Goal: Task Accomplishment & Management: Manage account settings

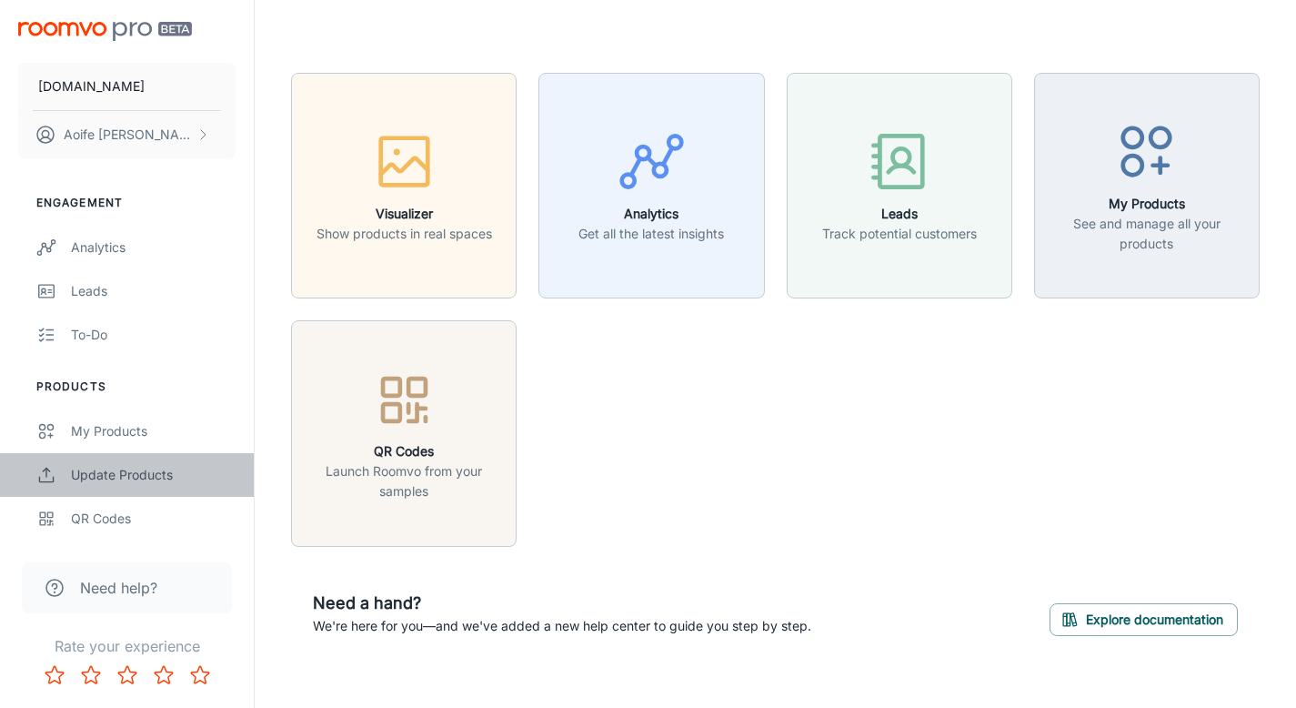
click at [112, 482] on div "Update Products" at bounding box center [153, 475] width 165 height 20
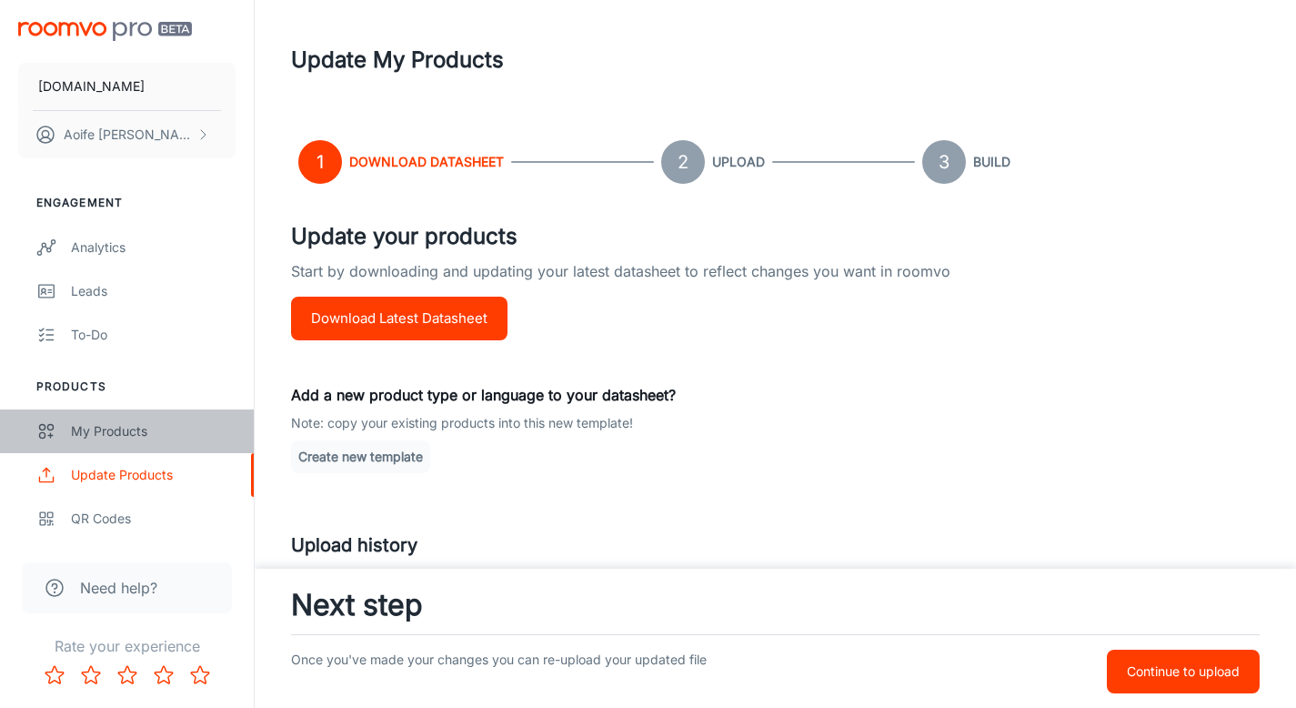
click at [122, 428] on div "My Products" at bounding box center [153, 431] width 165 height 20
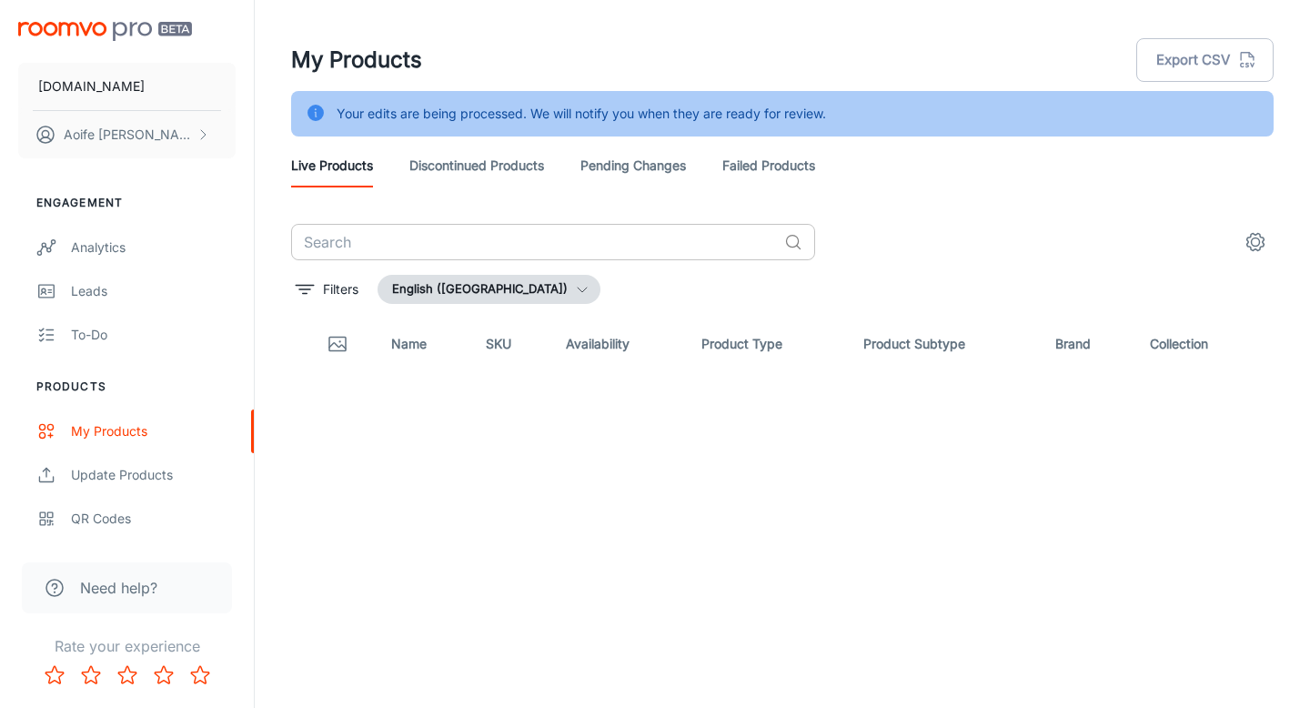
click at [436, 256] on div "​ Filters English ([GEOGRAPHIC_DATA]) Name SKU Availability Product Type Produc…" at bounding box center [782, 452] width 982 height 457
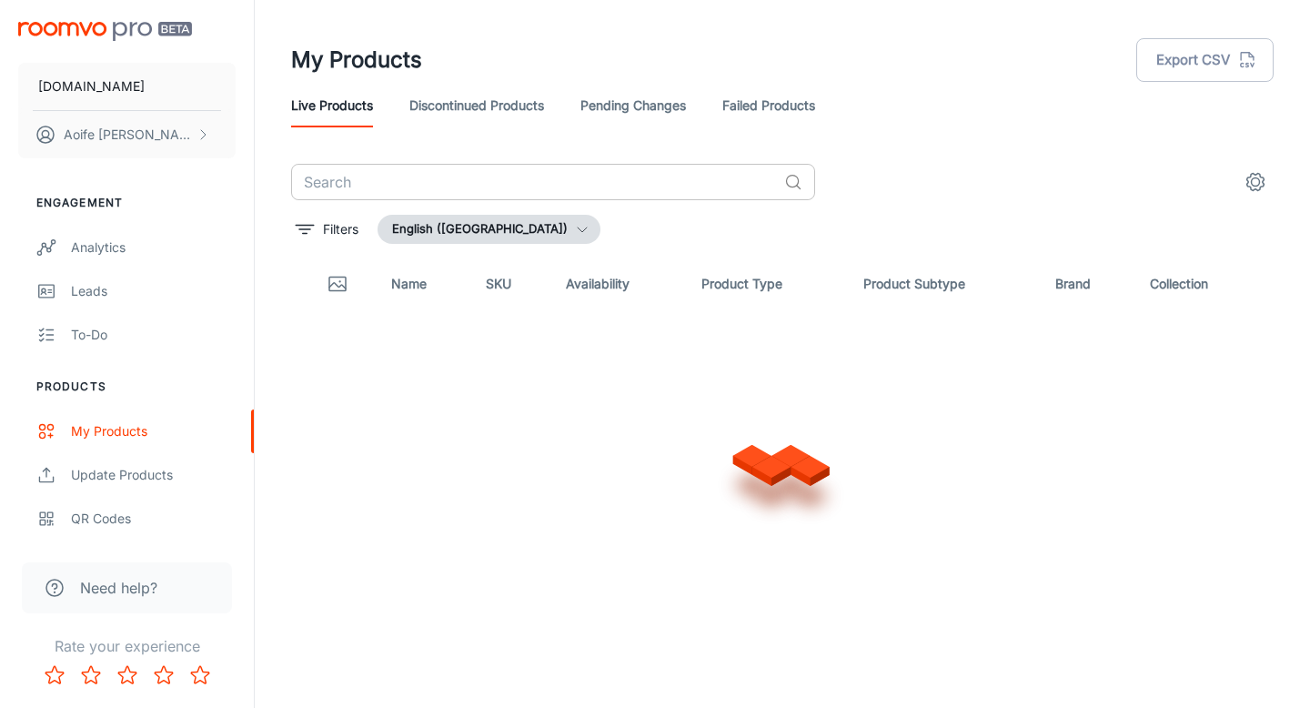
click at [401, 193] on input "text" at bounding box center [534, 182] width 486 height 36
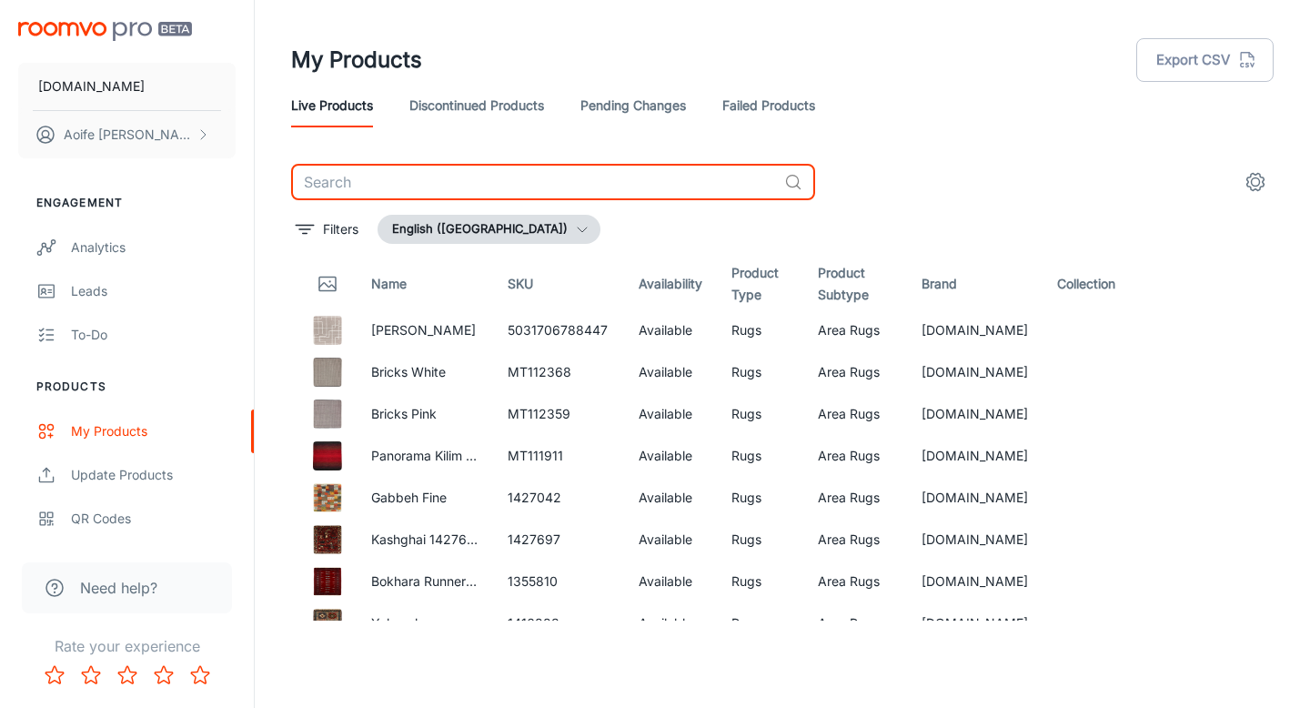
paste input "Salta SA04 Brown Links Indoor/Outdoor"
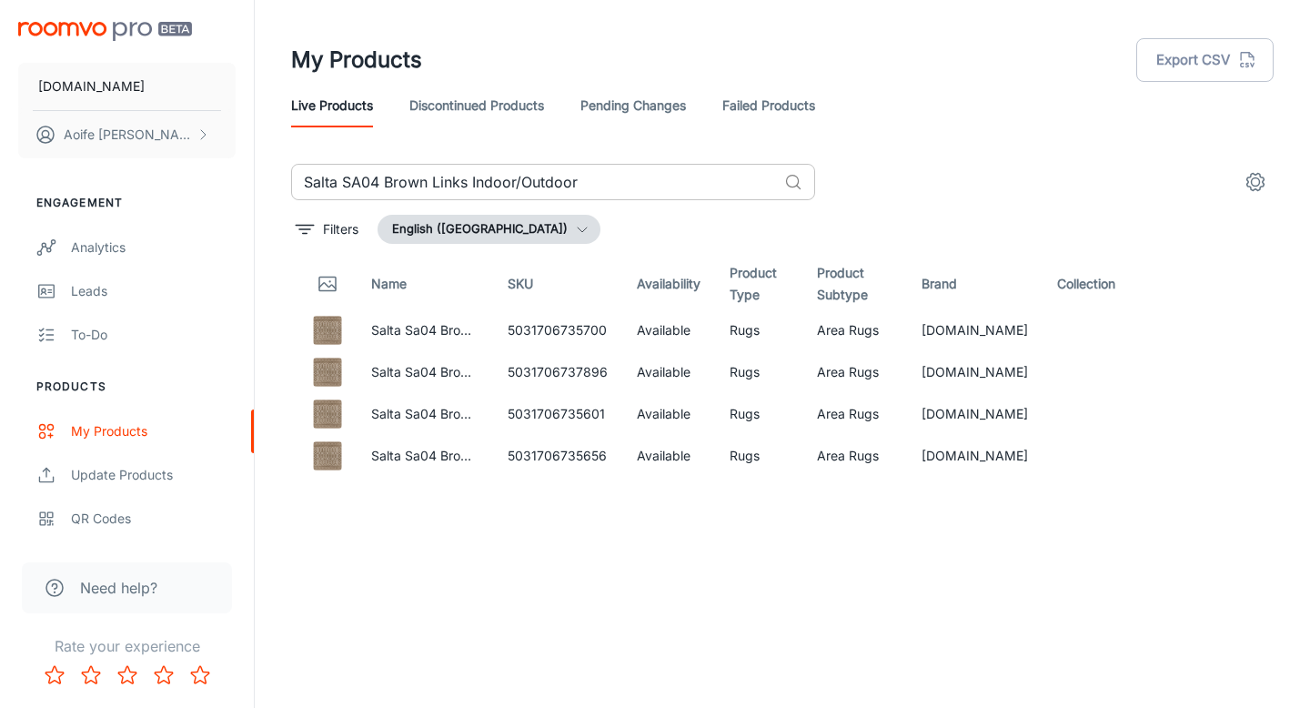
click at [650, 189] on input "Salta SA04 Brown Links Indoor/Outdoor" at bounding box center [534, 182] width 486 height 36
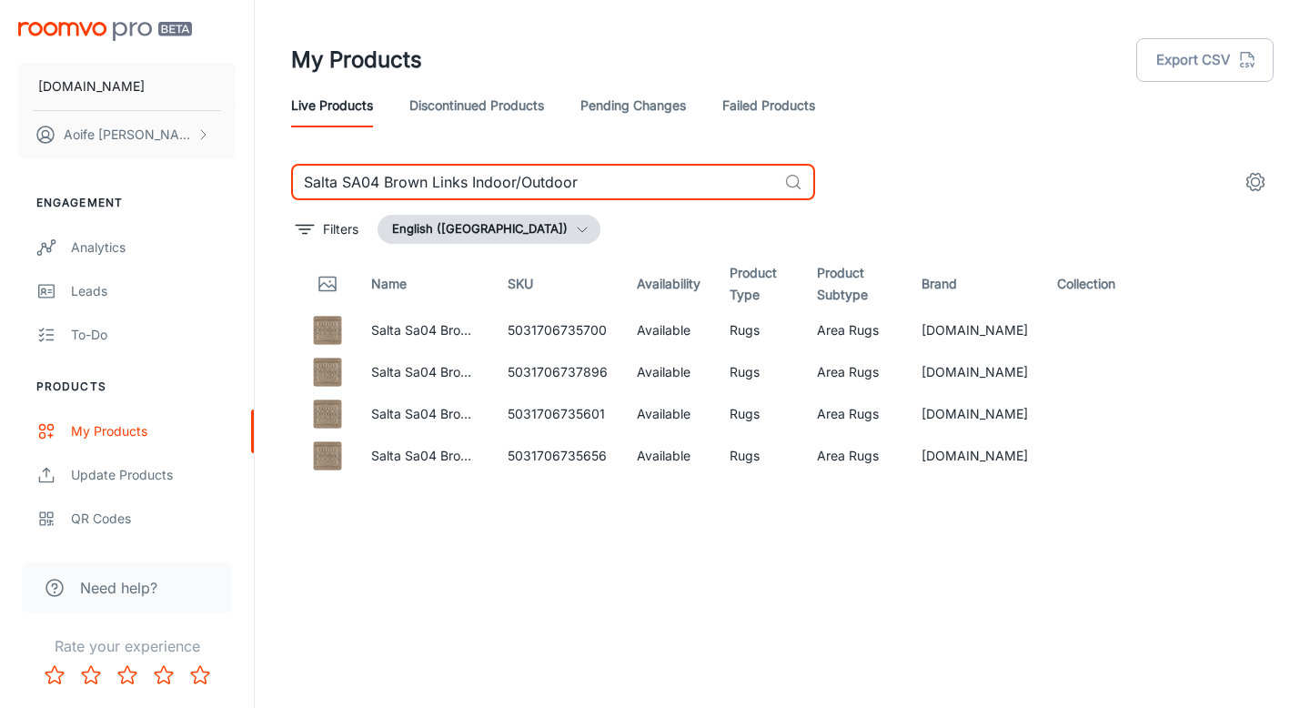
drag, startPoint x: 625, startPoint y: 187, endPoint x: 10, endPoint y: 145, distance: 616.3
click at [10, 145] on div "RUGS.IE Aoife Ryan Engagement Analytics Leads To-do Products My Products Update…" at bounding box center [655, 346] width 1310 height 693
paste input "Mason Diamond Black"
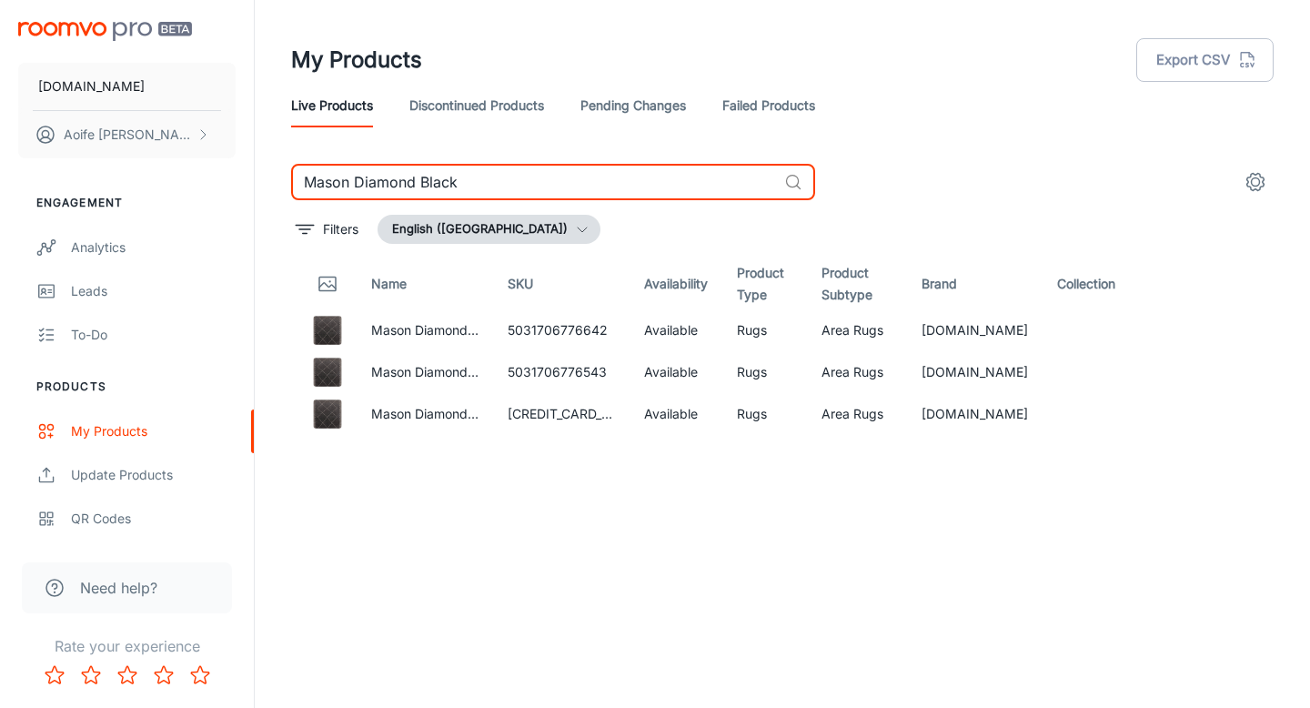
drag, startPoint x: 575, startPoint y: 175, endPoint x: 255, endPoint y: 157, distance: 320.6
click at [255, 157] on div "My Products Export CSV Live Products Discontinued Products Pending Changes Fail…" at bounding box center [782, 346] width 1055 height 693
paste input "Global Cream Mosaic Rug"
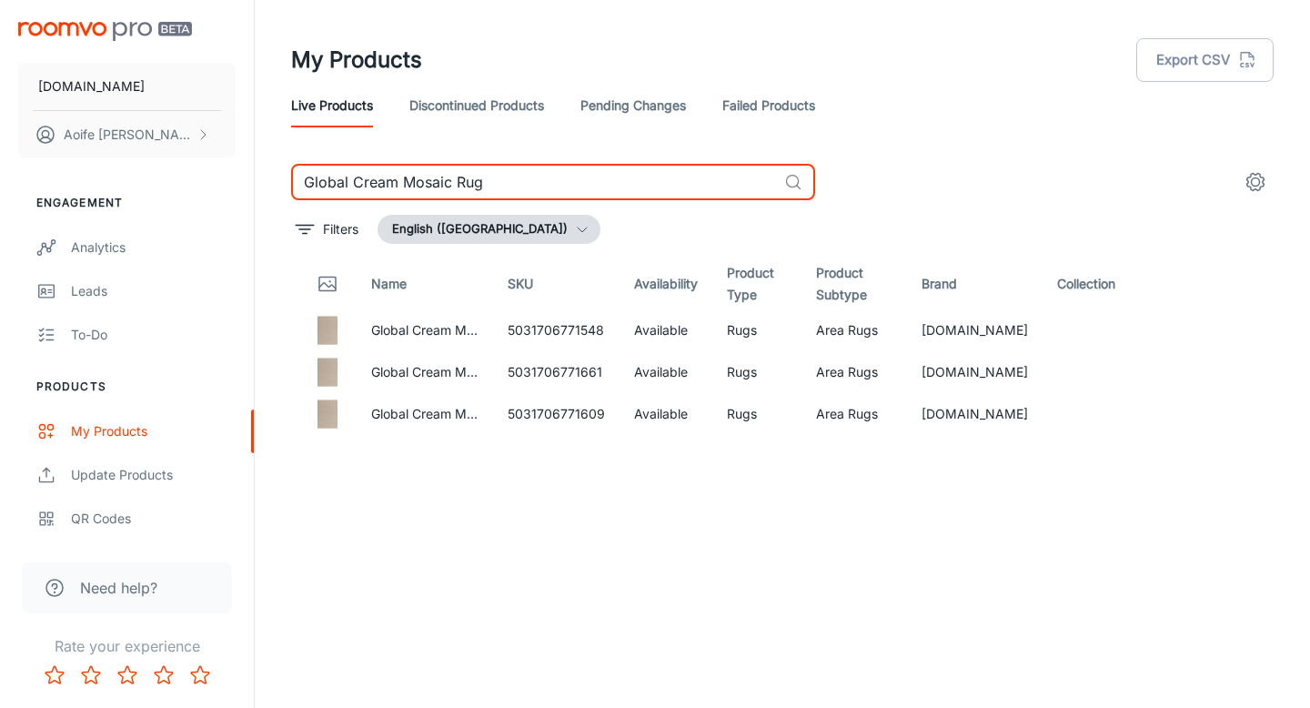
drag, startPoint x: 506, startPoint y: 181, endPoint x: 252, endPoint y: 159, distance: 254.7
click at [252, 159] on div "RUGS.IE Aoife Ryan Engagement Analytics Leads To-do Products My Products Update…" at bounding box center [655, 346] width 1310 height 693
paste input "Freja Method Sand"
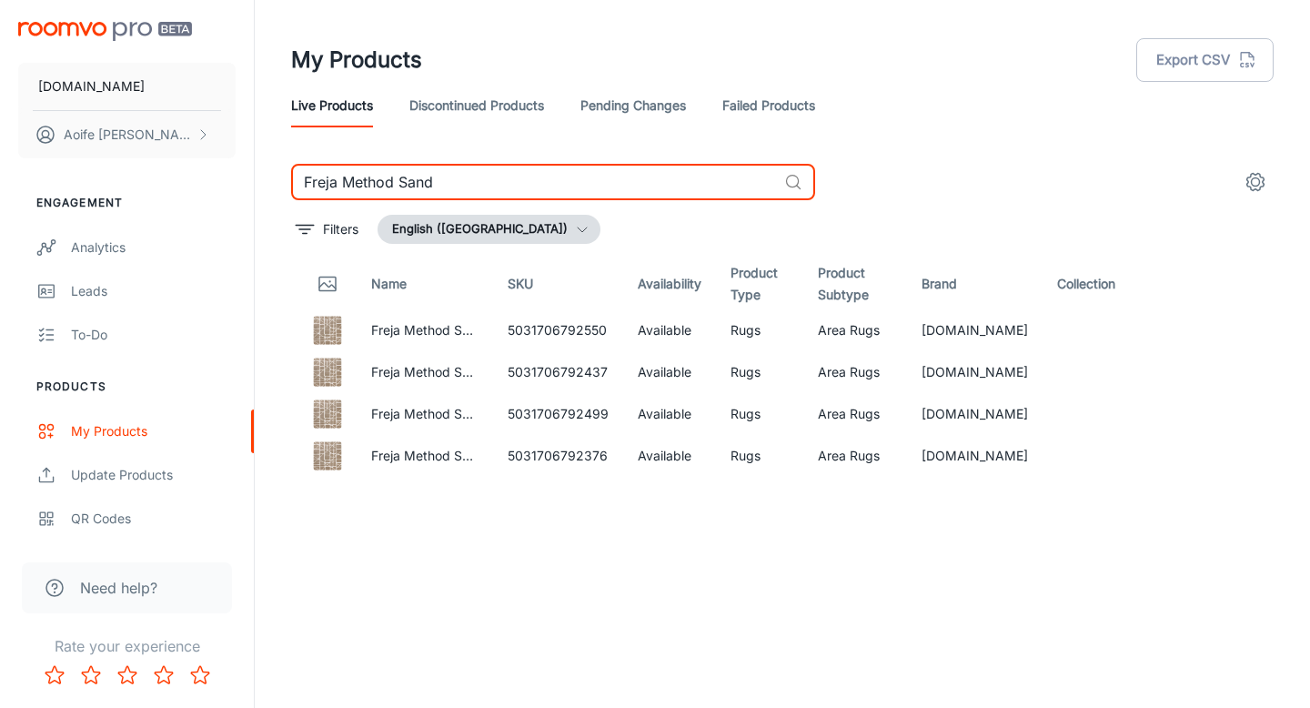
drag, startPoint x: 519, startPoint y: 190, endPoint x: 265, endPoint y: 155, distance: 257.1
click at [274, 158] on div "My Products Export CSV Live Products Discontinued Products Pending Changes Fail…" at bounding box center [782, 310] width 1026 height 620
paste input "Grey"
drag, startPoint x: 502, startPoint y: 180, endPoint x: 65, endPoint y: 146, distance: 437.9
click at [65, 146] on div "RUGS.IE Aoife Ryan Engagement Analytics Leads To-do Products My Products Update…" at bounding box center [655, 346] width 1310 height 693
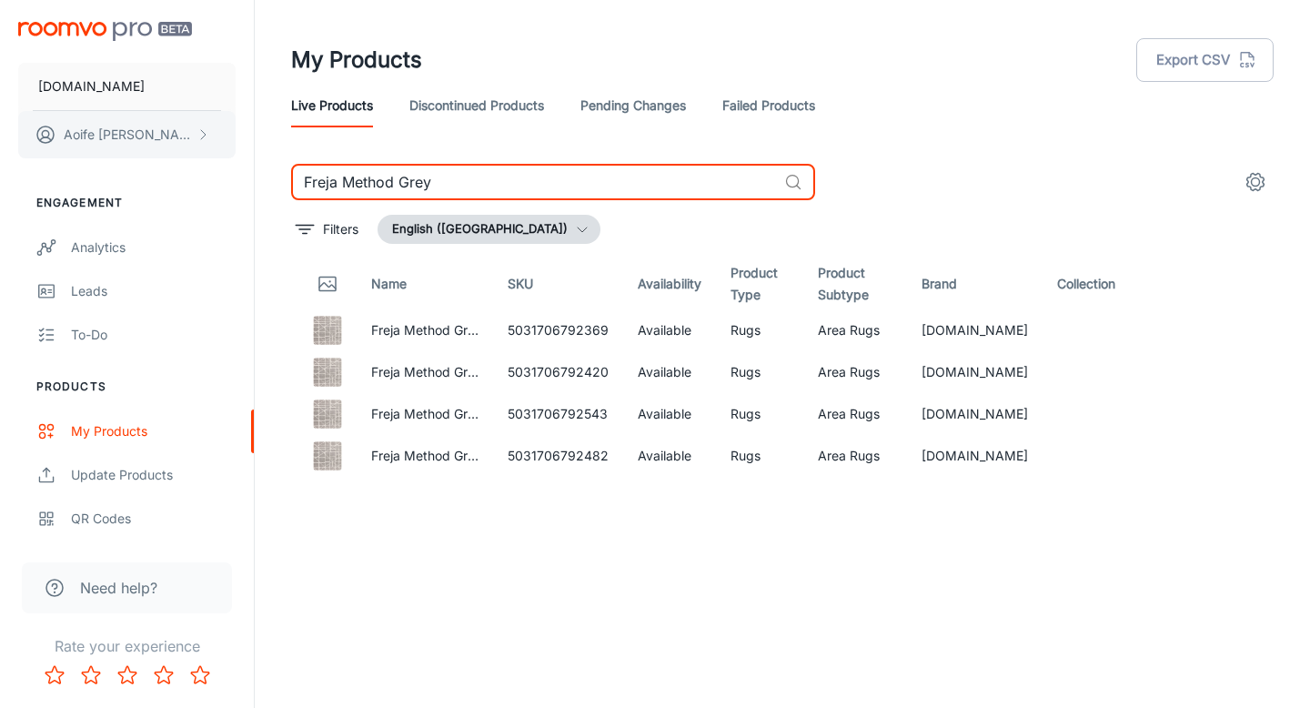
paste input "Ivor"
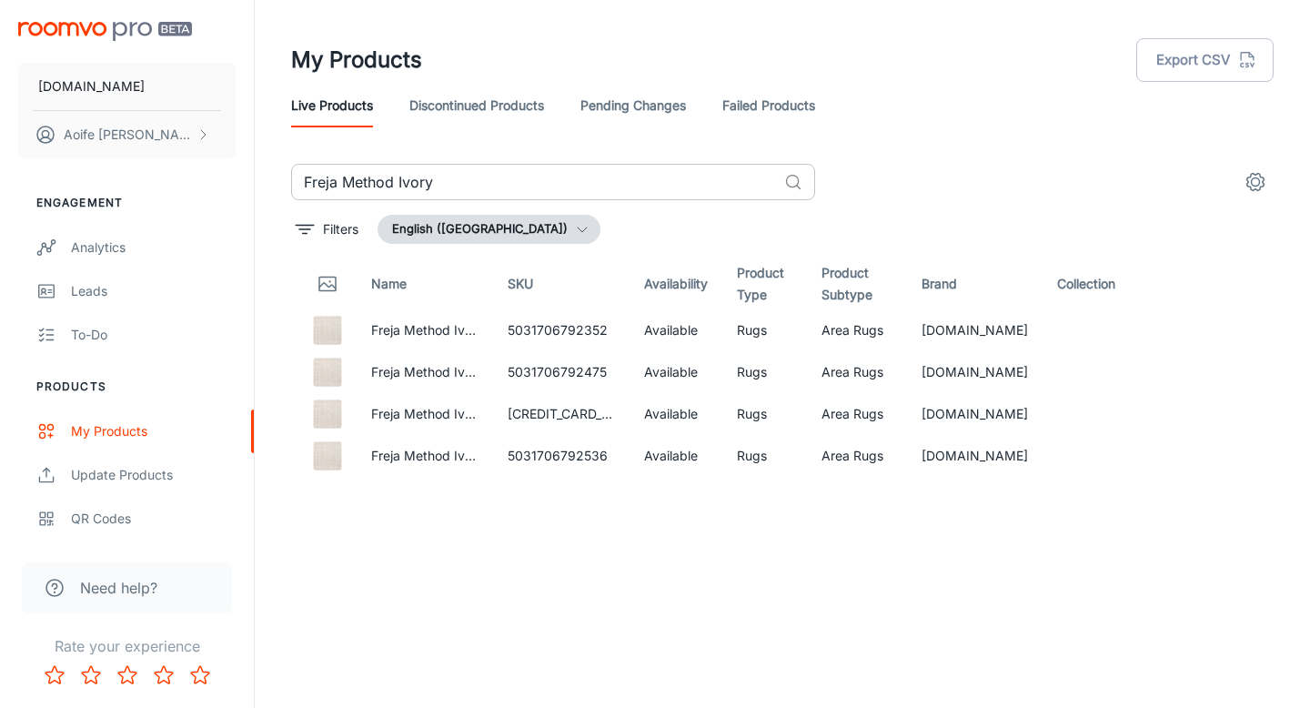
drag, startPoint x: 490, startPoint y: 167, endPoint x: 480, endPoint y: 181, distance: 16.9
click at [483, 178] on input "Freja Method Ivory" at bounding box center [534, 182] width 486 height 36
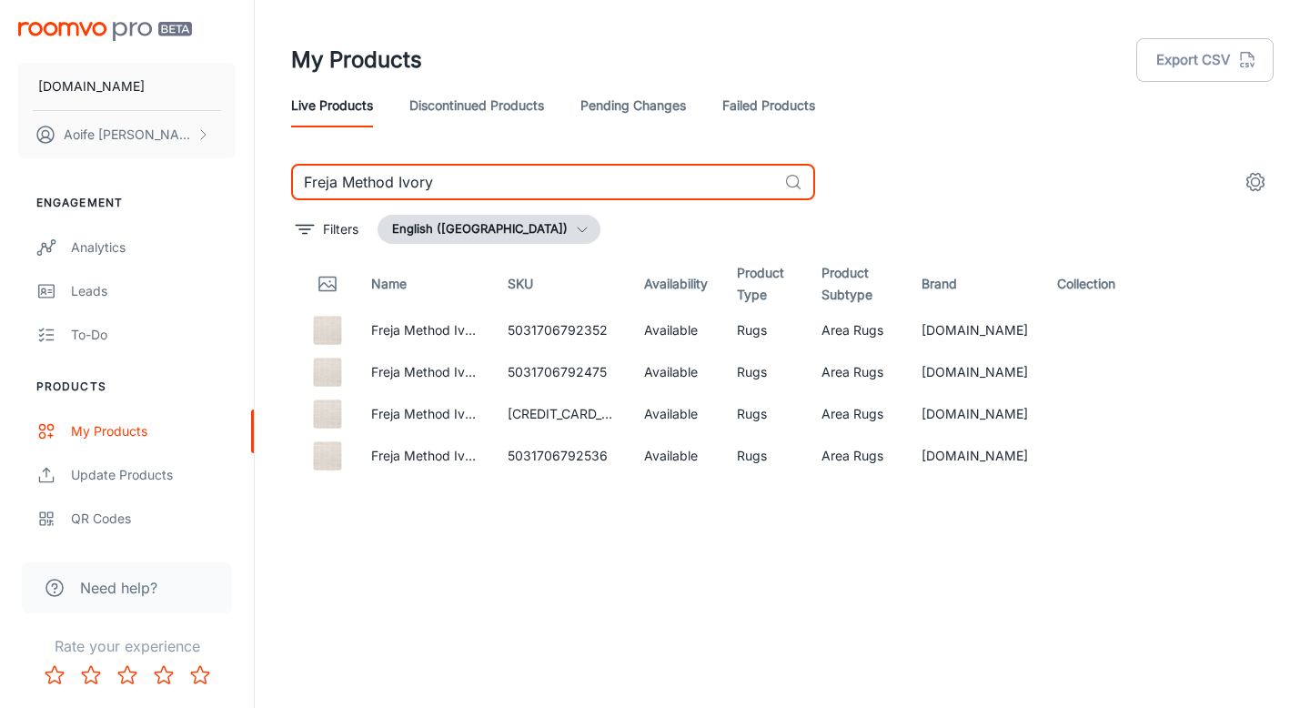
paste input "Blade Border Charcoal Moleskin BB09"
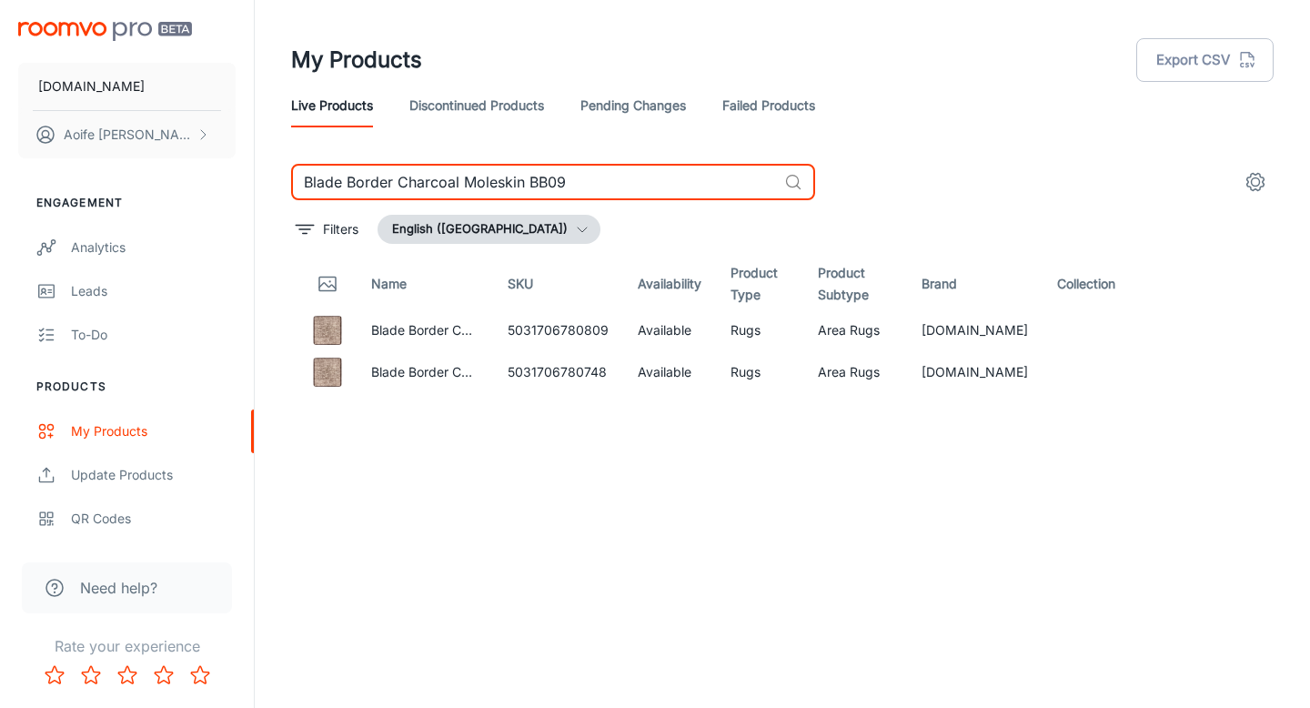
drag, startPoint x: 591, startPoint y: 177, endPoint x: 280, endPoint y: 162, distance: 311.4
click at [280, 162] on div "My Products Export CSV Live Products Discontinued Products Pending Changes Fail…" at bounding box center [782, 310] width 1026 height 620
paste input "Amelie Pixel AM"
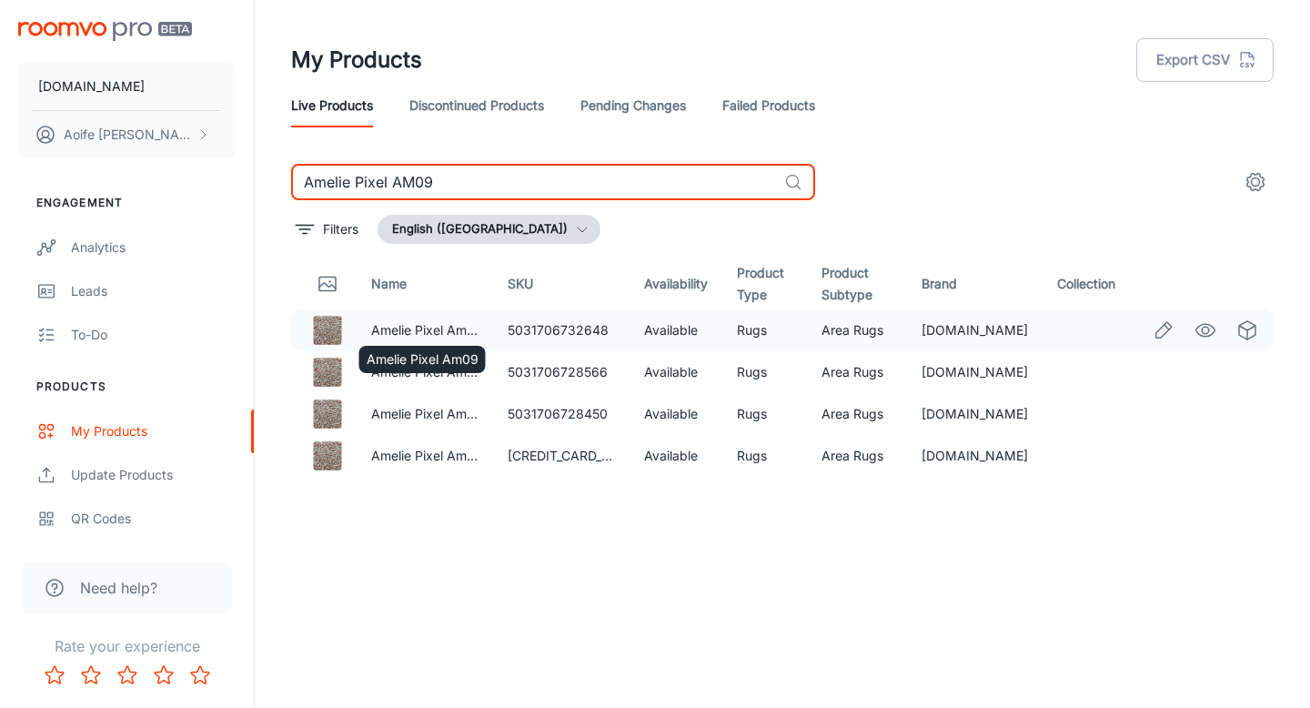
type input "Amelie Pixel AM09"
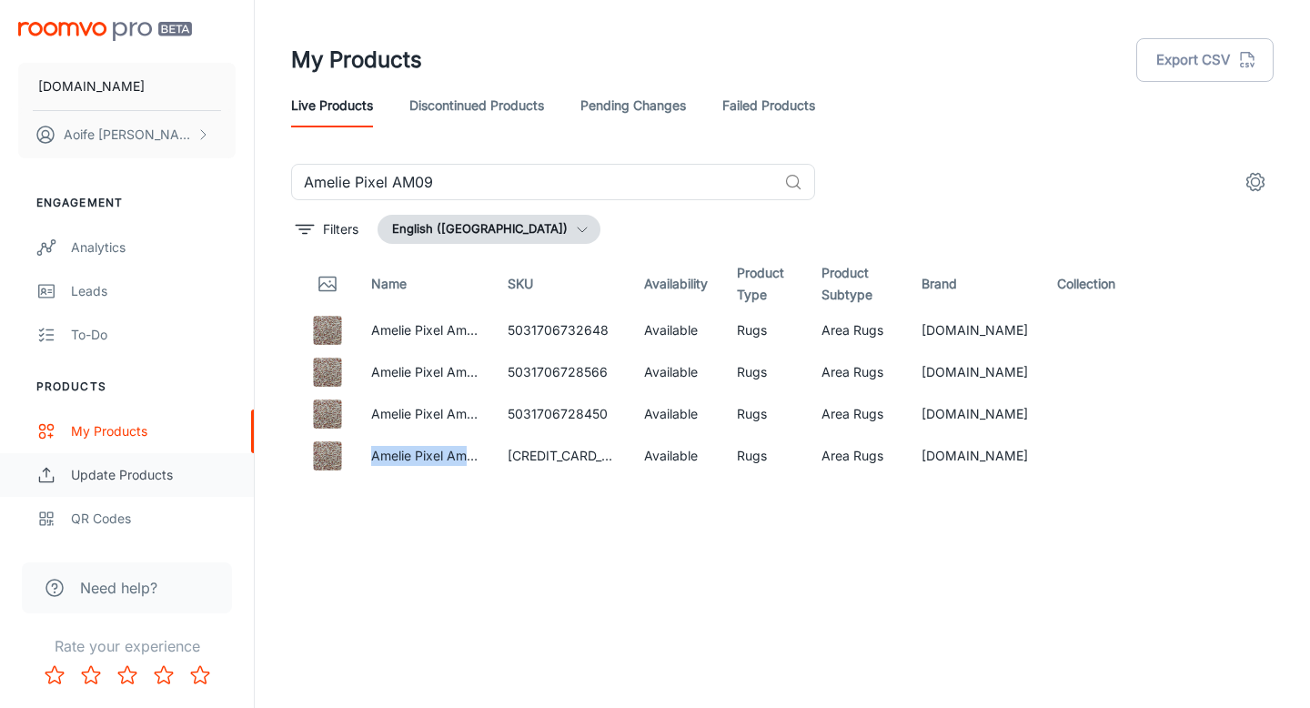
click at [176, 479] on div "Update Products" at bounding box center [153, 475] width 165 height 20
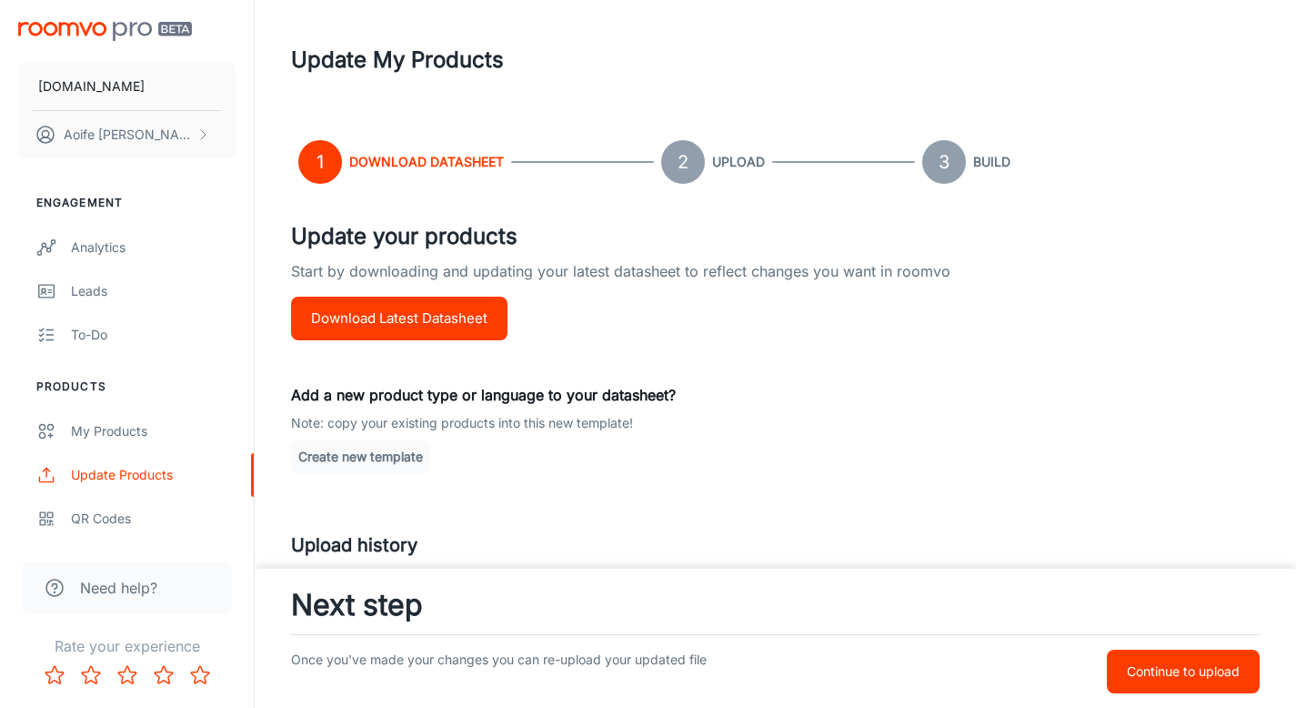
click at [445, 325] on button "Download Latest Datasheet" at bounding box center [399, 319] width 216 height 44
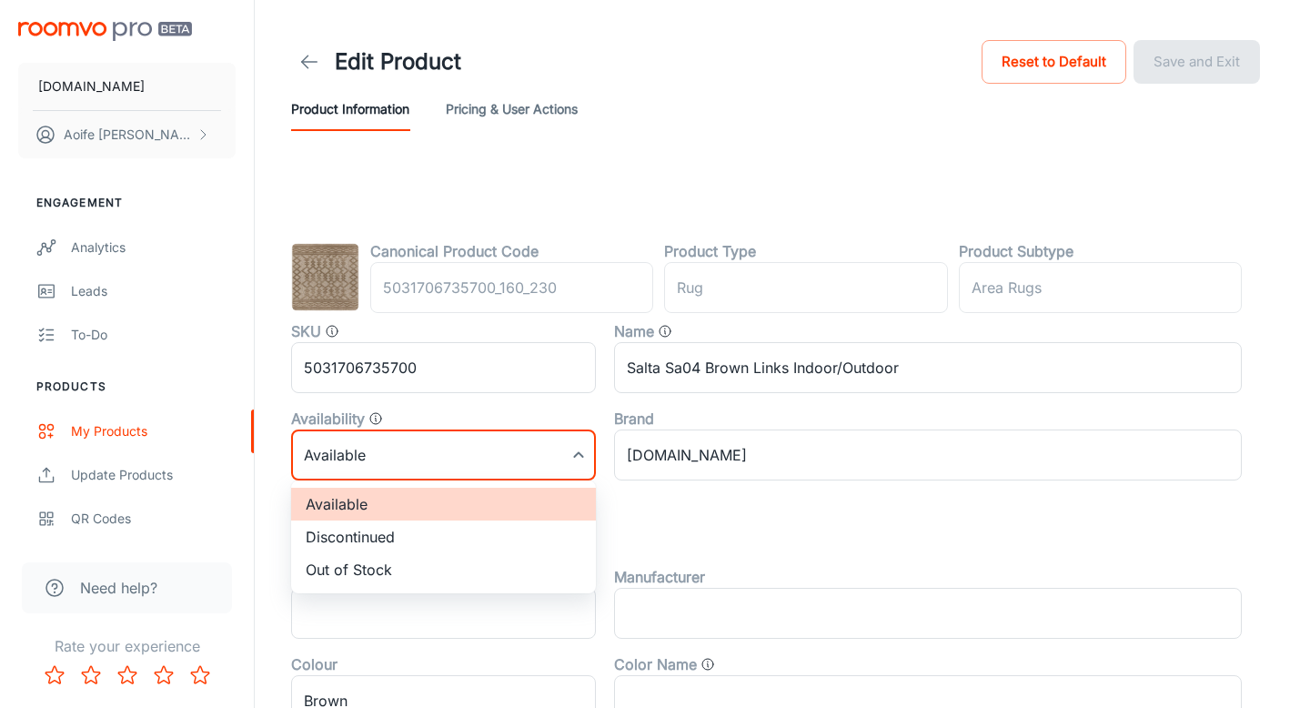
click at [559, 457] on body "RUGS.IE Aoife Ryan Engagement Analytics Leads To-do Products My Products Update…" at bounding box center [655, 354] width 1310 height 708
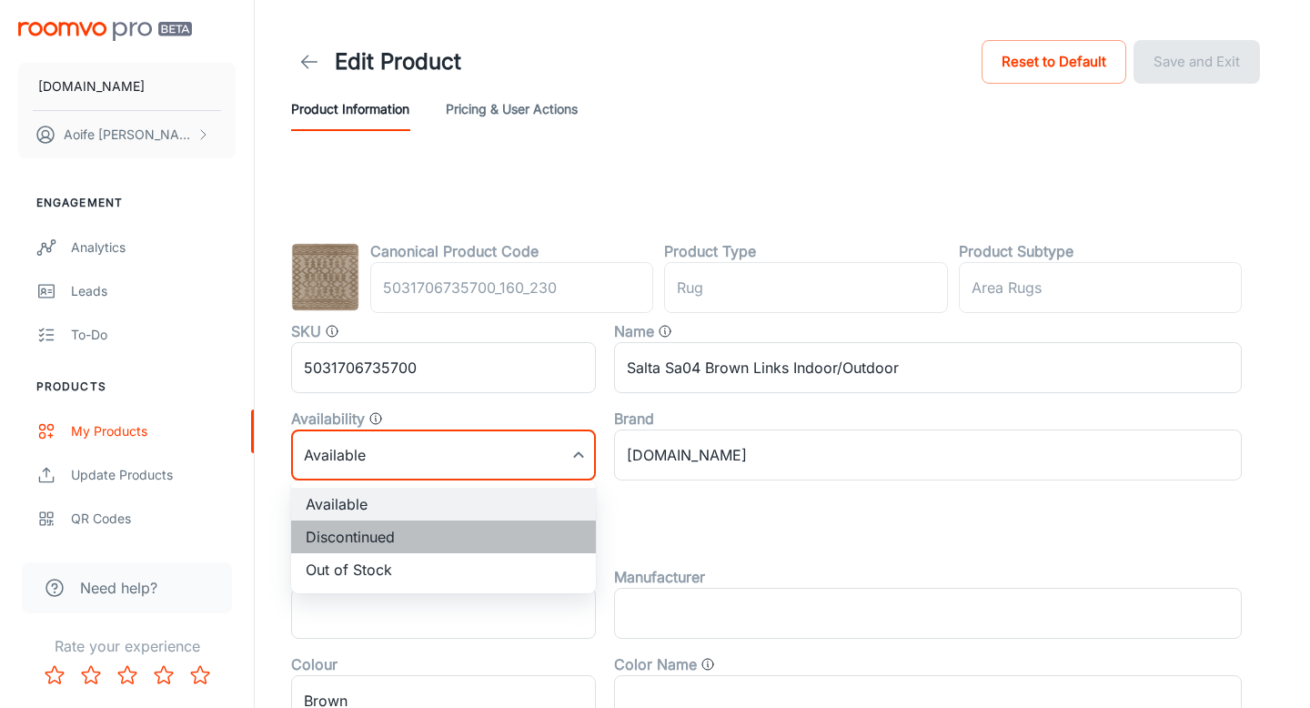
click at [426, 544] on li "Discontinued" at bounding box center [443, 536] width 305 height 33
type input "1"
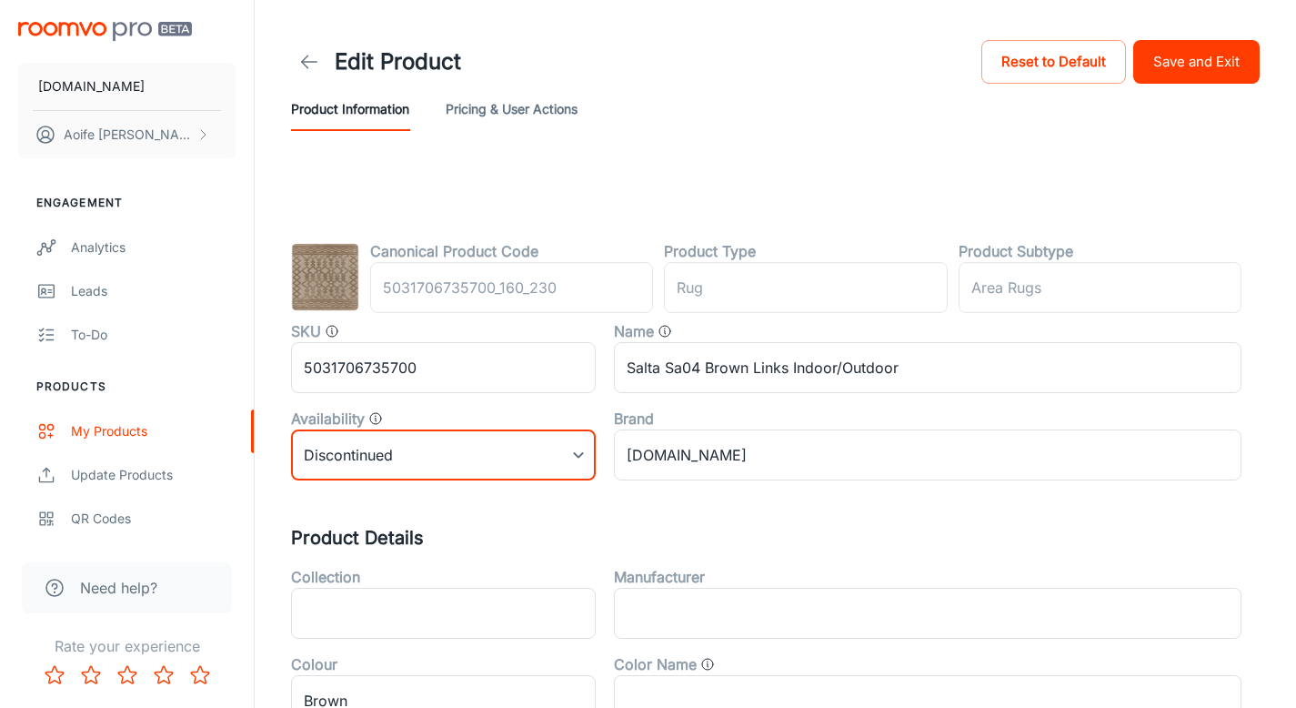
click at [1179, 74] on button "Save and Exit" at bounding box center [1196, 62] width 126 height 44
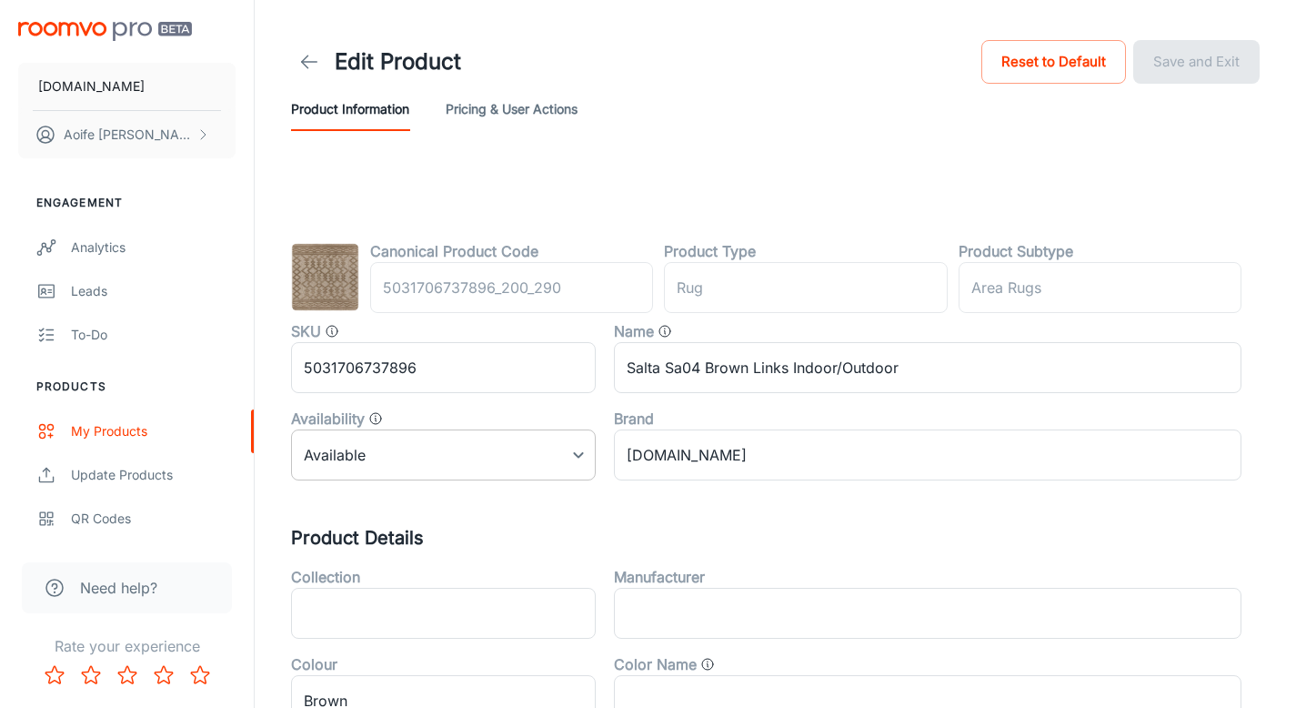
click at [442, 469] on body "RUGS.IE Aoife Ryan Engagement Analytics Leads To-do Products My Products Update…" at bounding box center [648, 354] width 1296 height 708
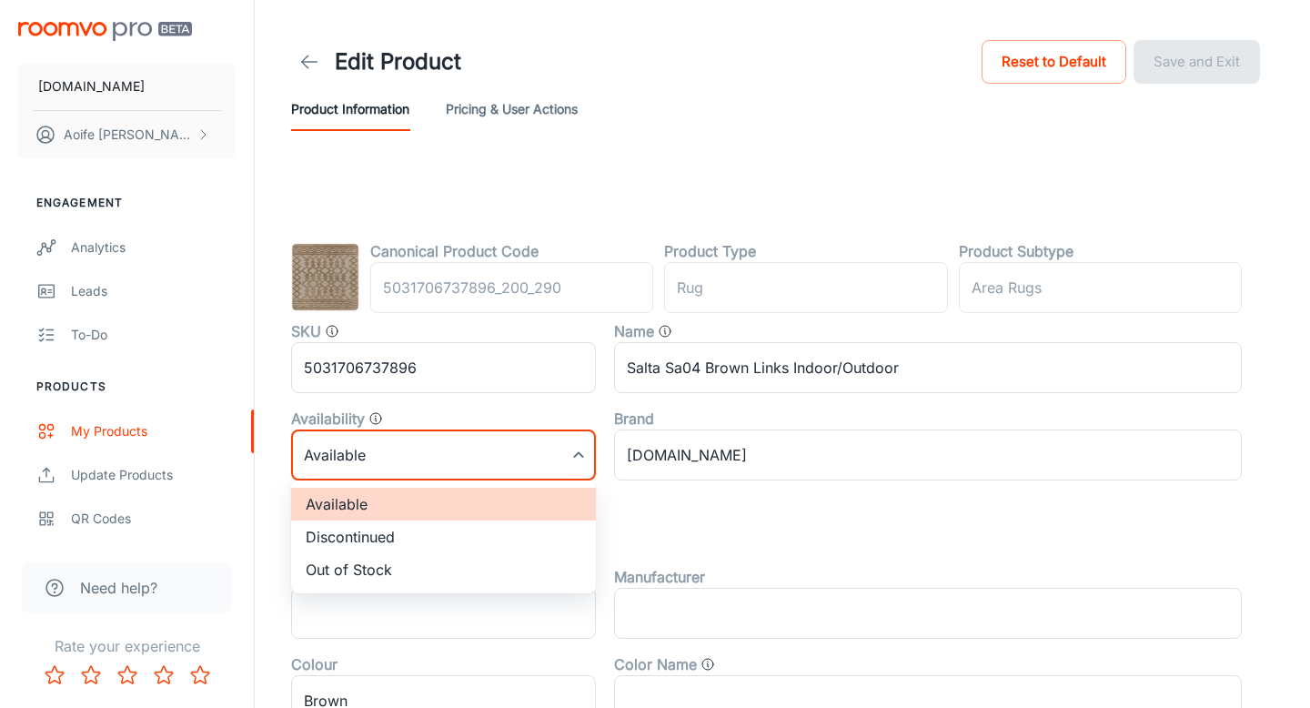
click at [421, 531] on li "Discontinued" at bounding box center [443, 536] width 305 height 33
type input "1"
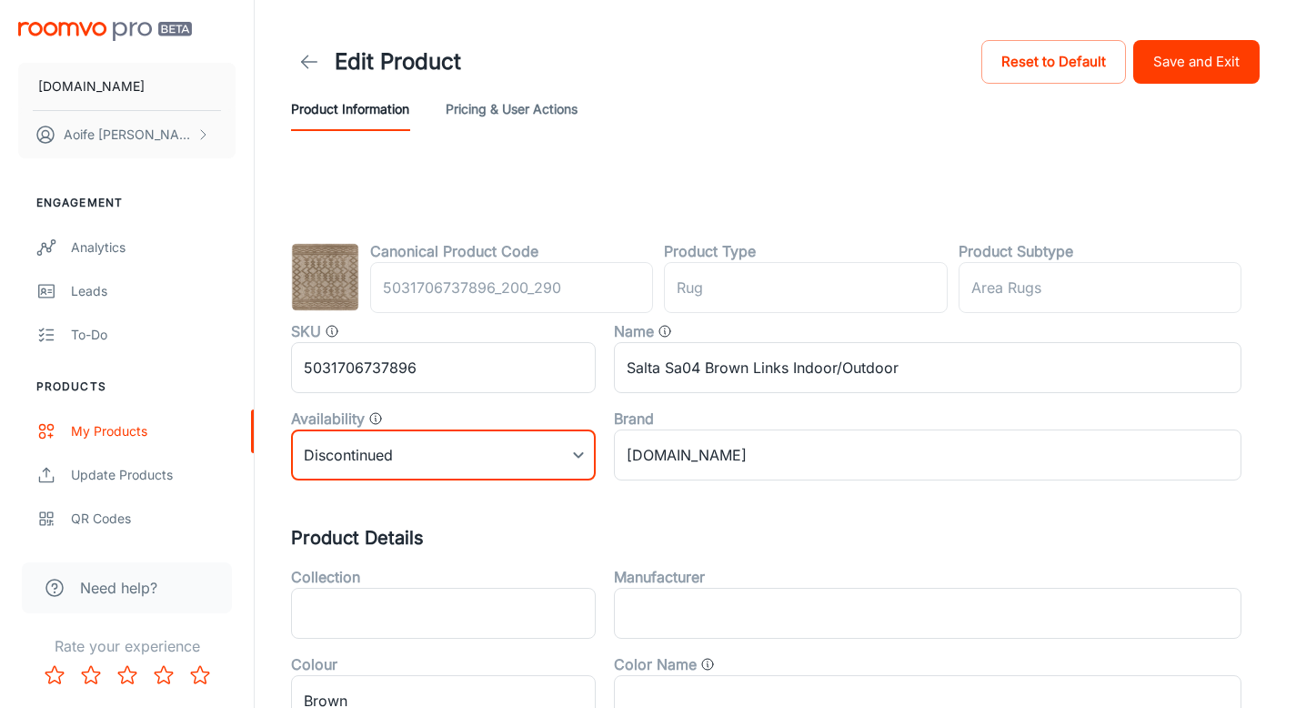
click at [1173, 62] on button "Save and Exit" at bounding box center [1196, 62] width 126 height 44
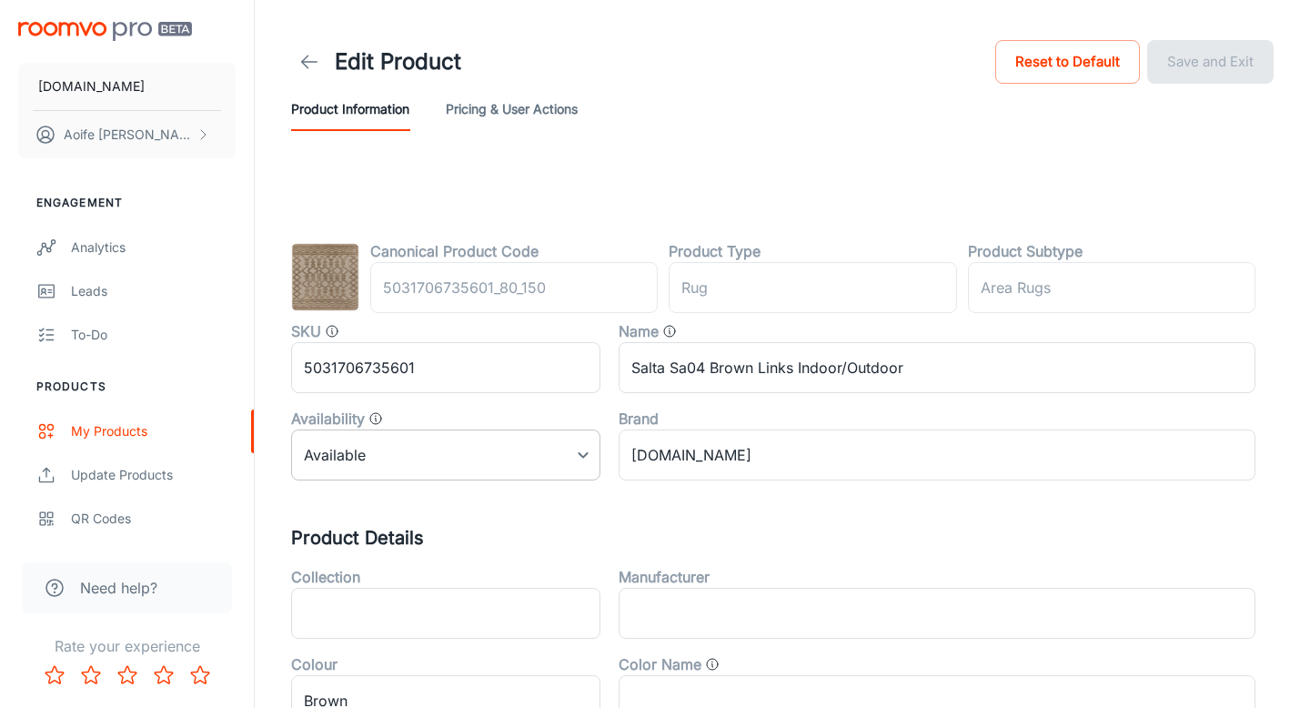
click at [386, 473] on body "RUGS.IE Aoife Ryan Engagement Analytics Leads To-do Products My Products Update…" at bounding box center [655, 354] width 1310 height 708
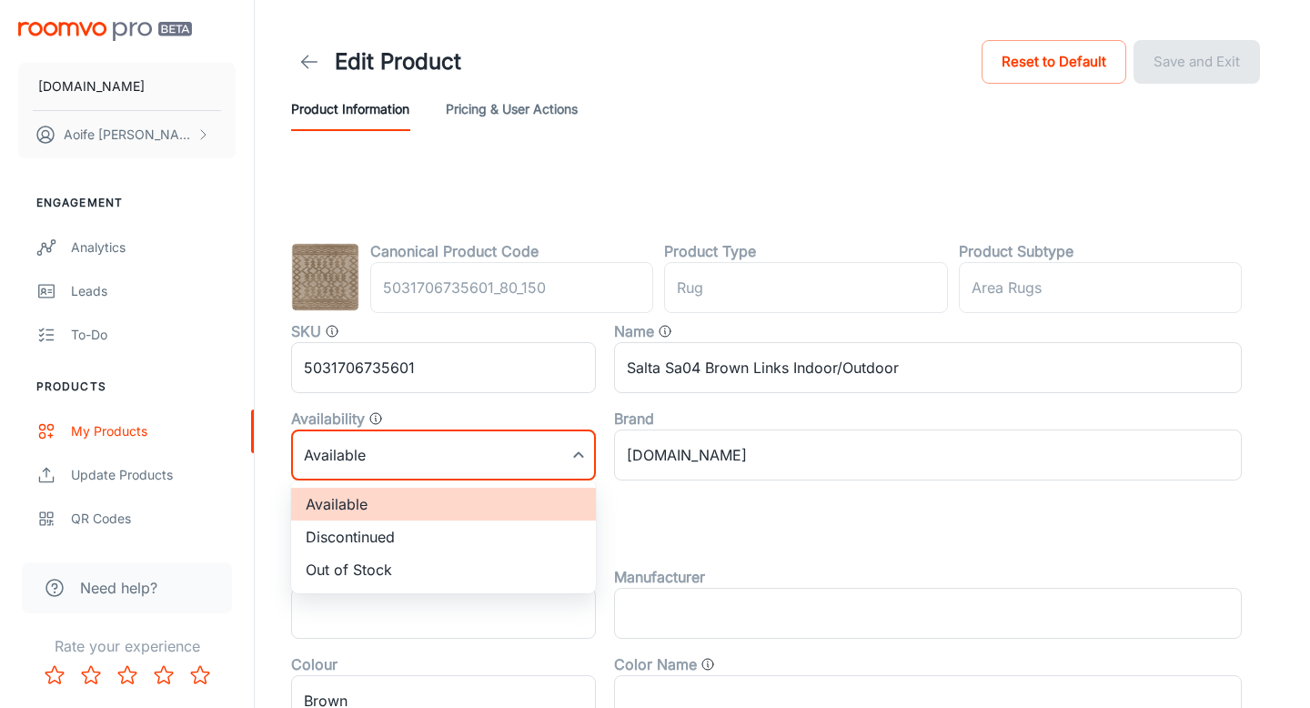
click at [390, 541] on li "Discontinued" at bounding box center [443, 536] width 305 height 33
type input "1"
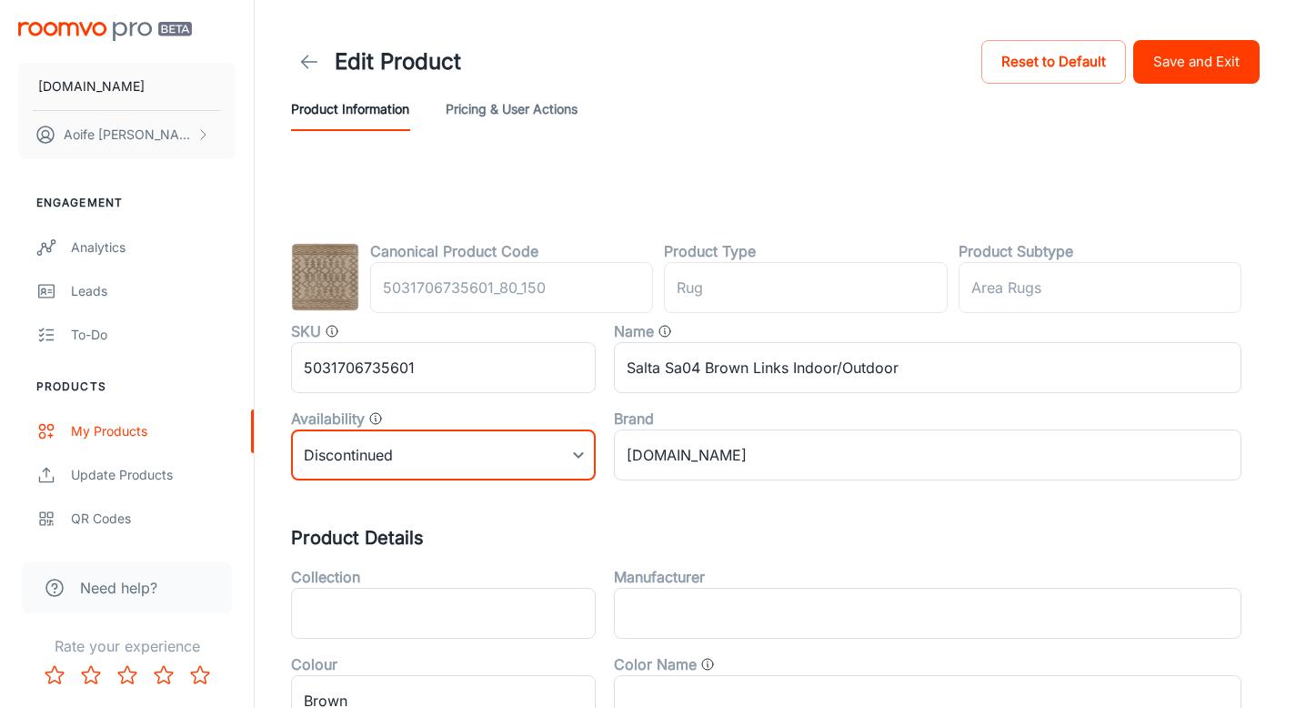
click at [1179, 67] on button "Save and Exit" at bounding box center [1196, 62] width 126 height 44
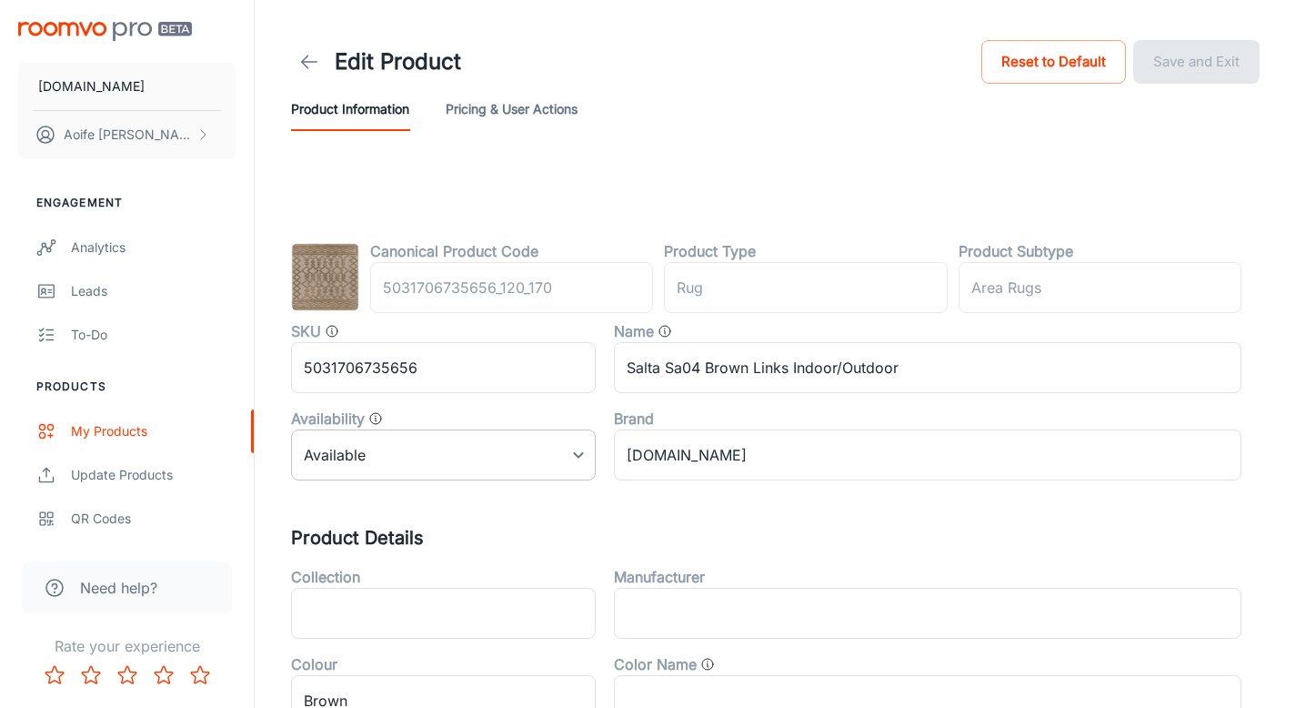
click at [320, 469] on body "RUGS.IE Aoife Ryan Engagement Analytics Leads To-do Products My Products Update…" at bounding box center [648, 354] width 1296 height 708
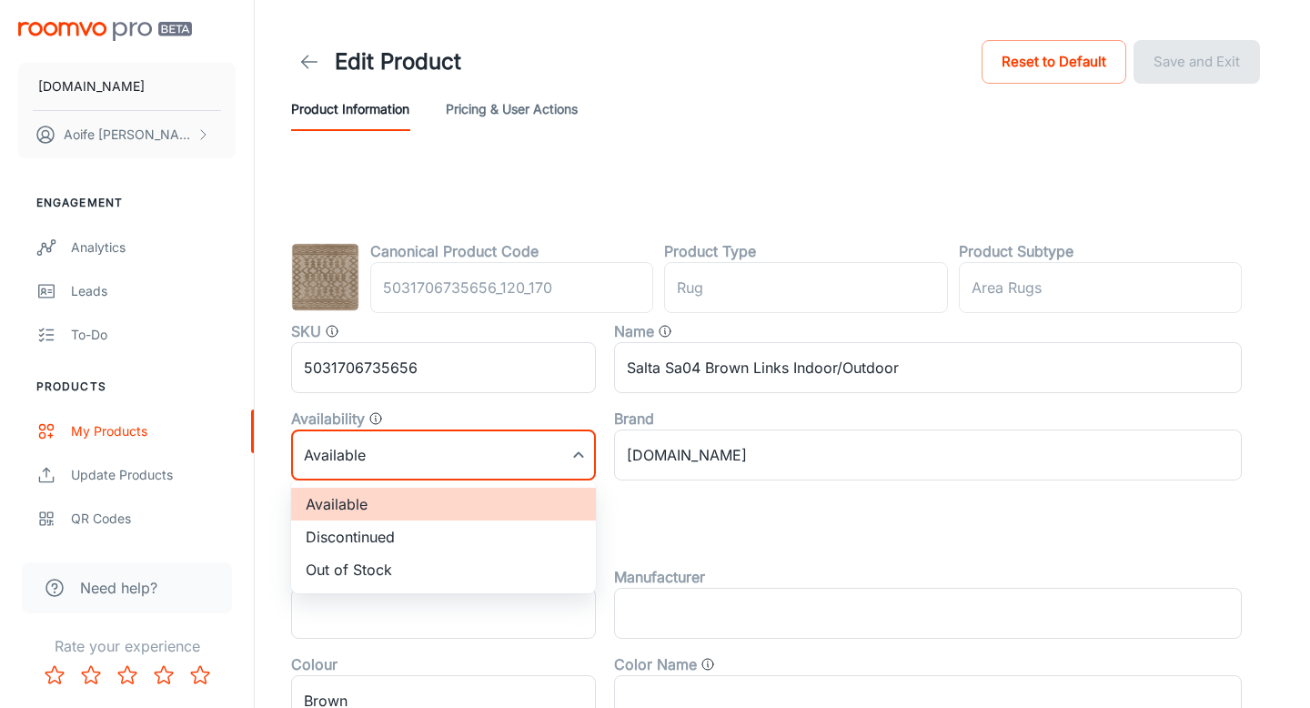
click at [373, 528] on li "Discontinued" at bounding box center [443, 536] width 305 height 33
type input "1"
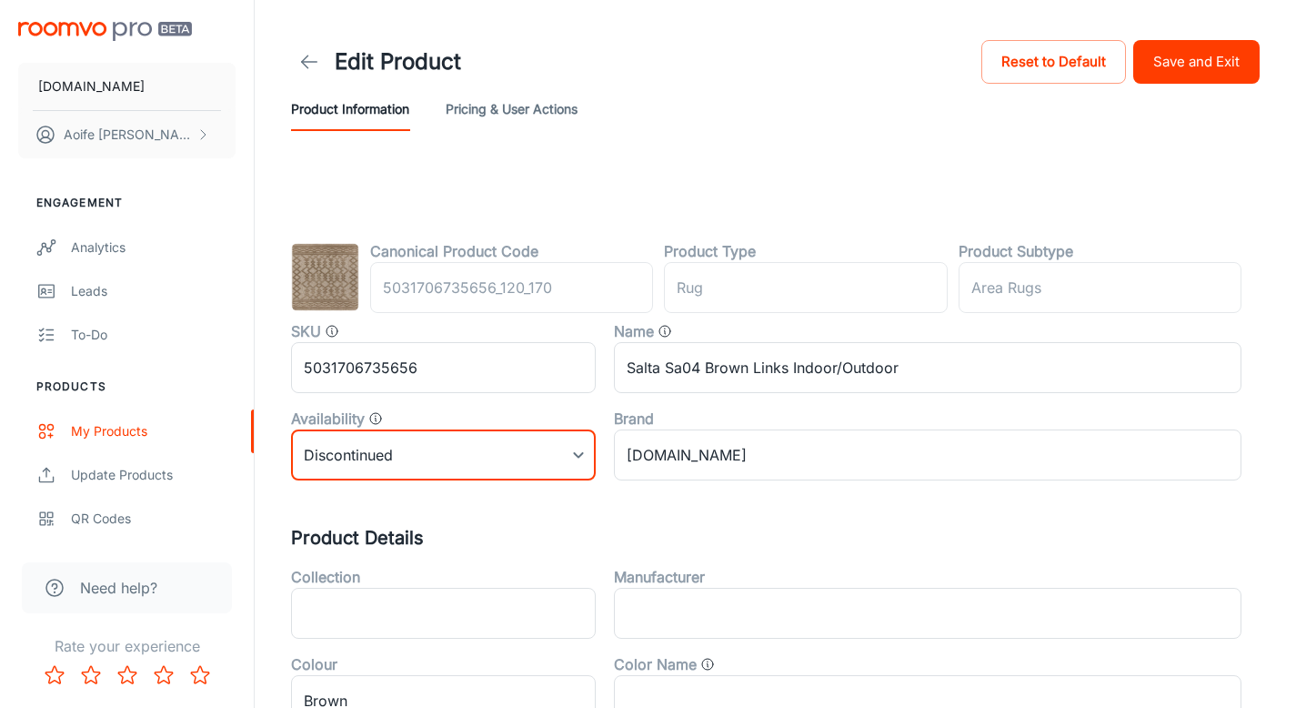
click at [1156, 56] on button "Save and Exit" at bounding box center [1196, 62] width 126 height 44
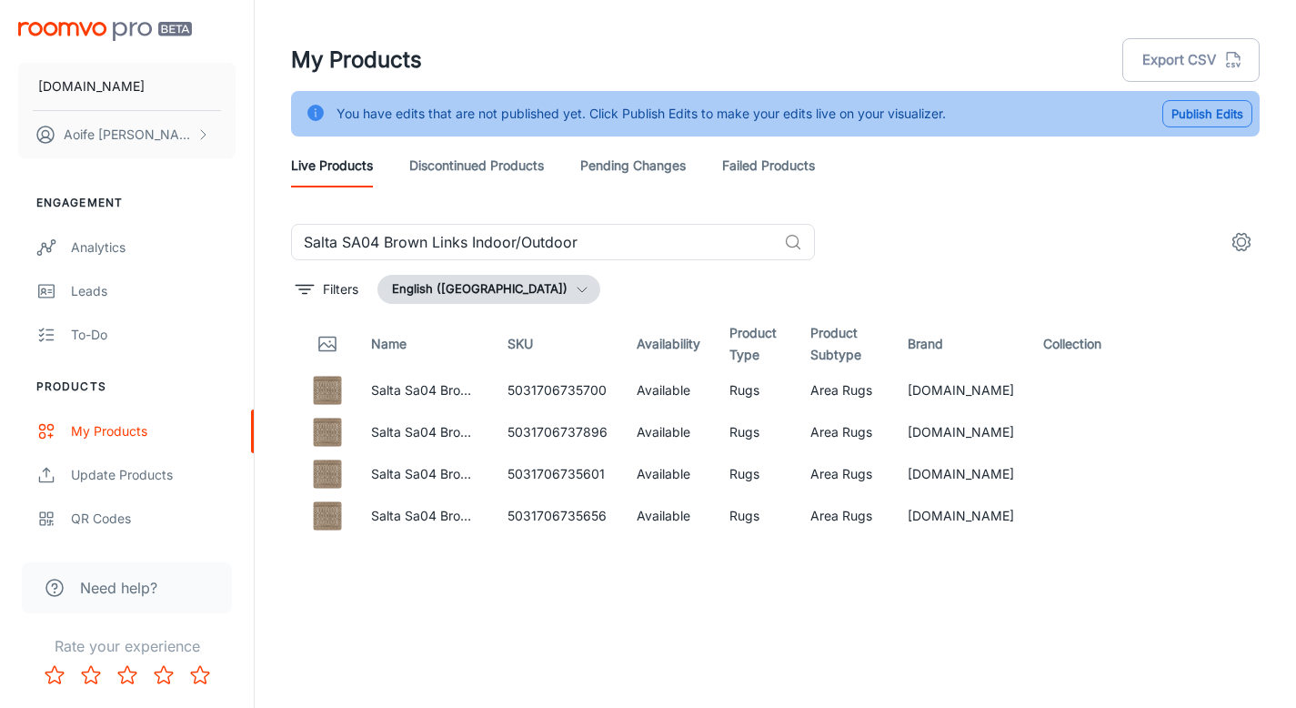
click at [1234, 109] on button "Publish Edits" at bounding box center [1207, 113] width 90 height 27
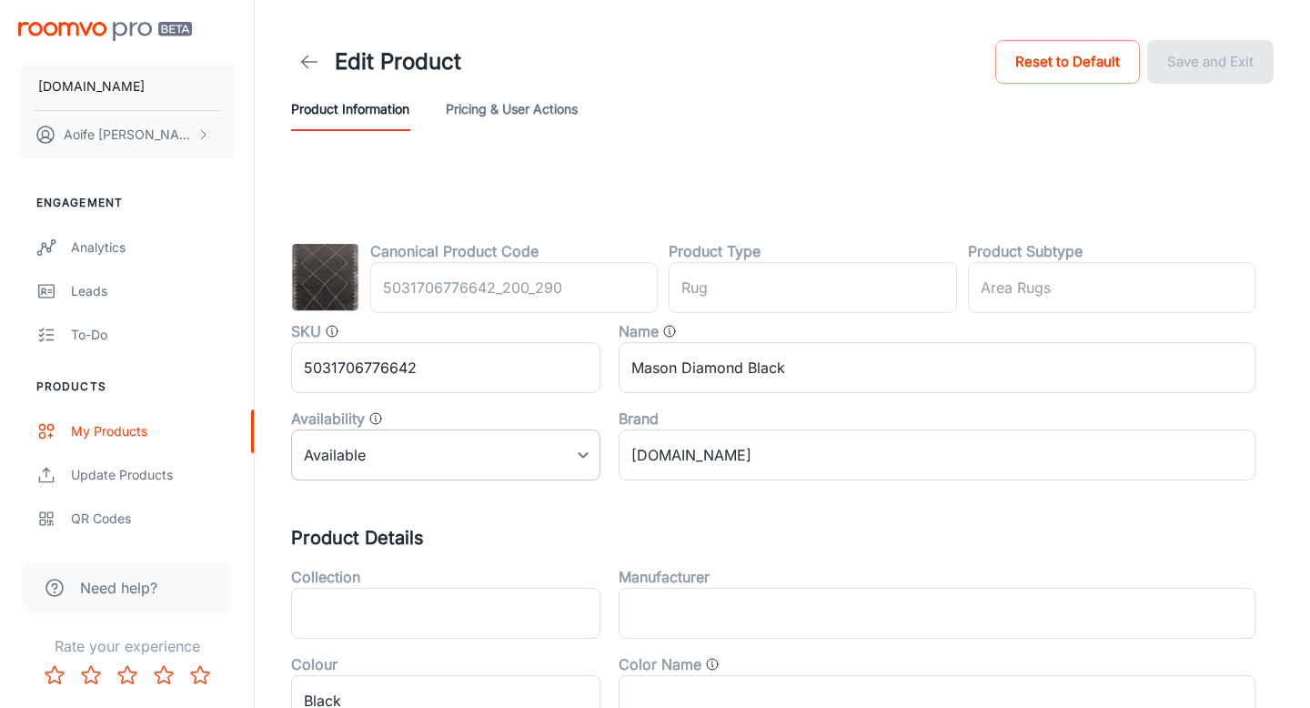
click at [499, 447] on body "RUGS.IE Aoife Ryan Engagement Analytics Leads To-do Products My Products Update…" at bounding box center [655, 354] width 1310 height 708
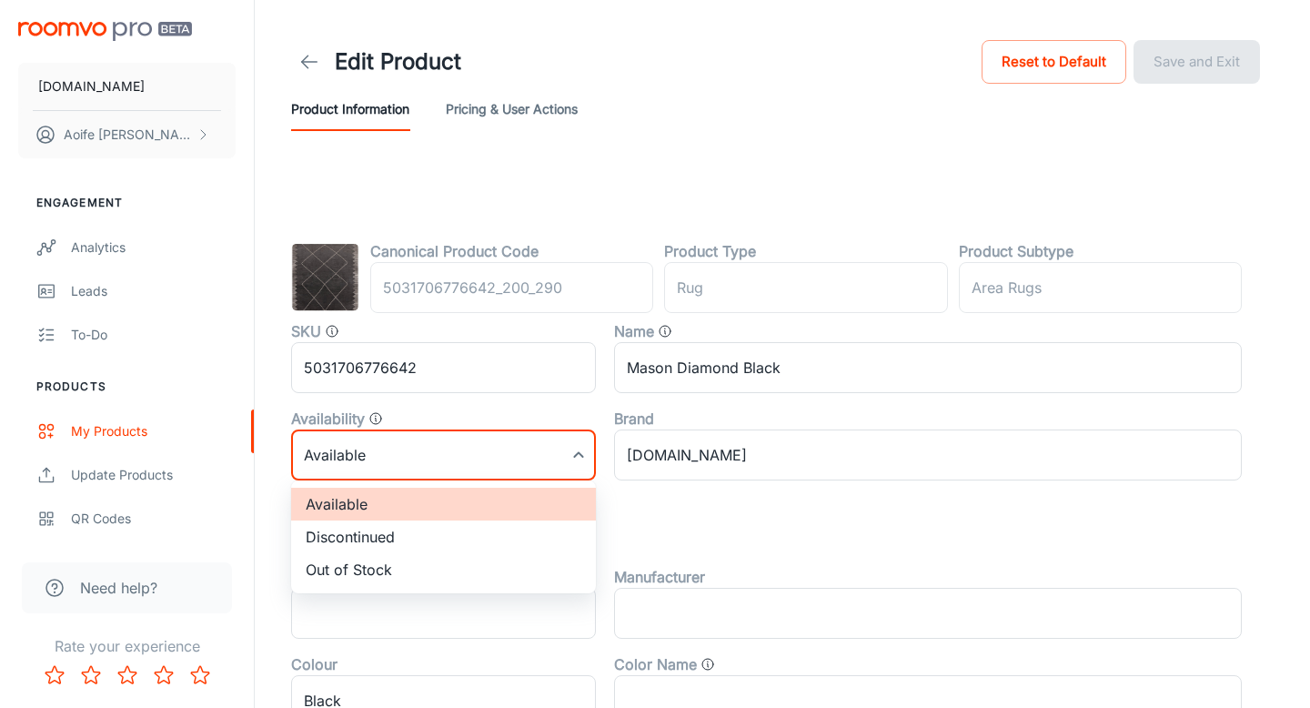
click at [458, 545] on li "Discontinued" at bounding box center [443, 536] width 305 height 33
type input "1"
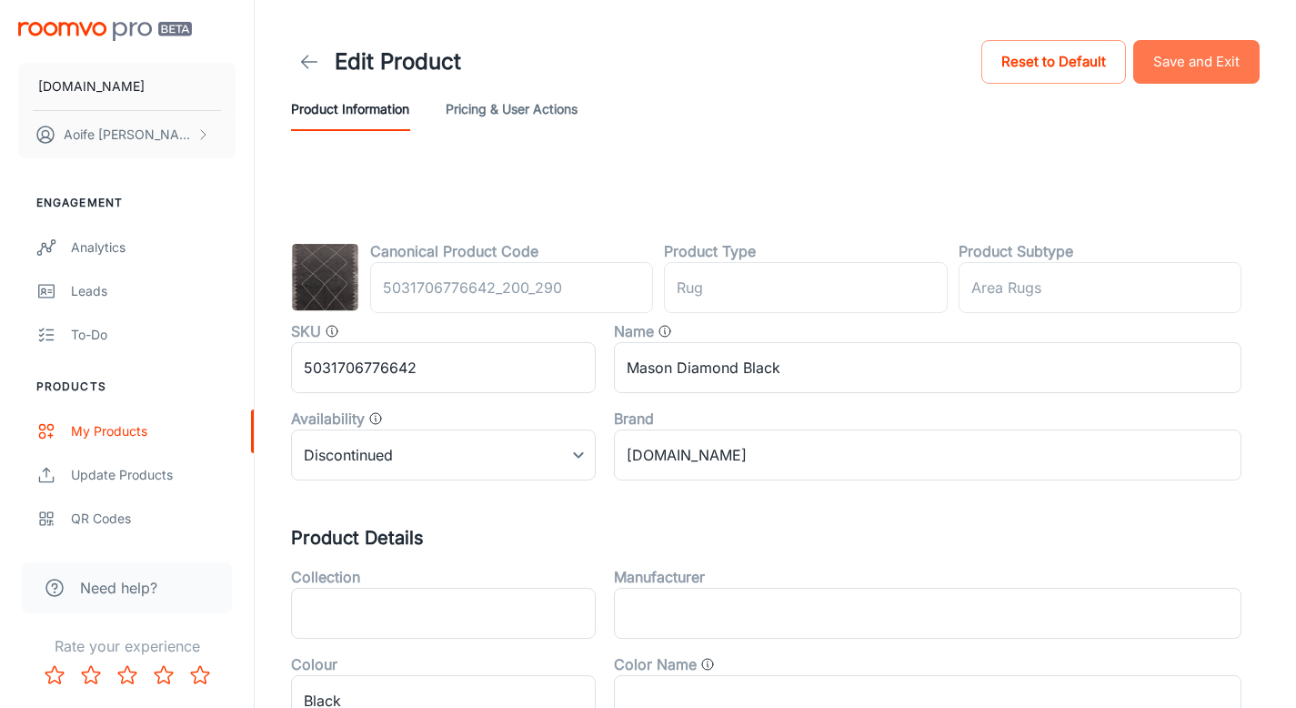
click at [1171, 63] on button "Save and Exit" at bounding box center [1196, 62] width 126 height 44
click at [428, 468] on body "[DOMAIN_NAME] [PERSON_NAME] Engagement Analytics Leads To-do Products My Produc…" at bounding box center [648, 354] width 1296 height 708
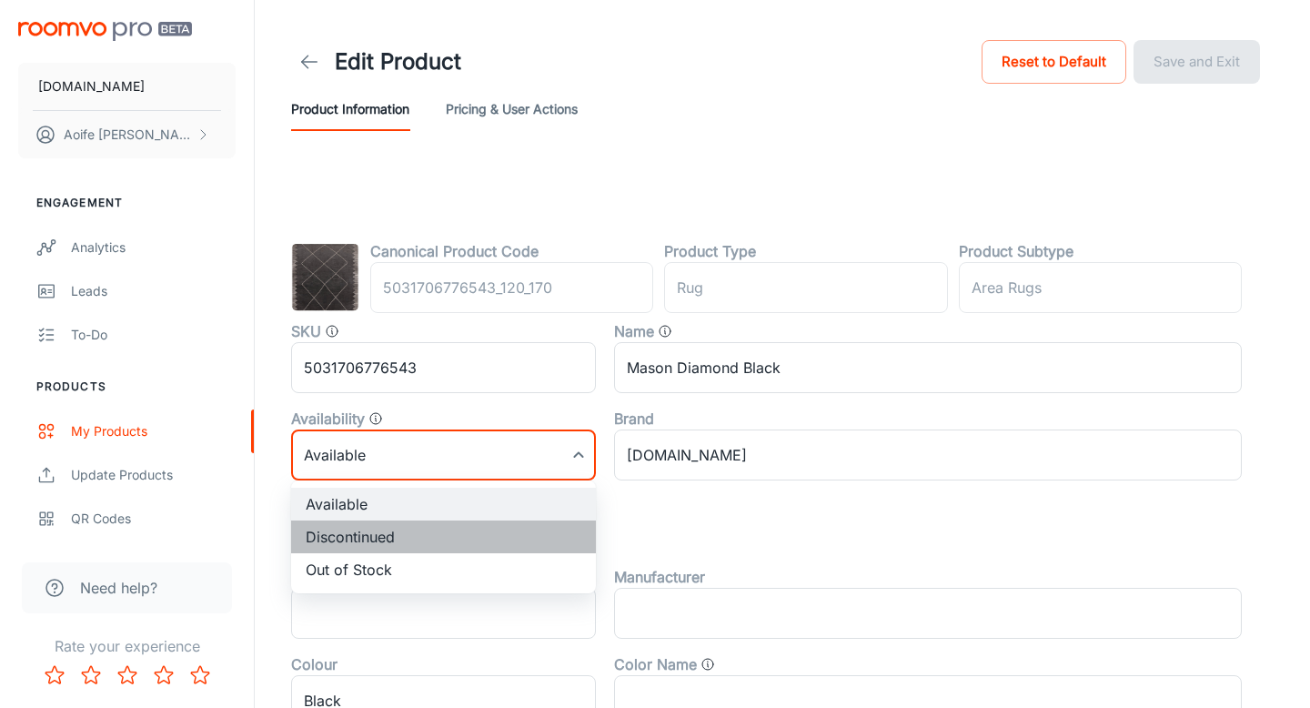
click at [417, 538] on li "Discontinued" at bounding box center [443, 536] width 305 height 33
type input "1"
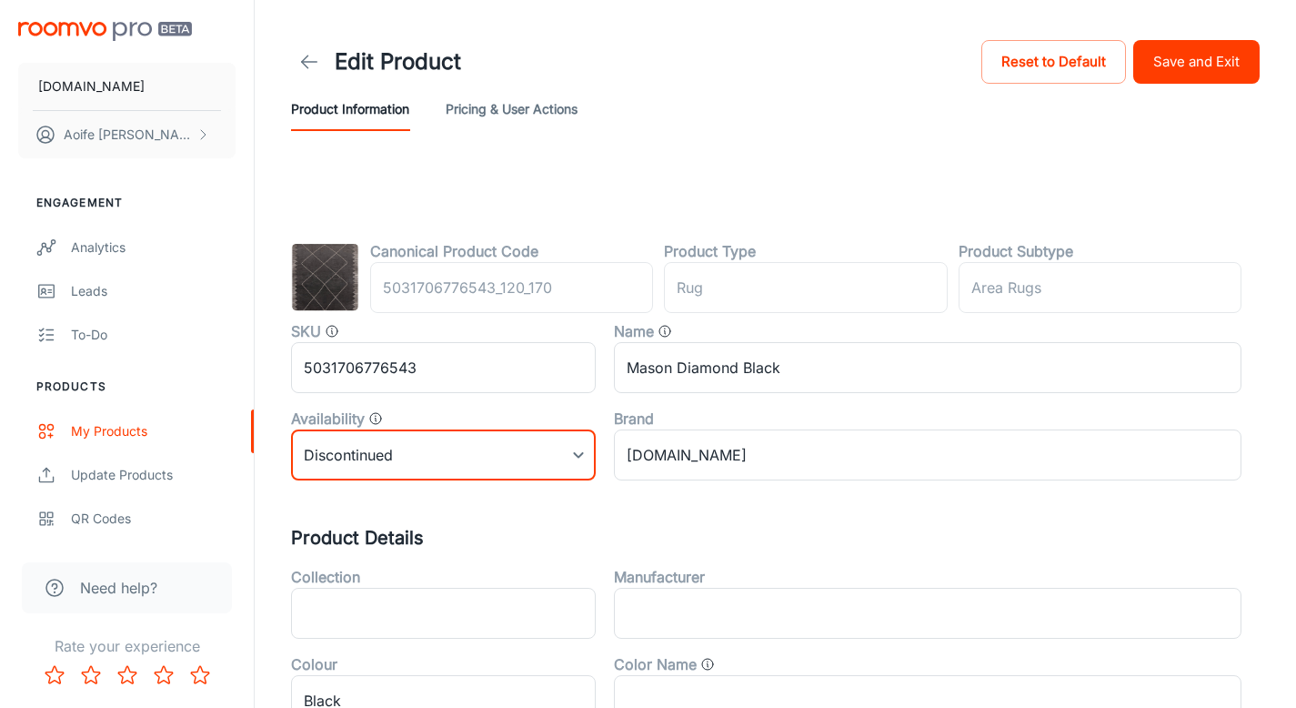
click at [1180, 62] on button "Save and Exit" at bounding box center [1196, 62] width 126 height 44
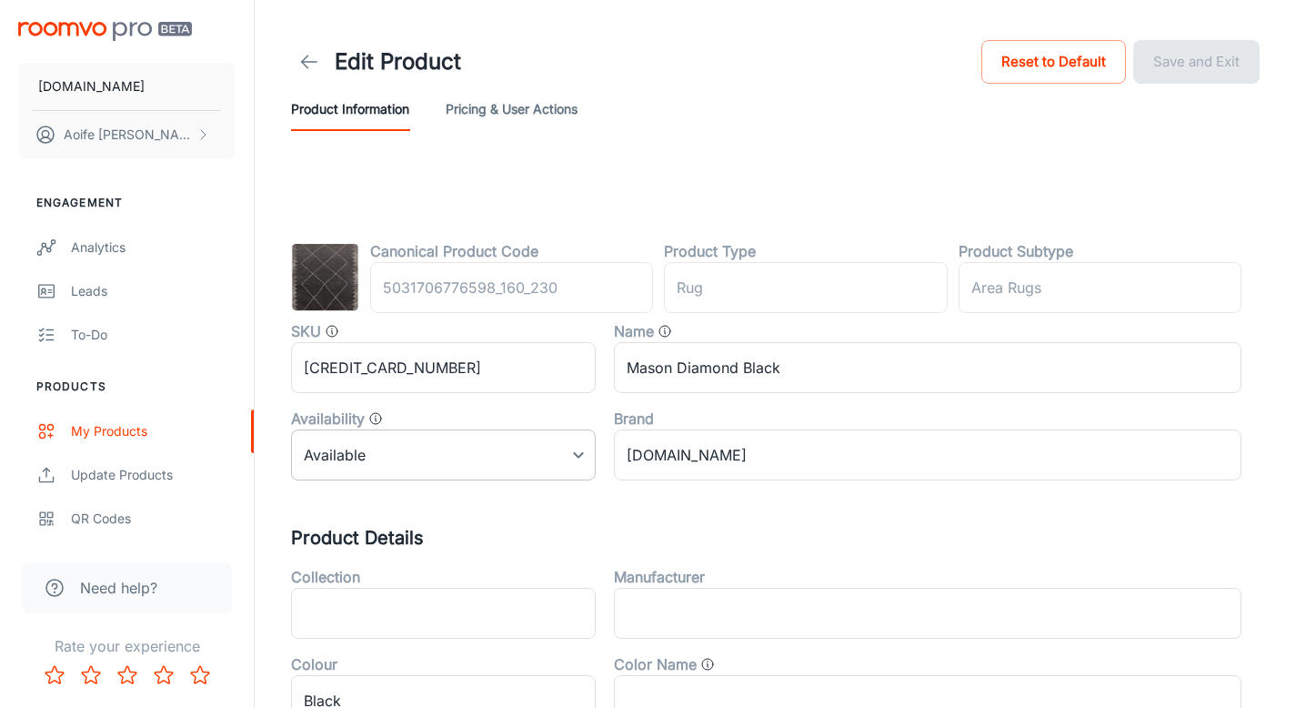
click at [422, 455] on body "RUGS.IE Aoife Ryan Engagement Analytics Leads To-do Products My Products Update…" at bounding box center [648, 354] width 1296 height 708
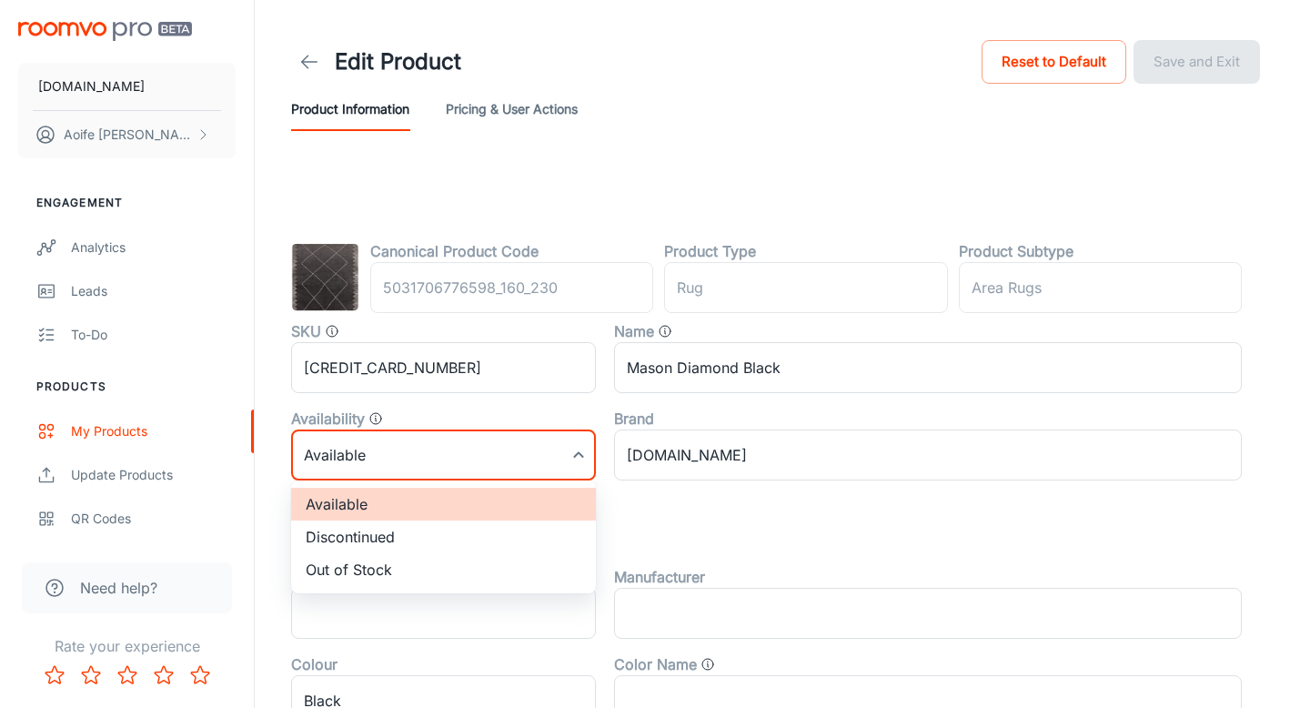
click at [401, 534] on li "Discontinued" at bounding box center [443, 536] width 305 height 33
type input "1"
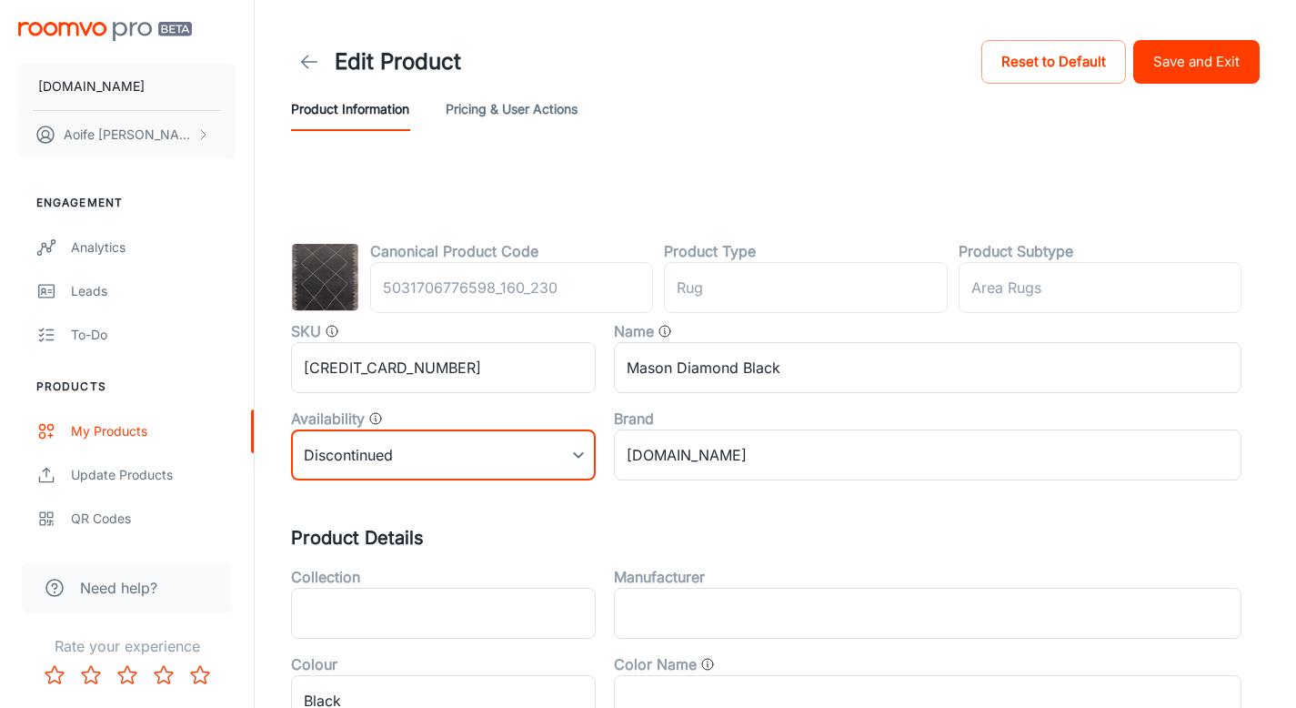
click at [1211, 72] on button "Save and Exit" at bounding box center [1196, 62] width 126 height 44
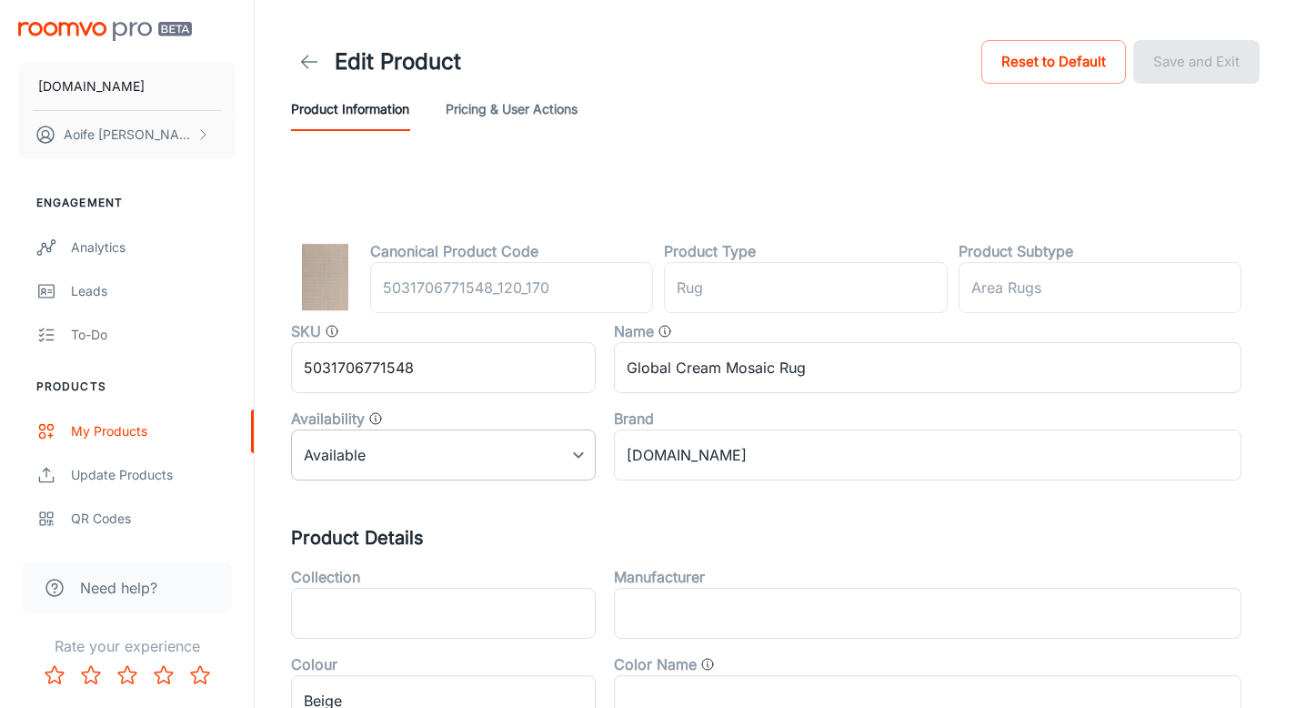
click at [525, 451] on body "[DOMAIN_NAME] [PERSON_NAME] Engagement Analytics Leads To-do Products My Produc…" at bounding box center [648, 354] width 1296 height 708
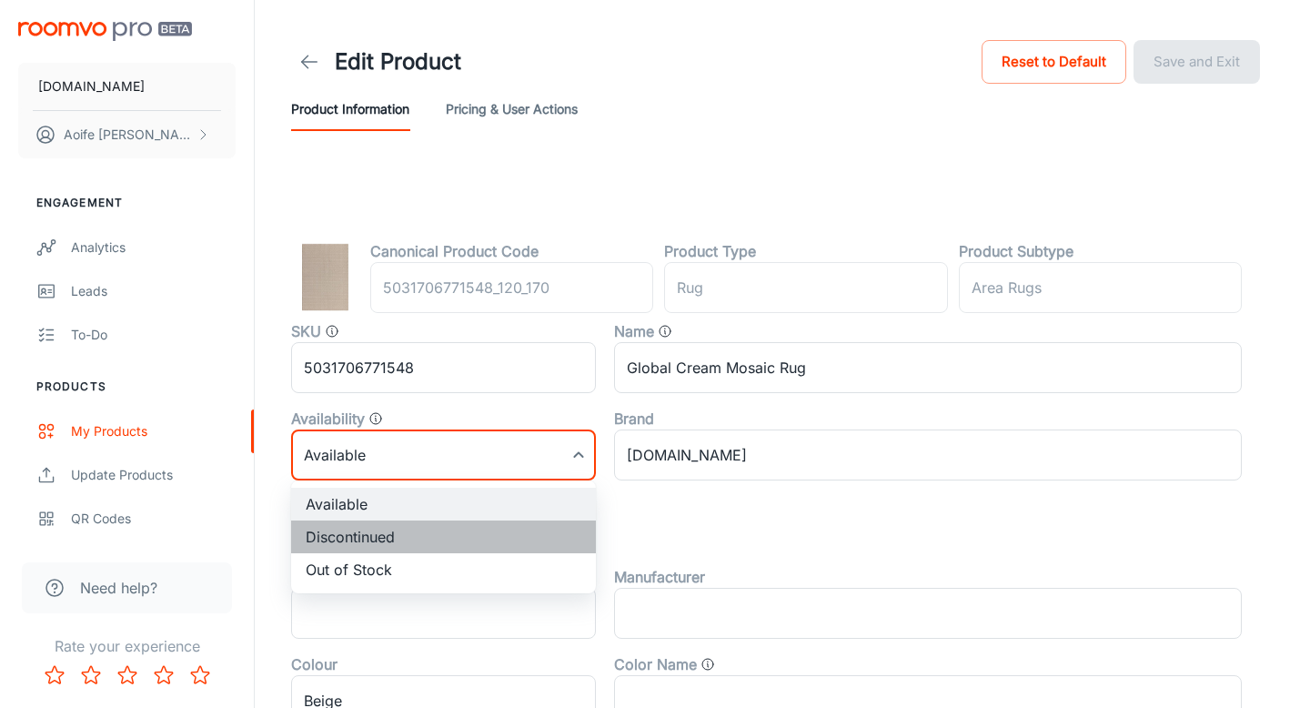
click at [389, 538] on li "Discontinued" at bounding box center [443, 536] width 305 height 33
type input "1"
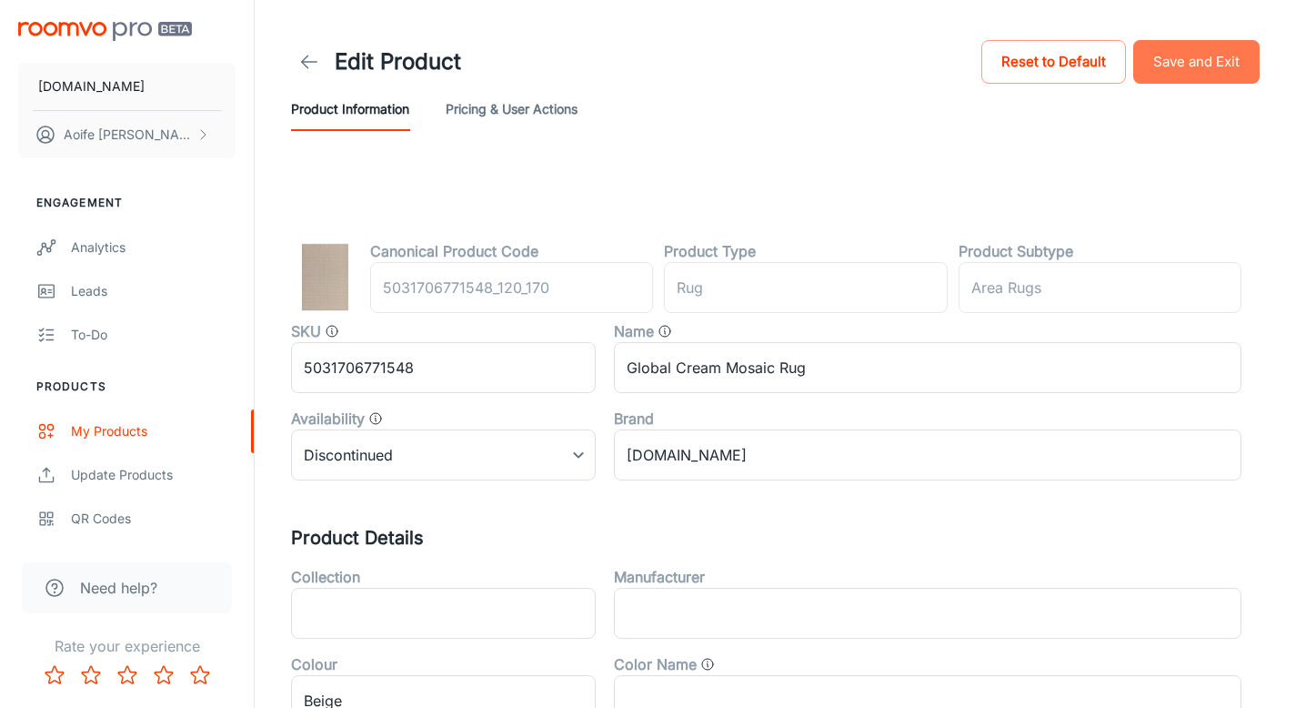
click at [1210, 64] on button "Save and Exit" at bounding box center [1196, 62] width 126 height 44
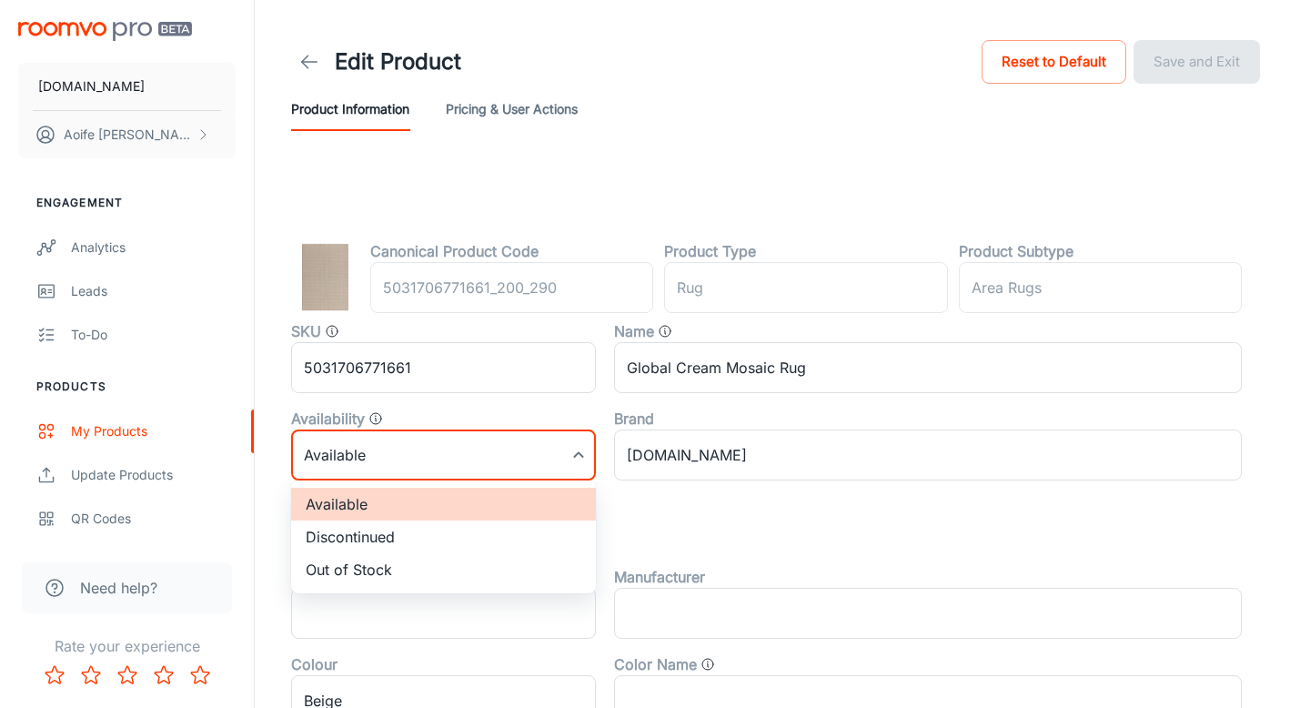
click at [404, 455] on body "RUGS.IE Aoife Ryan Engagement Analytics Leads To-do Products My Products Update…" at bounding box center [655, 354] width 1310 height 708
click at [413, 542] on li "Discontinued" at bounding box center [443, 536] width 305 height 33
type input "1"
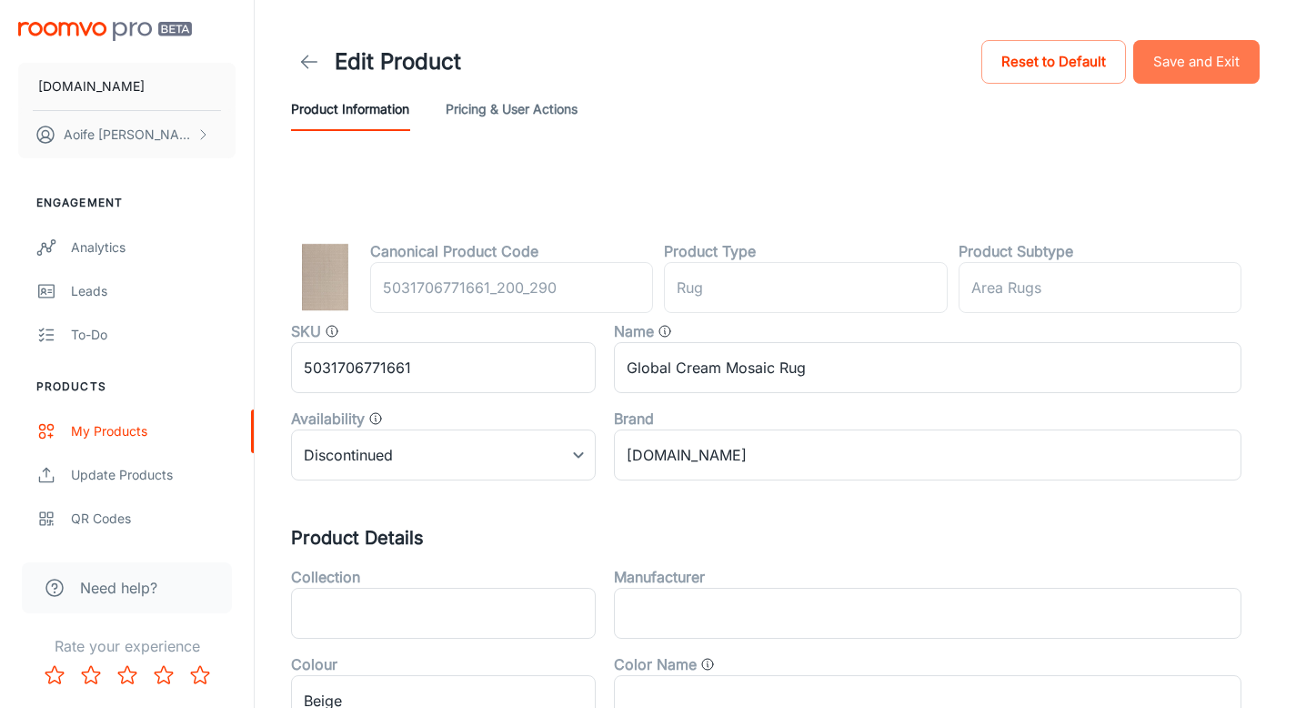
click at [1184, 57] on button "Save and Exit" at bounding box center [1196, 62] width 126 height 44
click at [369, 463] on body "RUGS.IE Aoife Ryan Engagement Analytics Leads To-do Products My Products Update…" at bounding box center [648, 354] width 1296 height 708
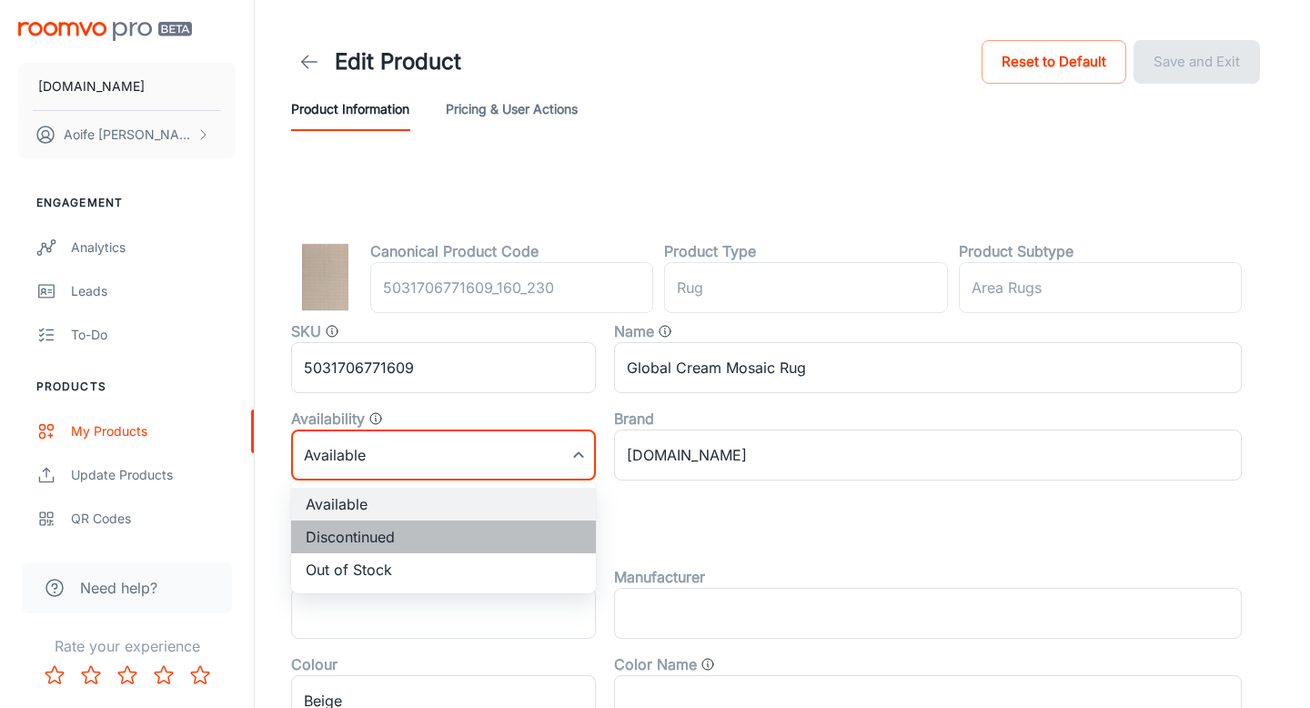
click at [407, 533] on li "Discontinued" at bounding box center [443, 536] width 305 height 33
type input "1"
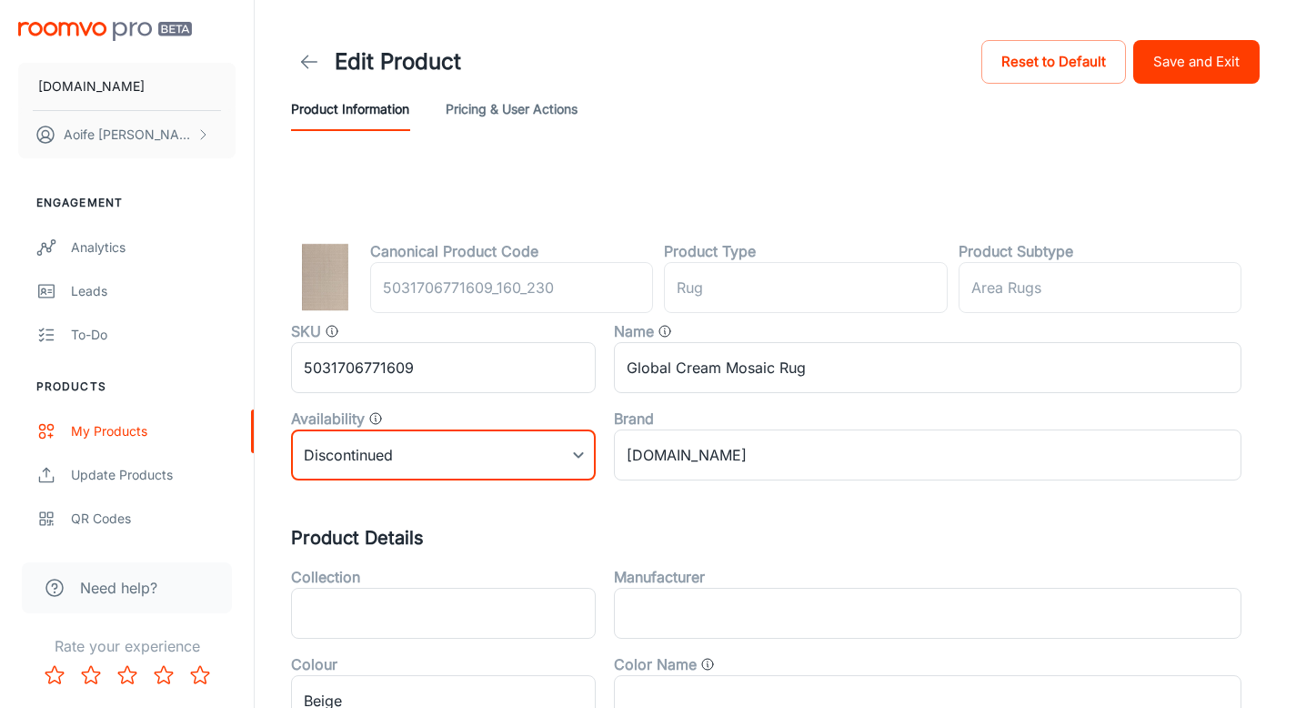
click at [1169, 61] on button "Save and Exit" at bounding box center [1196, 62] width 126 height 44
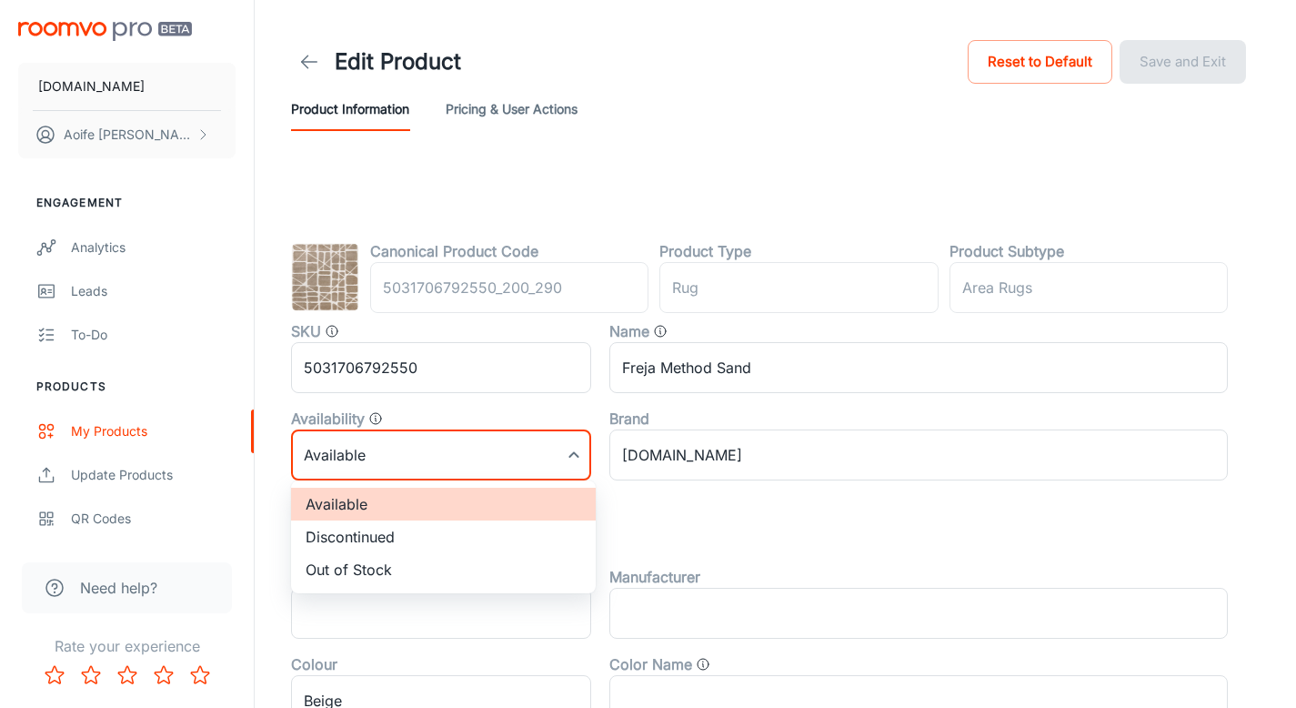
click at [407, 474] on body "[DOMAIN_NAME] [PERSON_NAME] Engagement Analytics Leads To-do Products My Produc…" at bounding box center [648, 354] width 1296 height 708
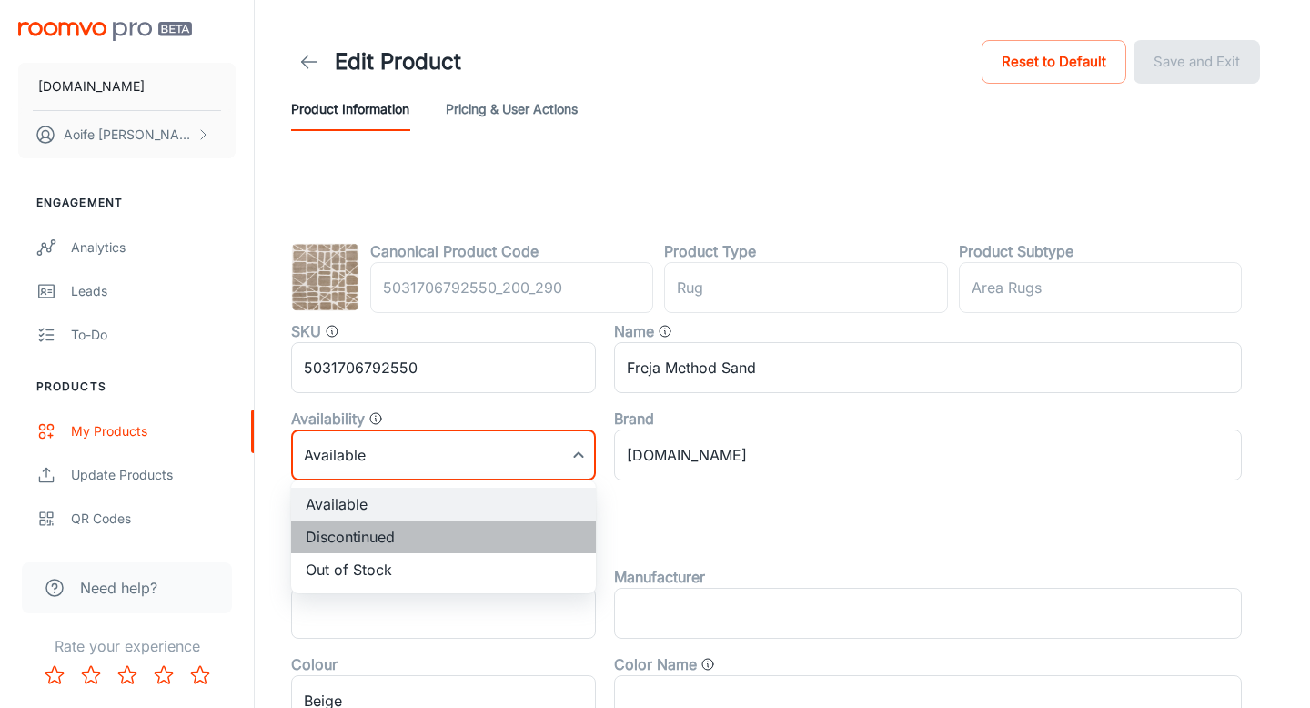
click at [385, 540] on li "Discontinued" at bounding box center [443, 536] width 305 height 33
type input "1"
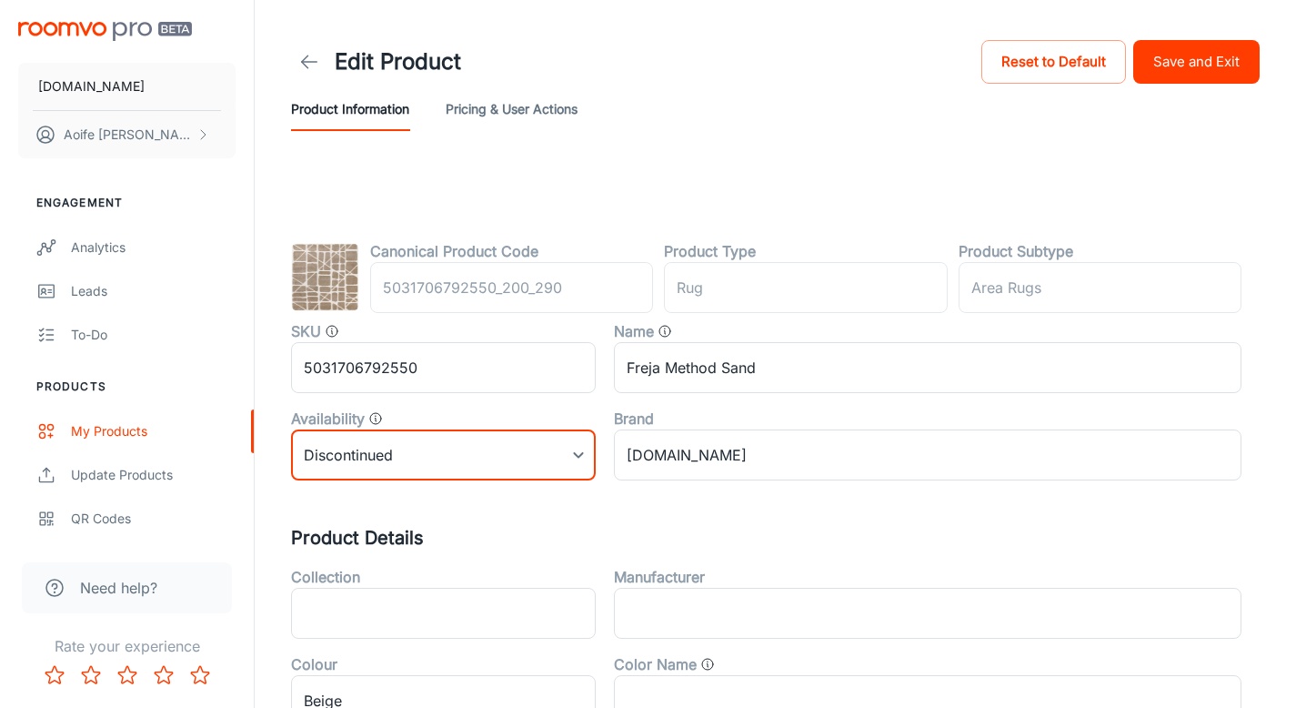
click at [1169, 54] on button "Save and Exit" at bounding box center [1196, 62] width 126 height 44
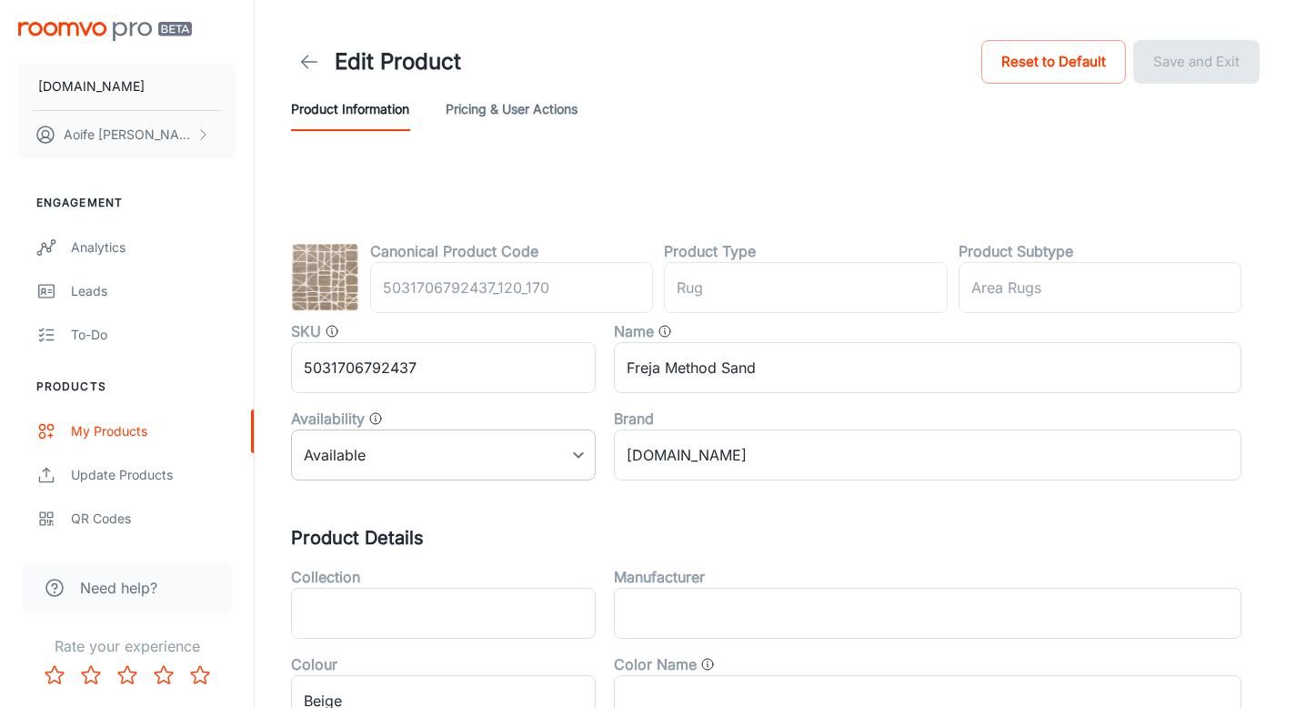
click at [424, 448] on body "[DOMAIN_NAME] [PERSON_NAME] Engagement Analytics Leads To-do Products My Produc…" at bounding box center [648, 354] width 1296 height 708
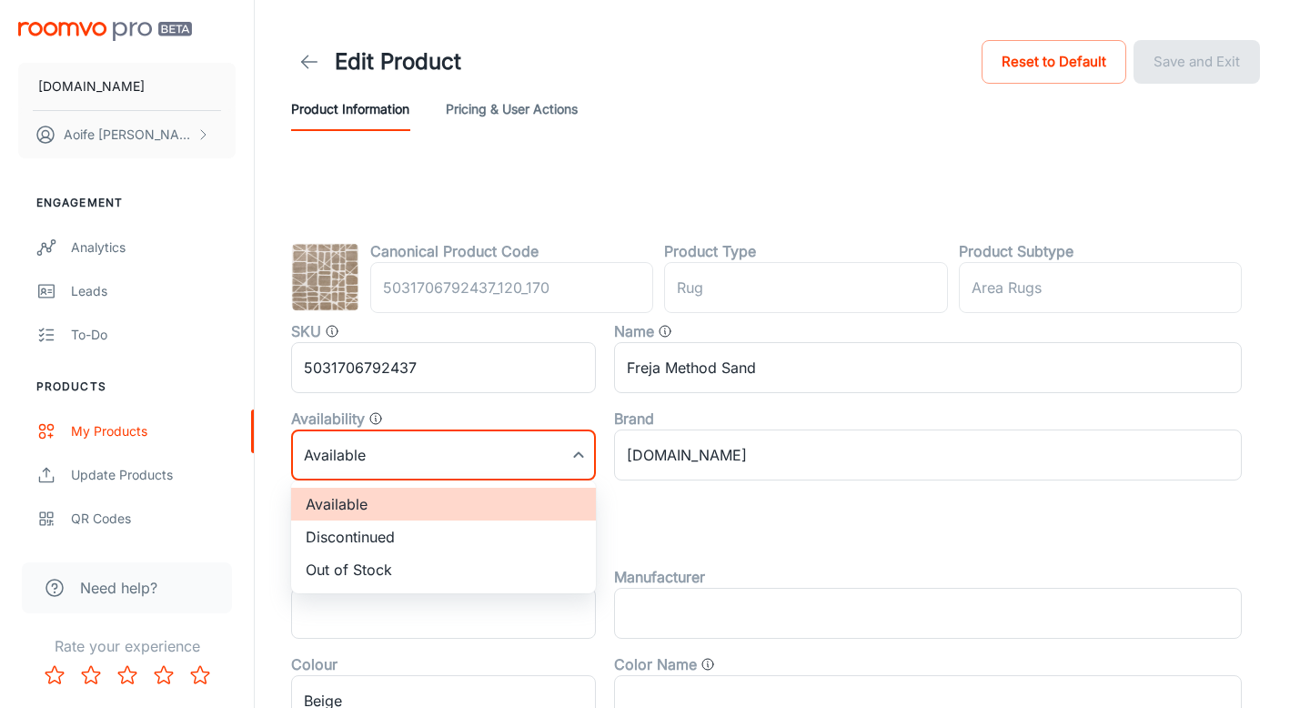
click at [402, 537] on li "Discontinued" at bounding box center [443, 536] width 305 height 33
type input "1"
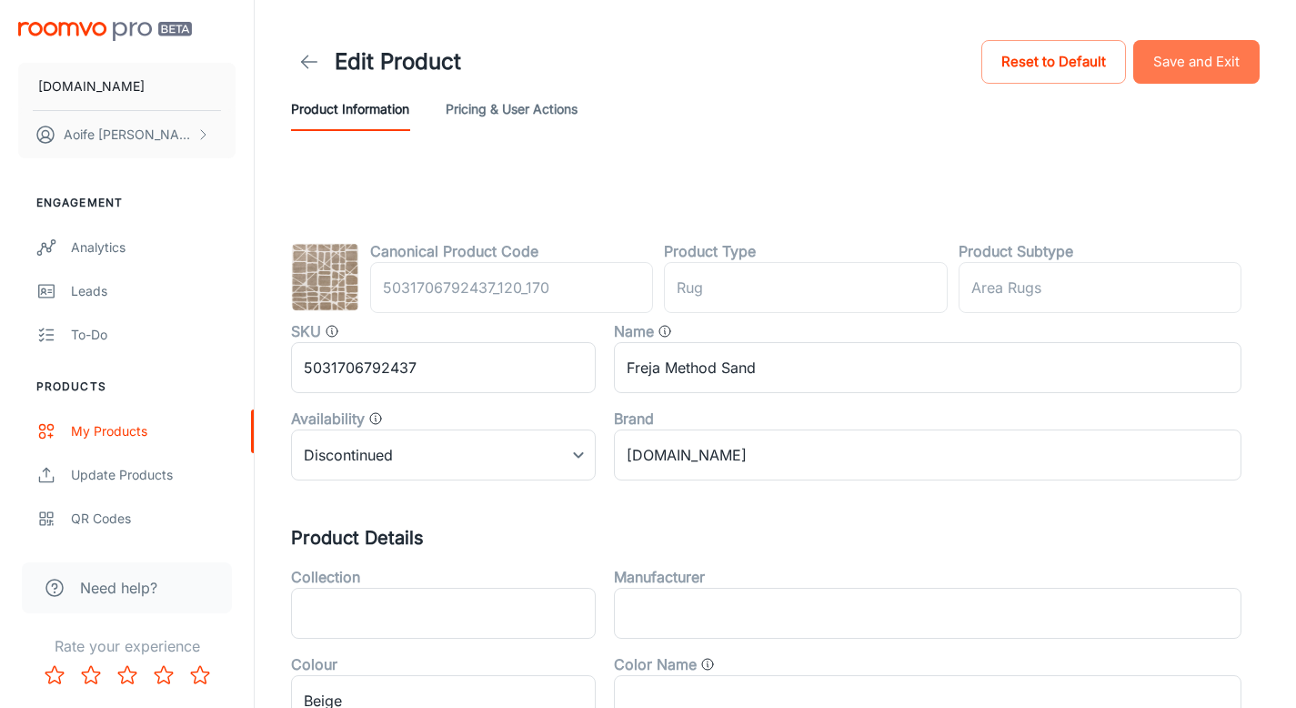
click at [1176, 68] on button "Save and Exit" at bounding box center [1196, 62] width 126 height 44
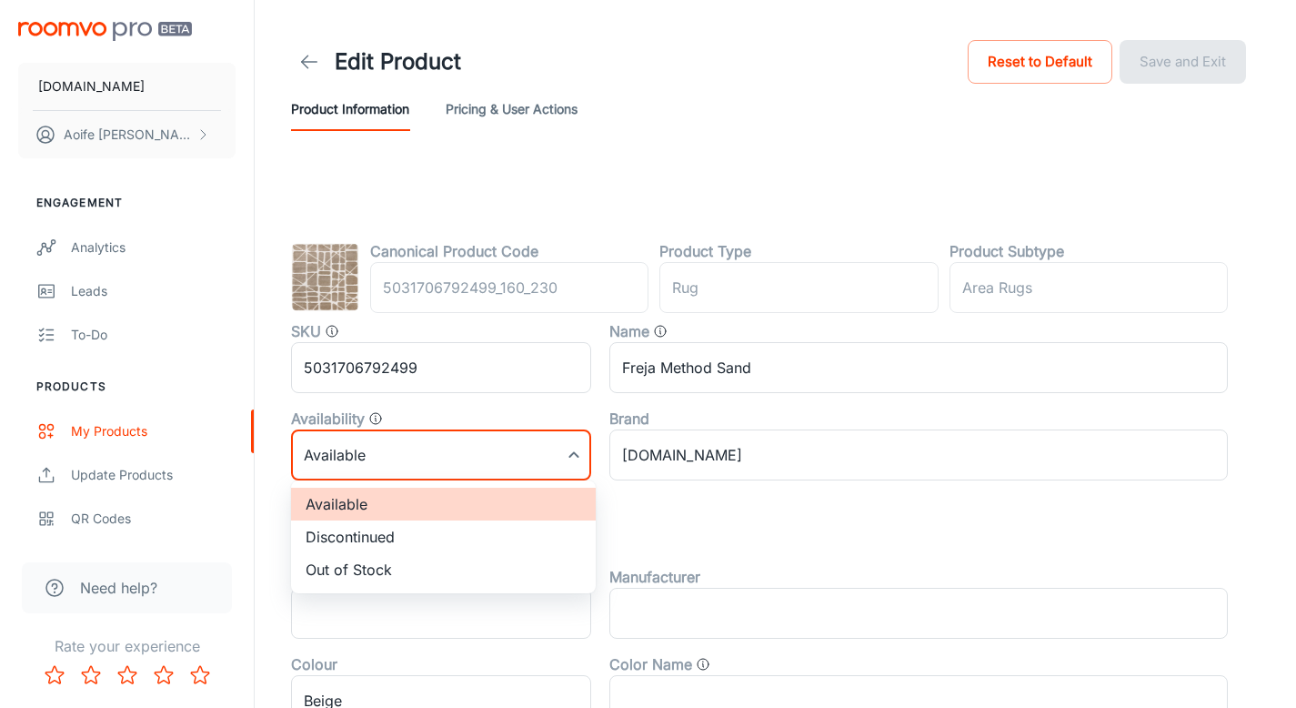
click at [350, 463] on body "[DOMAIN_NAME] [PERSON_NAME] Engagement Analytics Leads To-do Products My Produc…" at bounding box center [648, 354] width 1296 height 708
click at [371, 542] on li "Discontinued" at bounding box center [443, 536] width 305 height 33
type input "1"
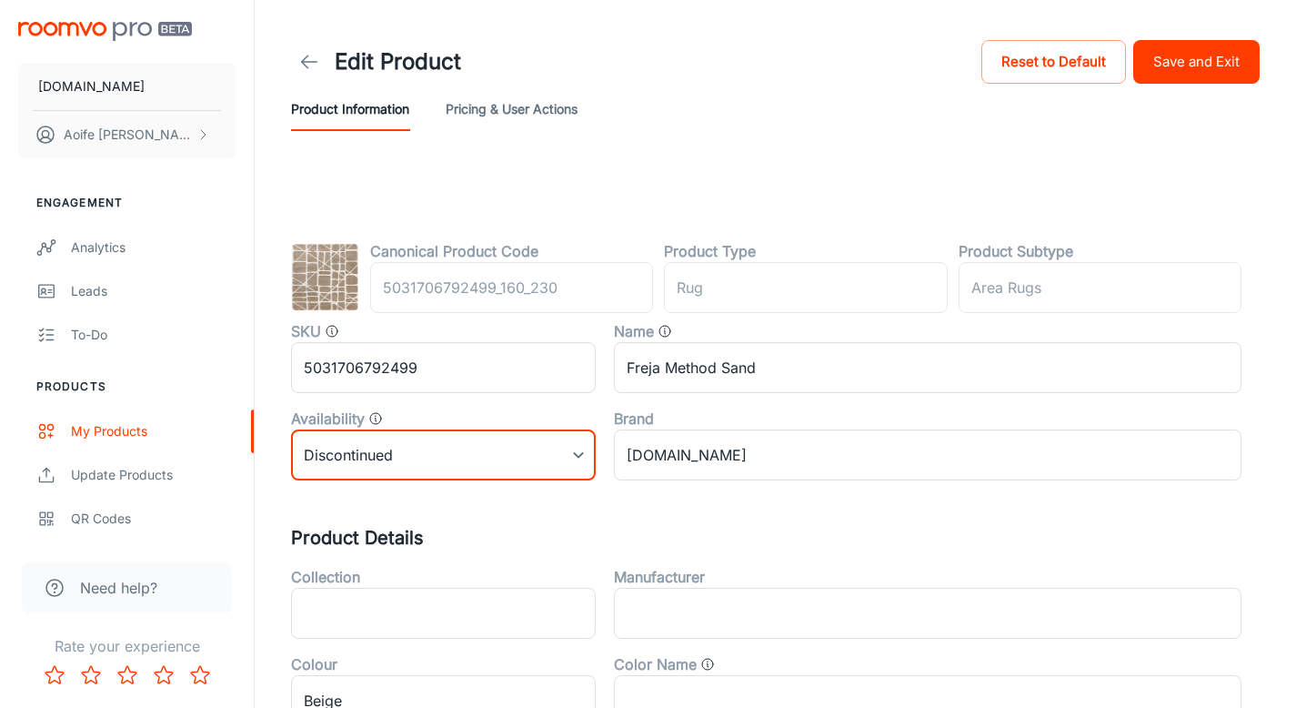
click at [1172, 59] on button "Save and Exit" at bounding box center [1196, 62] width 126 height 44
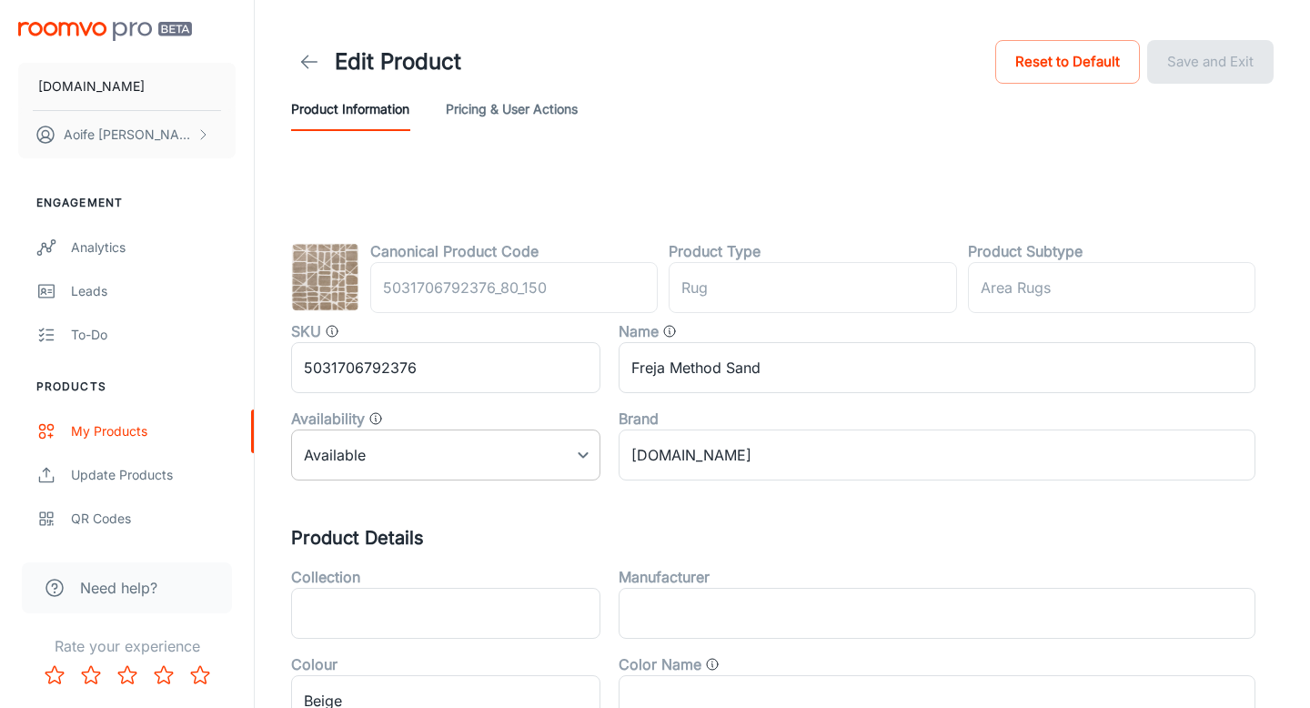
click at [357, 468] on body "[DOMAIN_NAME] [PERSON_NAME] Engagement Analytics Leads To-do Products My Produc…" at bounding box center [655, 354] width 1310 height 708
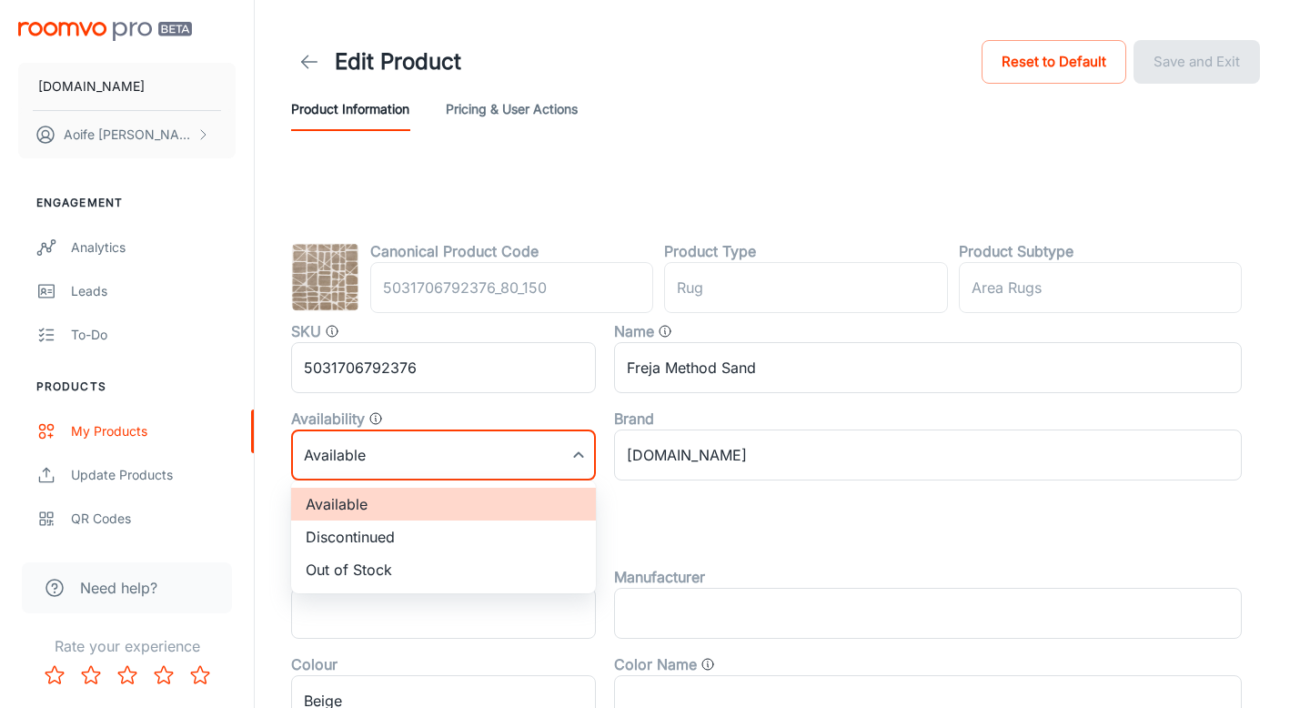
click at [373, 538] on li "Discontinued" at bounding box center [443, 536] width 305 height 33
type input "1"
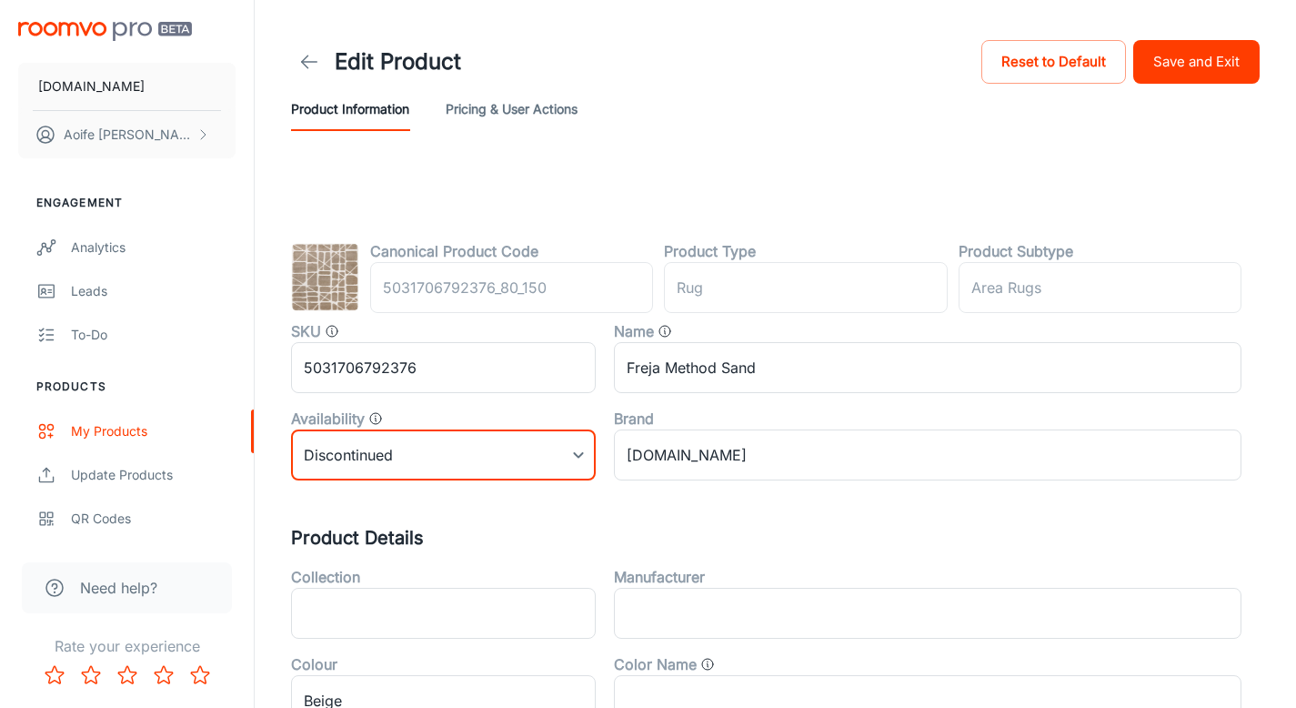
click at [1183, 68] on button "Save and Exit" at bounding box center [1196, 62] width 126 height 44
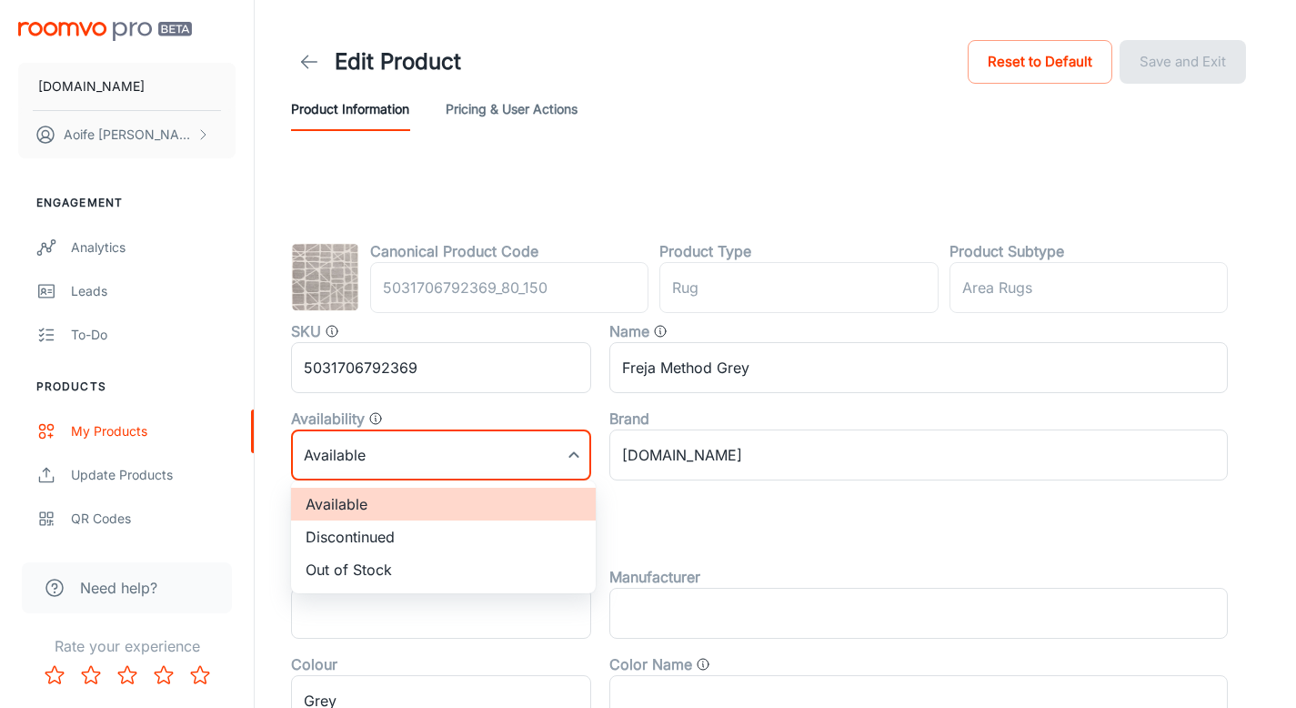
click at [438, 454] on body "RUGS.IE Aoife Ryan Engagement Analytics Leads To-do Products My Products Update…" at bounding box center [648, 354] width 1296 height 708
click at [447, 540] on li "Discontinued" at bounding box center [443, 536] width 305 height 33
type input "1"
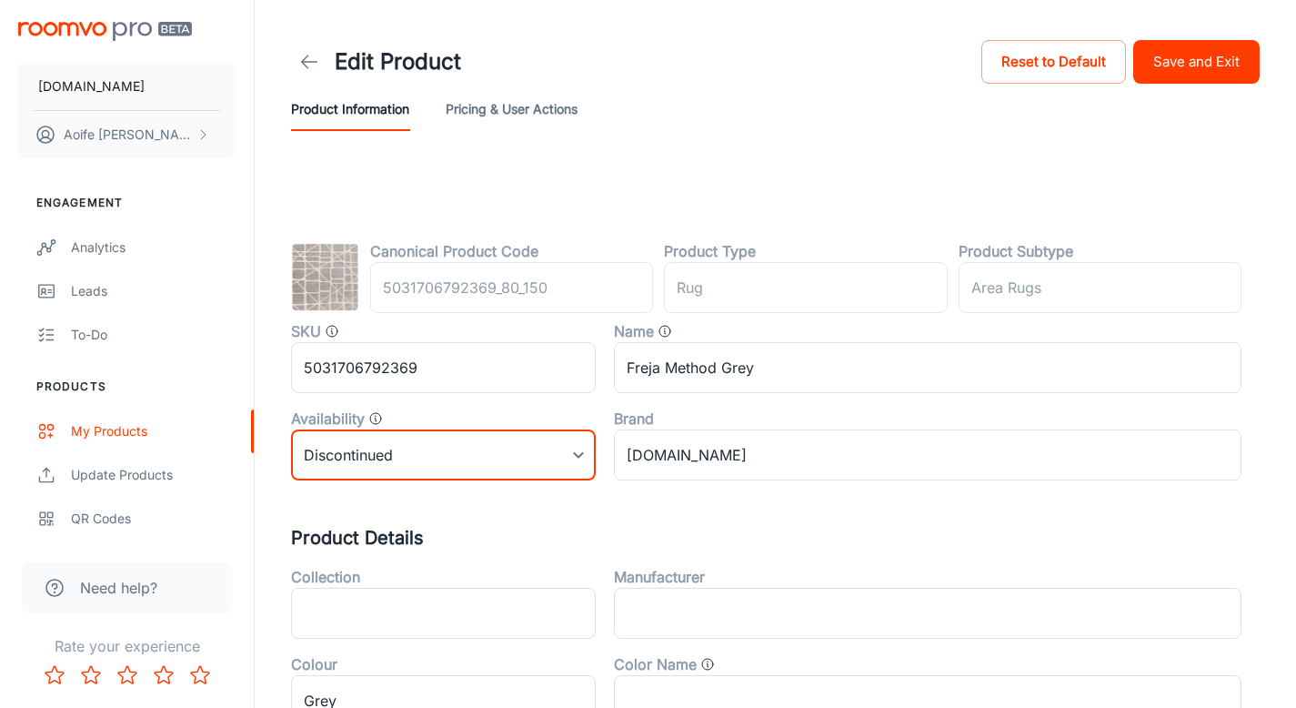
click at [1153, 66] on button "Save and Exit" at bounding box center [1196, 62] width 126 height 44
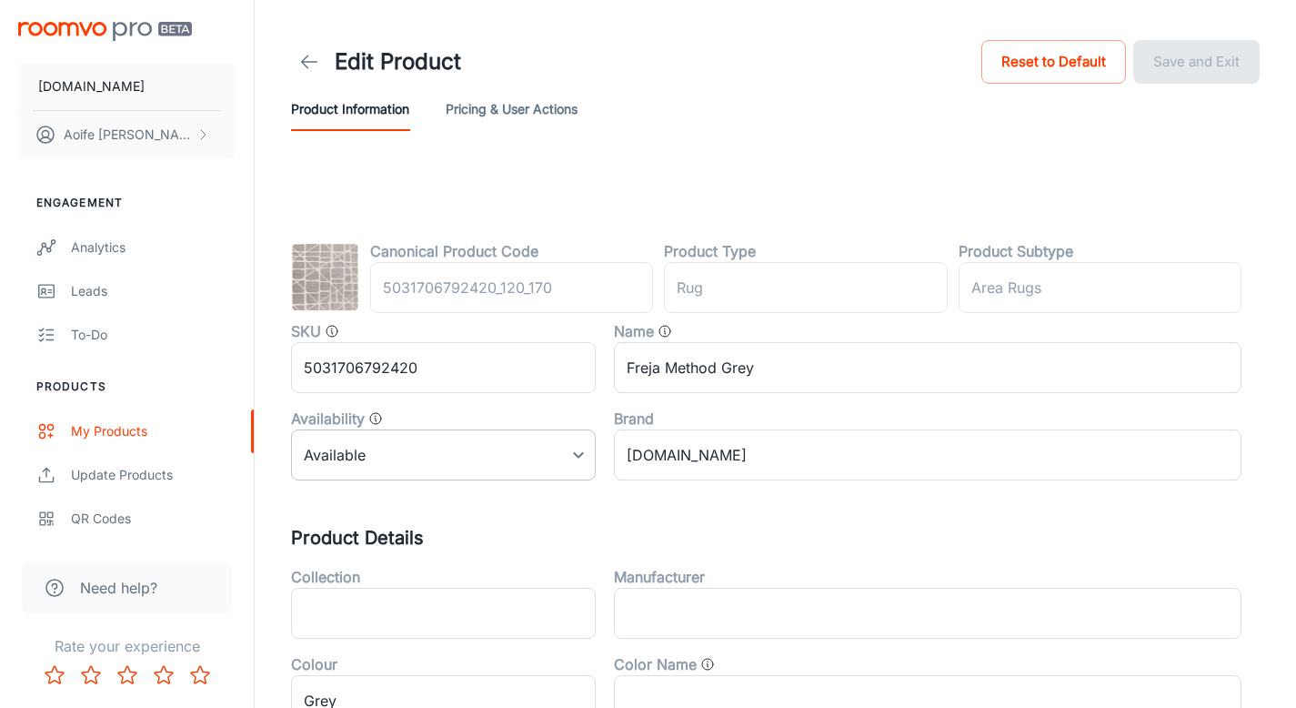
click at [398, 475] on body "RUGS.IE Aoife Ryan Engagement Analytics Leads To-do Products My Products Update…" at bounding box center [648, 354] width 1296 height 708
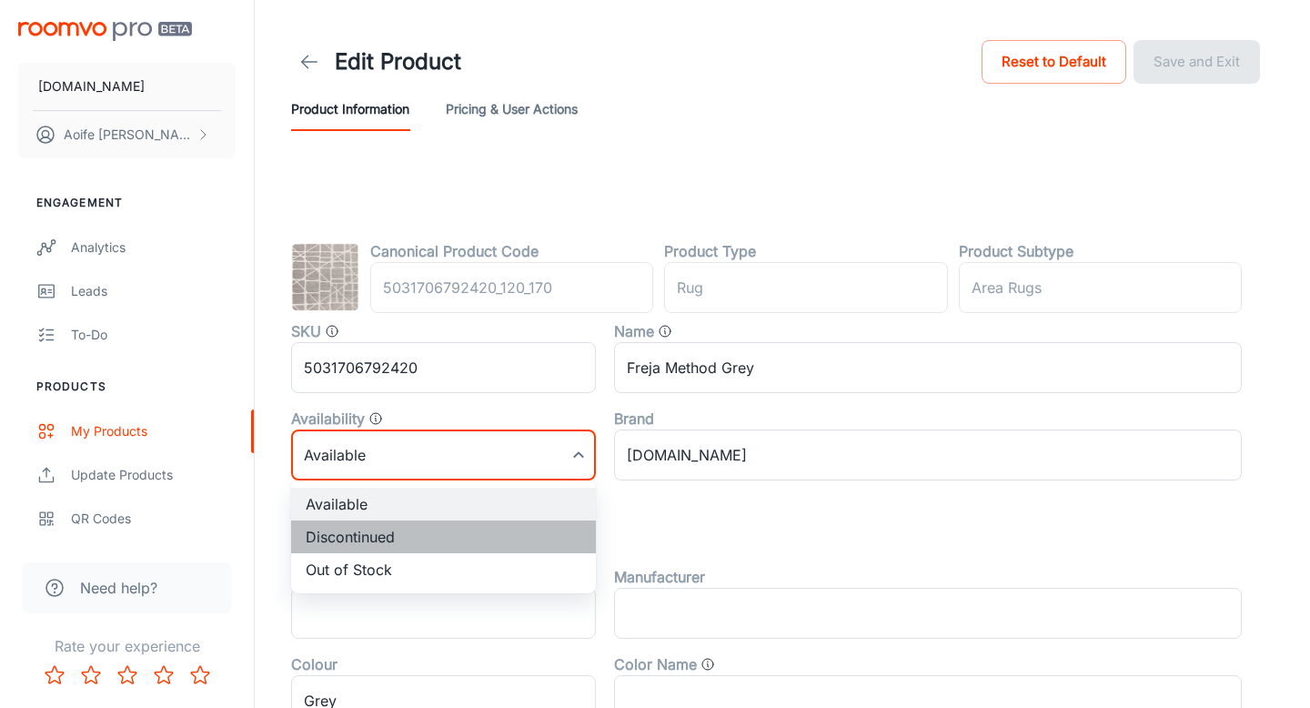
click at [410, 535] on li "Discontinued" at bounding box center [443, 536] width 305 height 33
type input "1"
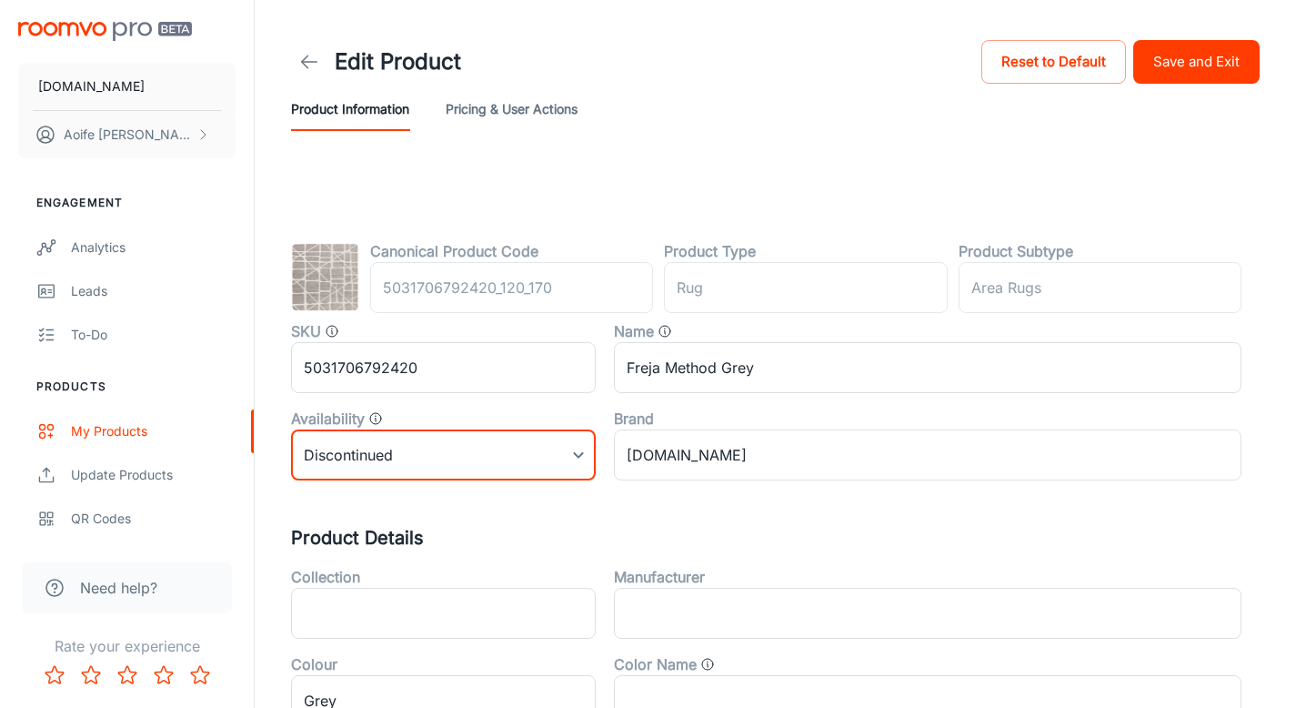
click at [1202, 46] on button "Save and Exit" at bounding box center [1196, 62] width 126 height 44
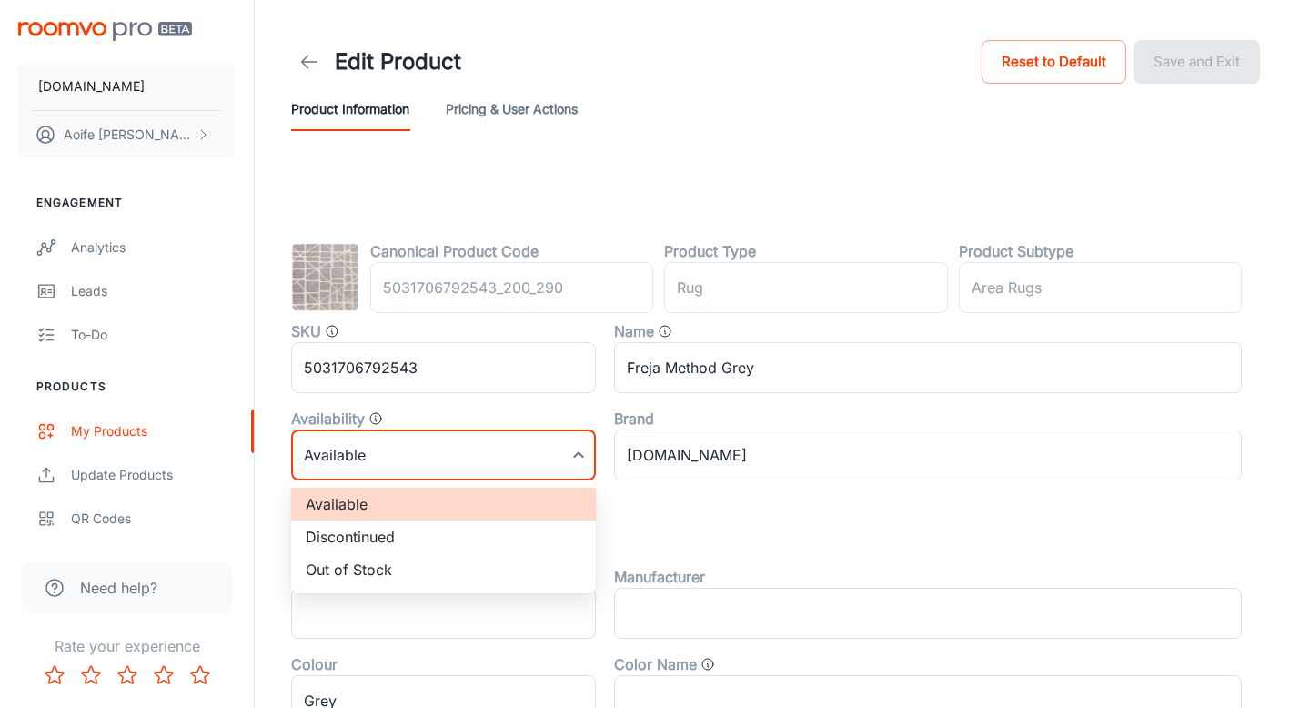
click at [399, 471] on body "[DOMAIN_NAME] [PERSON_NAME] Engagement Analytics Leads To-do Products My Produc…" at bounding box center [655, 354] width 1310 height 708
click at [404, 542] on li "Discontinued" at bounding box center [443, 536] width 305 height 33
type input "1"
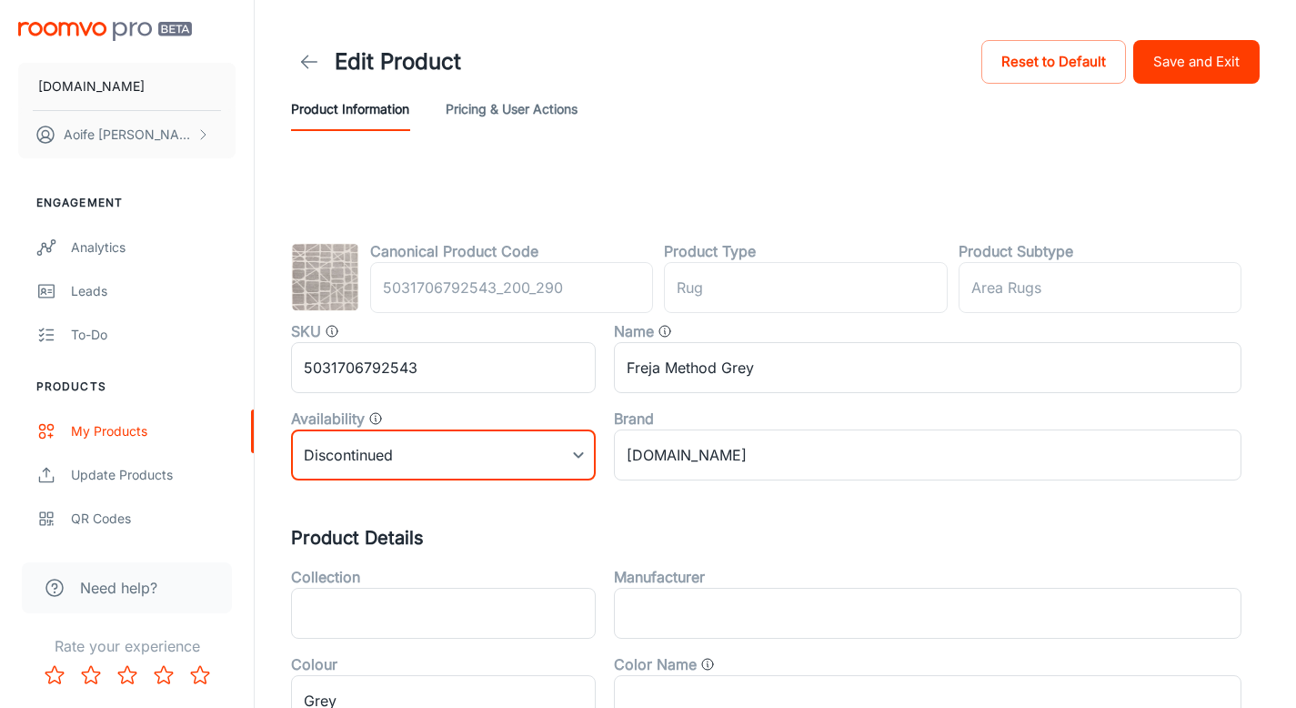
click at [1206, 64] on button "Save and Exit" at bounding box center [1196, 62] width 126 height 44
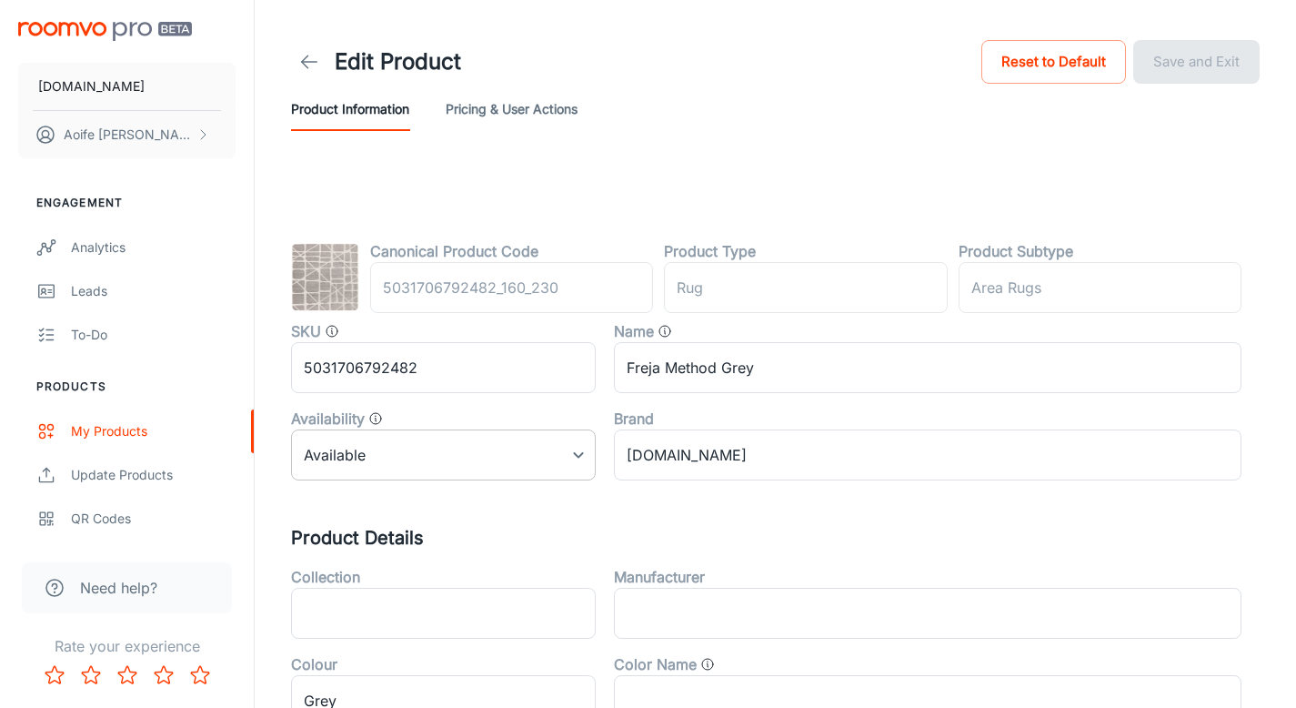
click at [383, 439] on body "RUGS.IE Aoife Ryan Engagement Analytics Leads To-do Products My Products Update…" at bounding box center [648, 354] width 1296 height 708
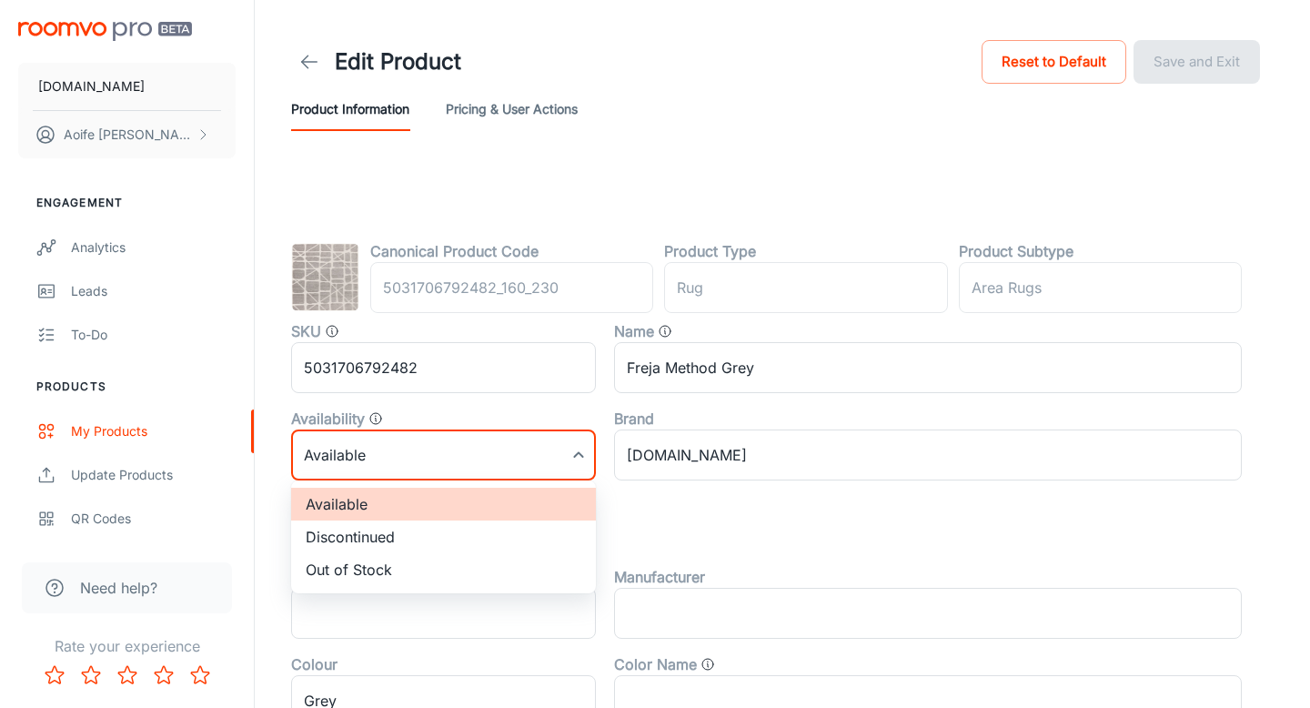
click at [394, 539] on li "Discontinued" at bounding box center [443, 536] width 305 height 33
type input "1"
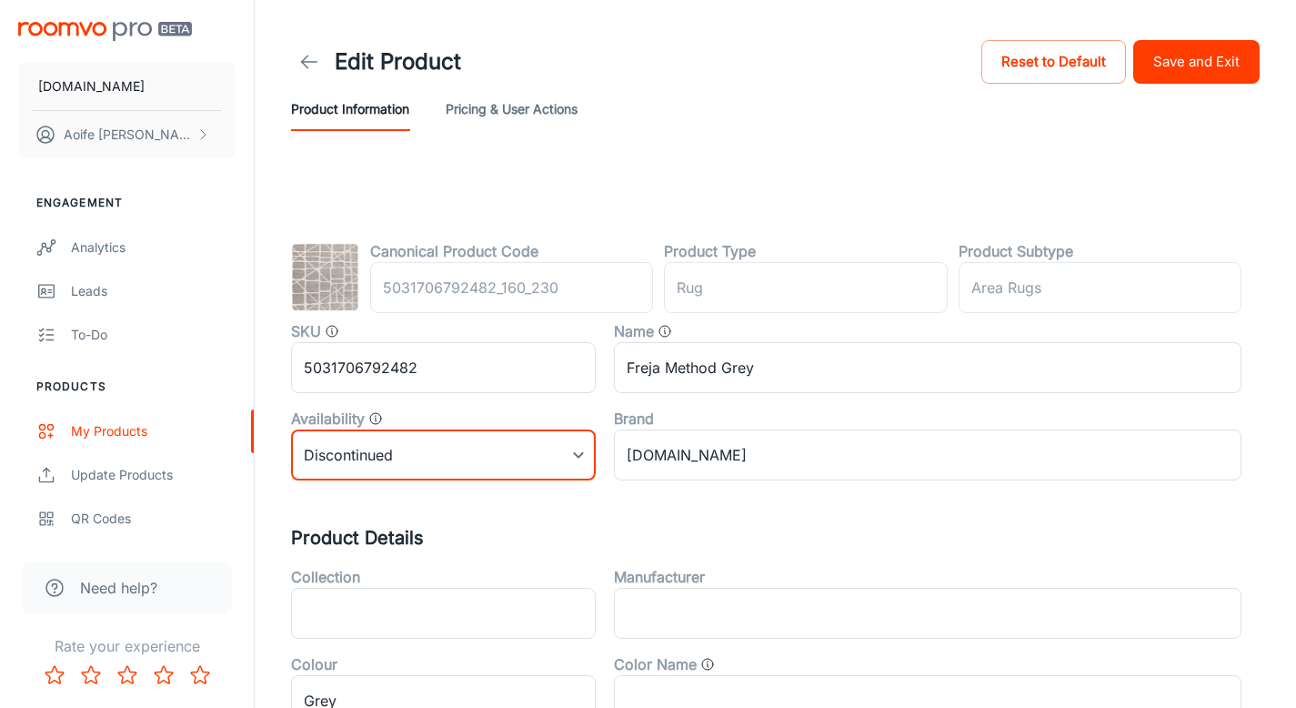
click at [1190, 75] on button "Save and Exit" at bounding box center [1196, 62] width 126 height 44
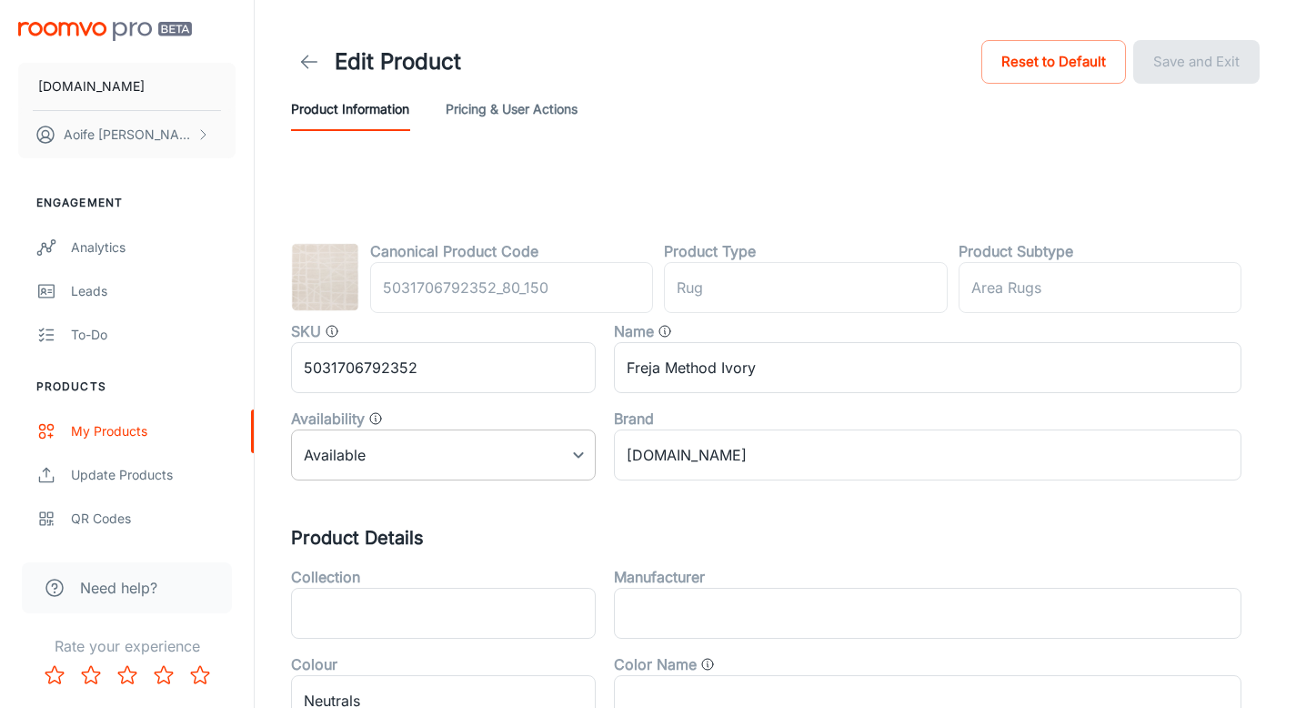
click at [566, 451] on body "[DOMAIN_NAME] [PERSON_NAME] Engagement Analytics Leads To-do Products My Produc…" at bounding box center [648, 354] width 1296 height 708
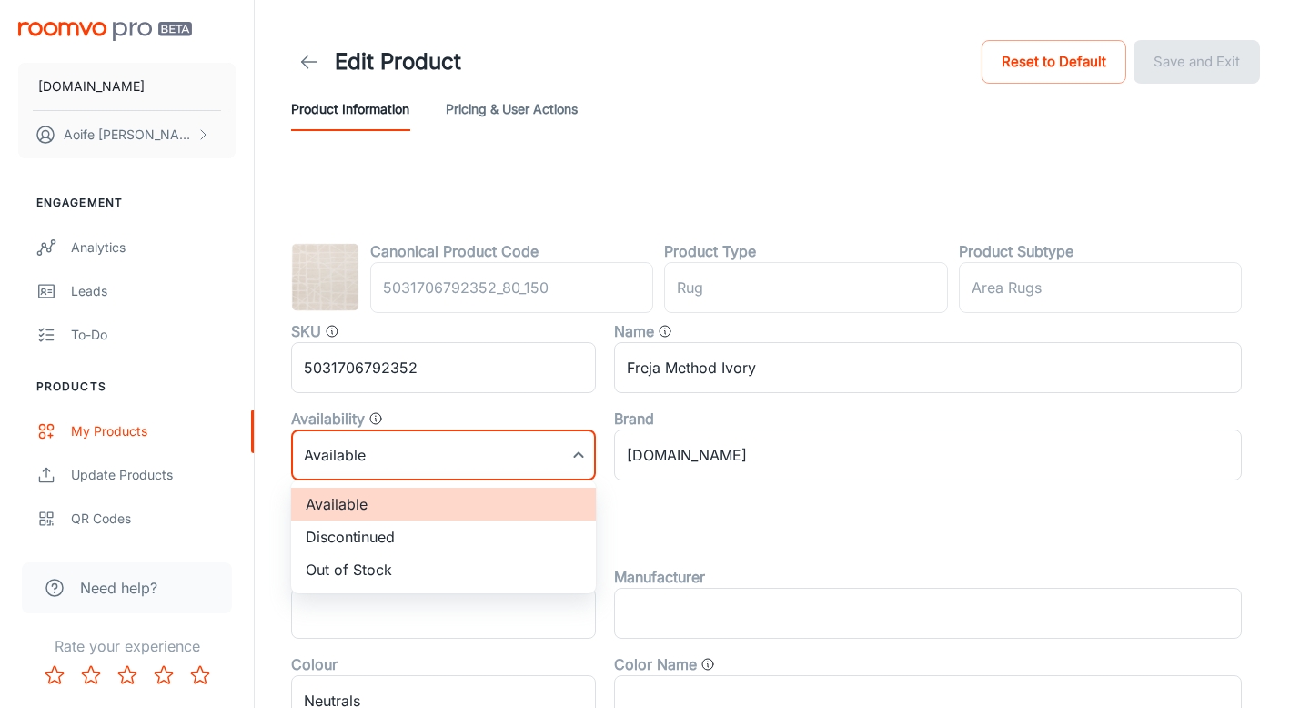
click at [400, 534] on li "Discontinued" at bounding box center [443, 536] width 305 height 33
type input "1"
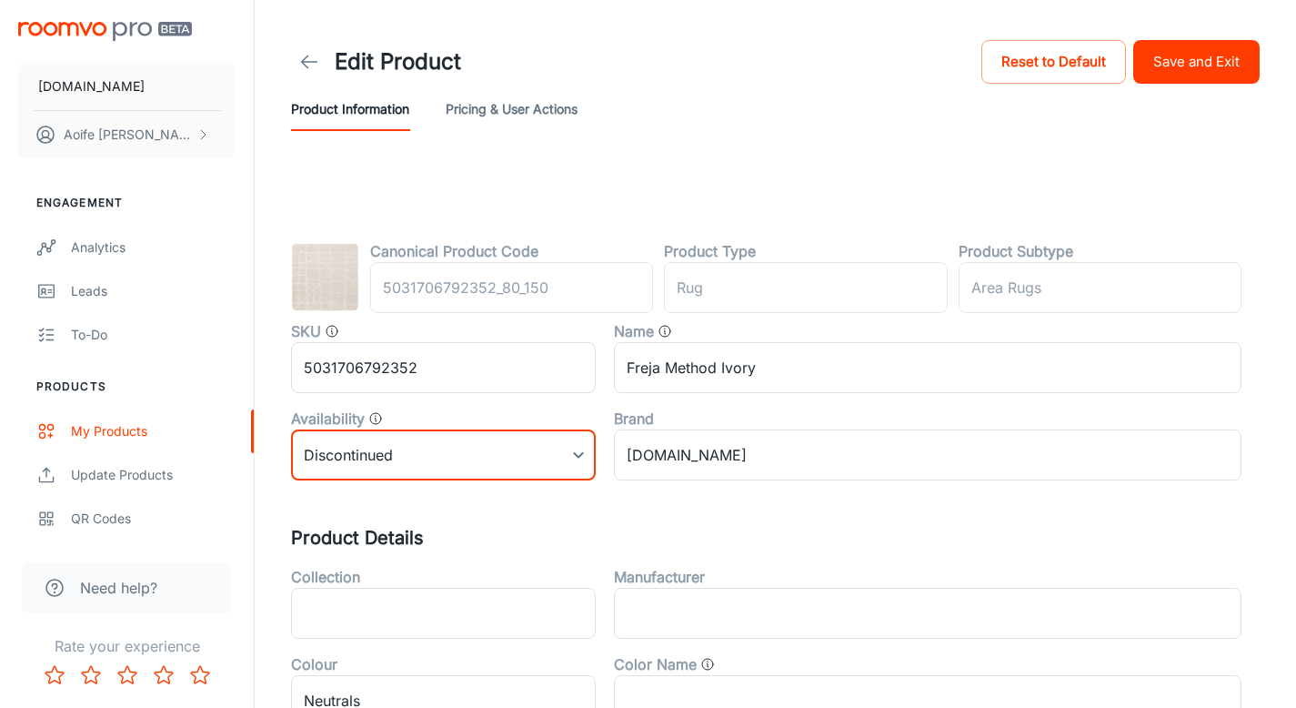
click at [1166, 69] on button "Save and Exit" at bounding box center [1196, 62] width 126 height 44
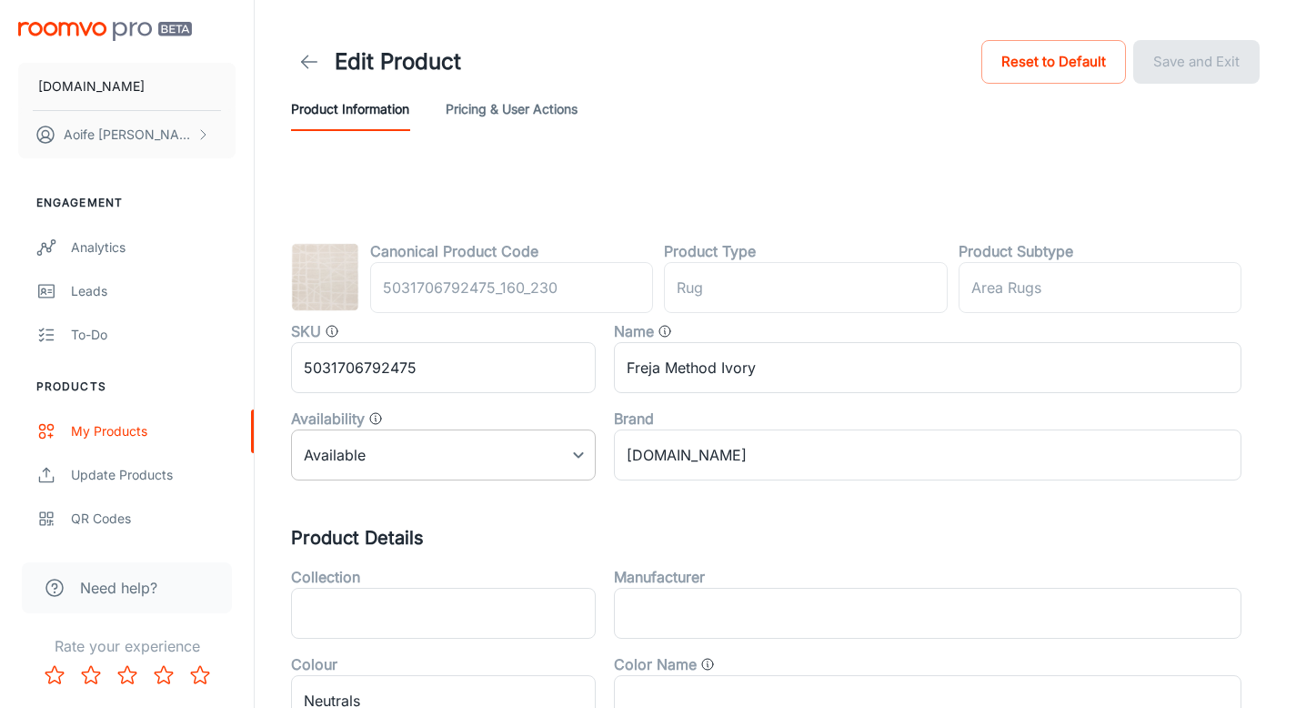
click at [532, 471] on body "RUGS.IE Aoife Ryan Engagement Analytics Leads To-do Products My Products Update…" at bounding box center [648, 354] width 1296 height 708
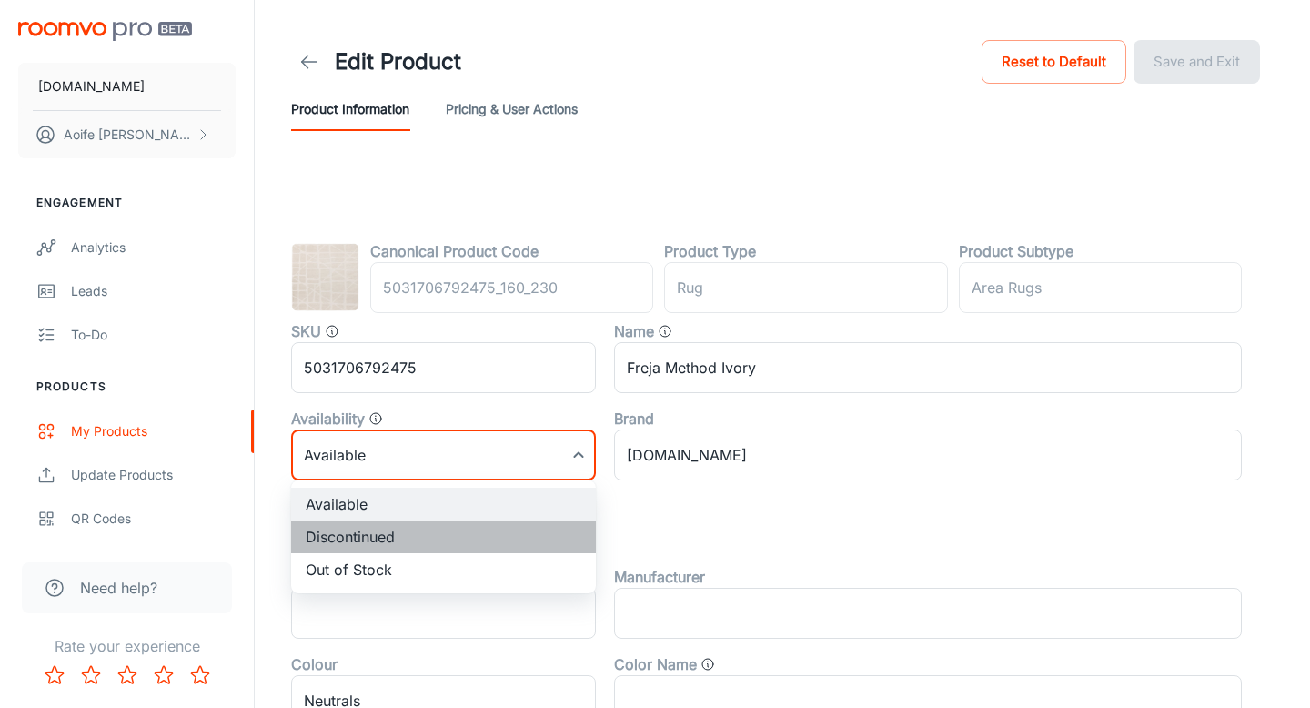
click at [437, 538] on li "Discontinued" at bounding box center [443, 536] width 305 height 33
type input "1"
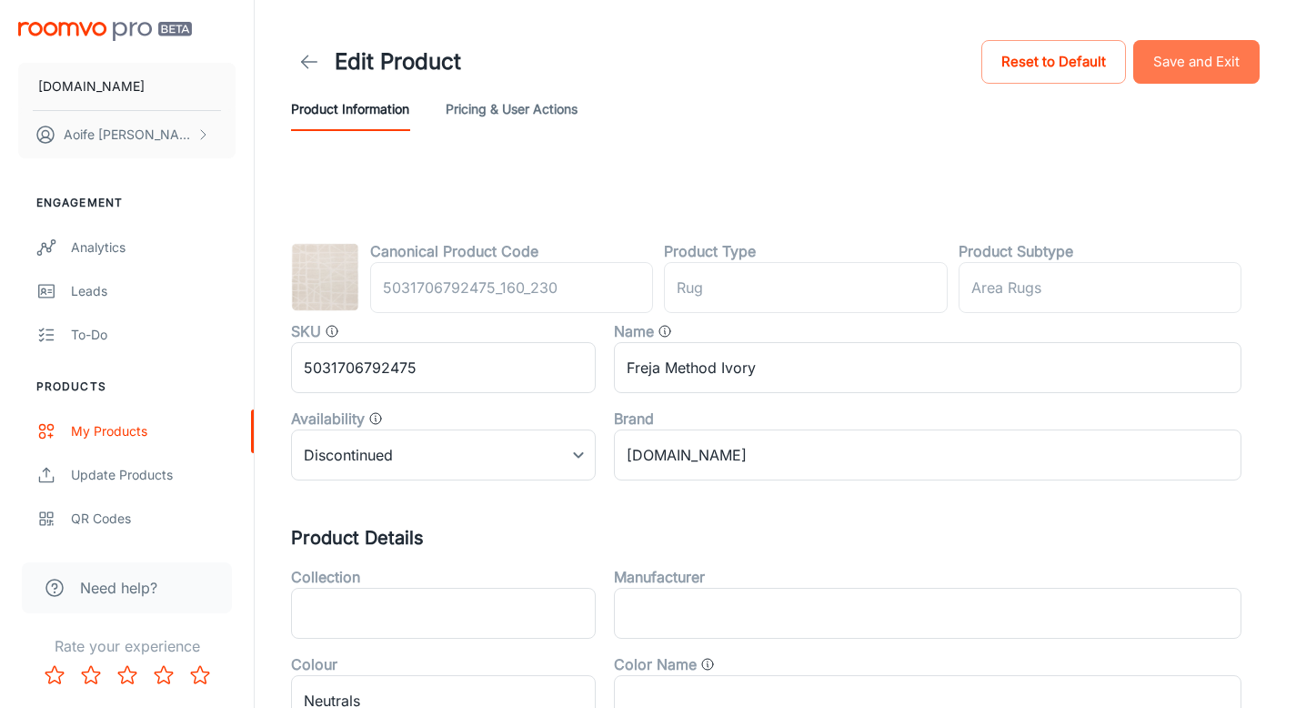
click at [1203, 76] on button "Save and Exit" at bounding box center [1196, 62] width 126 height 44
click at [415, 470] on body "[DOMAIN_NAME] [PERSON_NAME] Engagement Analytics Leads To-do Products My Produc…" at bounding box center [648, 354] width 1296 height 708
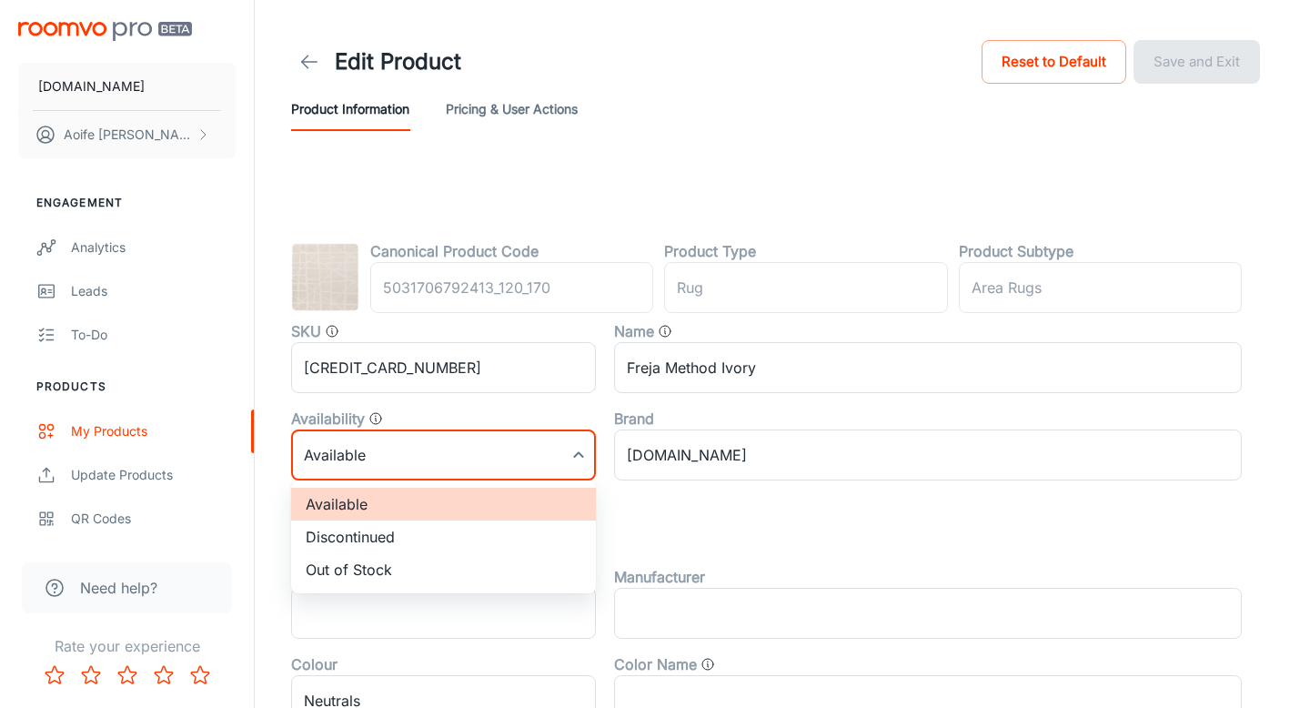
click at [374, 538] on li "Discontinued" at bounding box center [443, 536] width 305 height 33
type input "1"
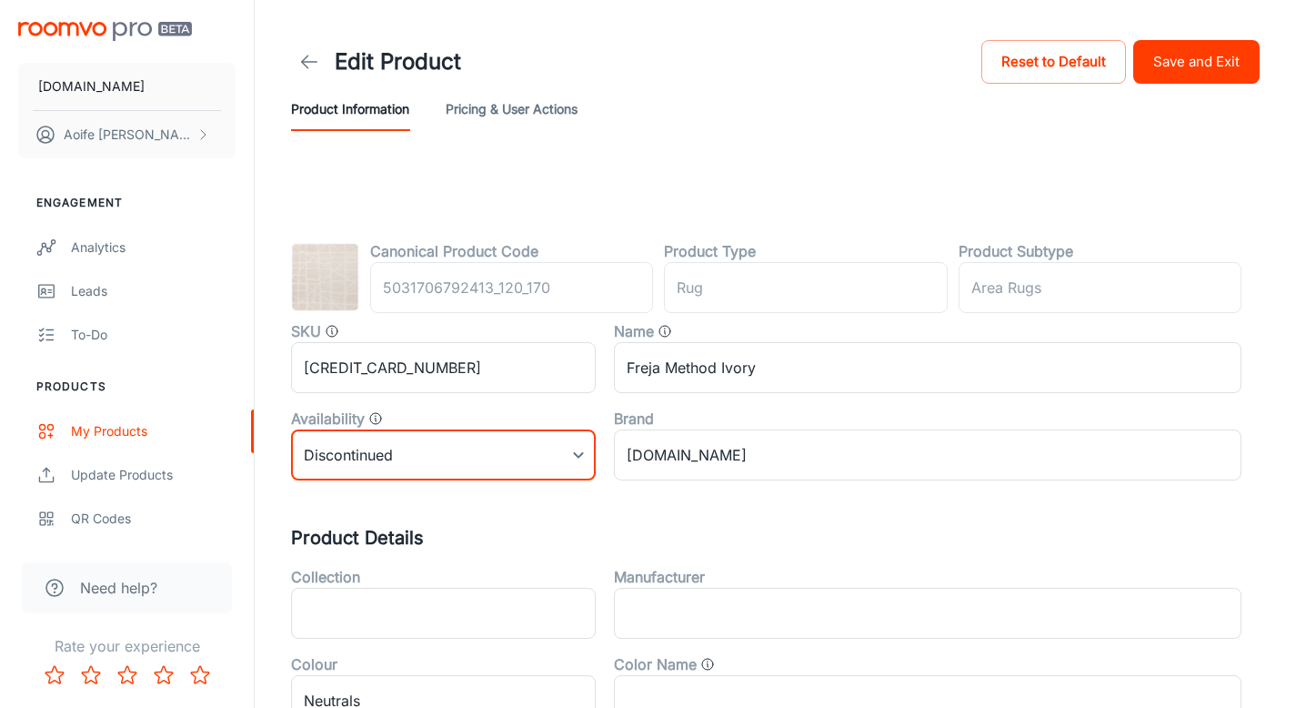
click at [1201, 57] on button "Save and Exit" at bounding box center [1196, 62] width 126 height 44
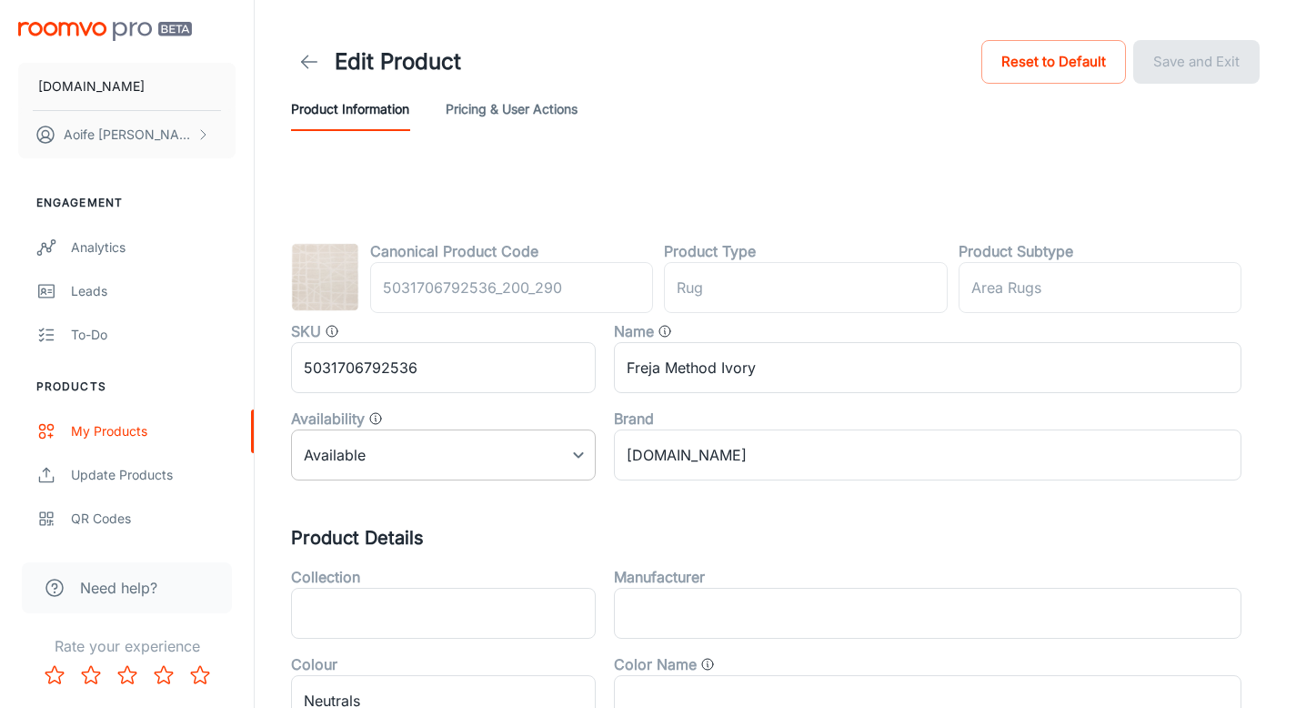
click at [356, 451] on body "RUGS.IE Aoife Ryan Engagement Analytics Leads To-do Products My Products Update…" at bounding box center [648, 354] width 1296 height 708
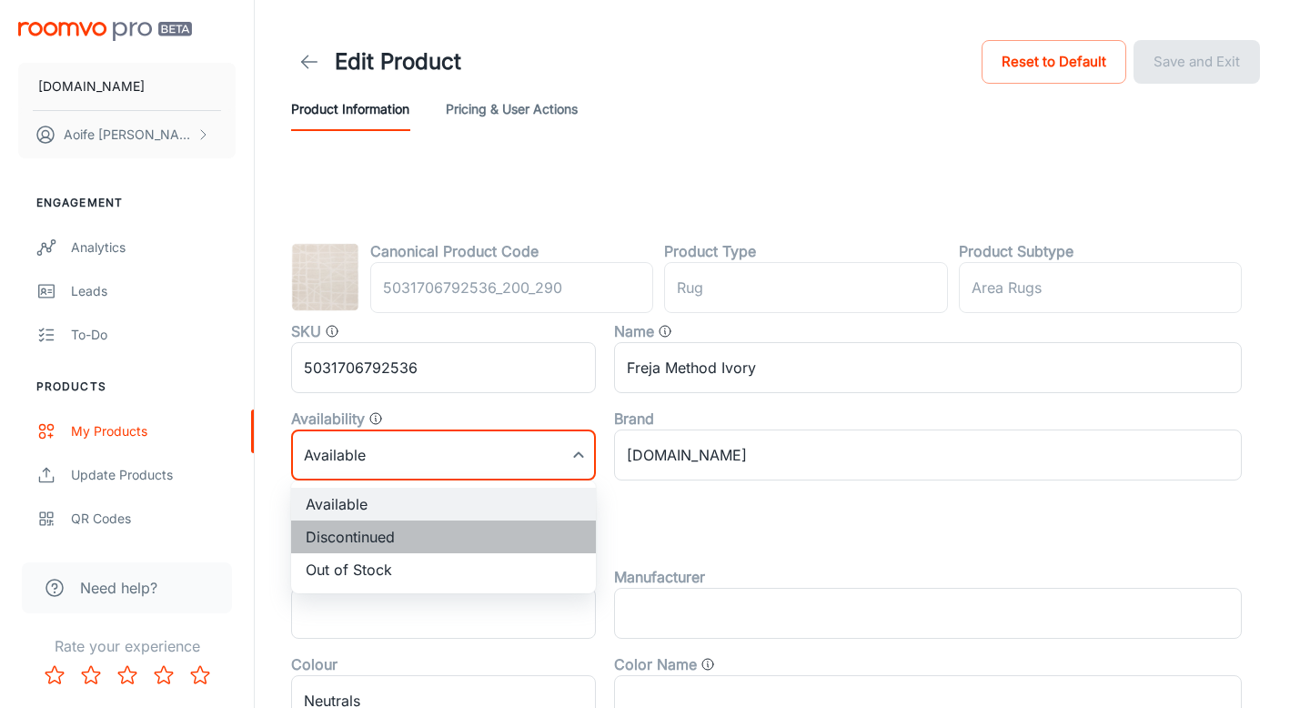
click at [351, 541] on li "Discontinued" at bounding box center [443, 536] width 305 height 33
type input "1"
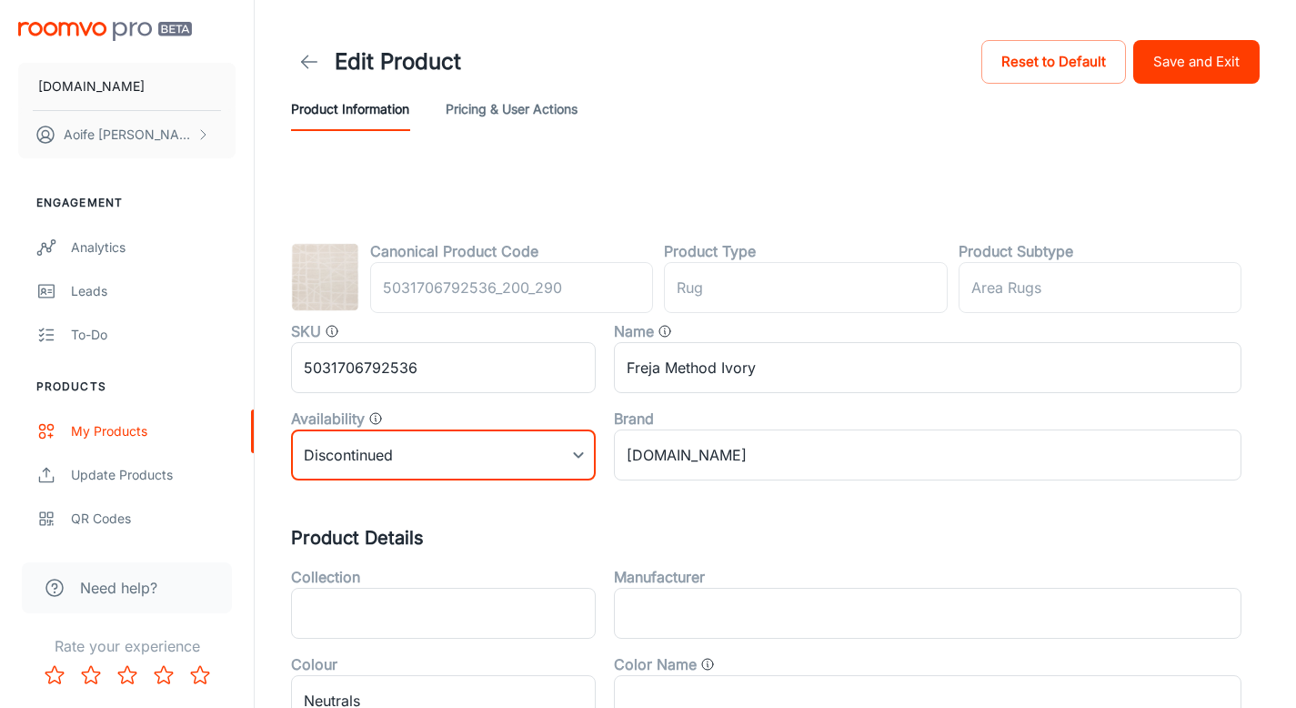
click at [1225, 56] on button "Save and Exit" at bounding box center [1196, 62] width 126 height 44
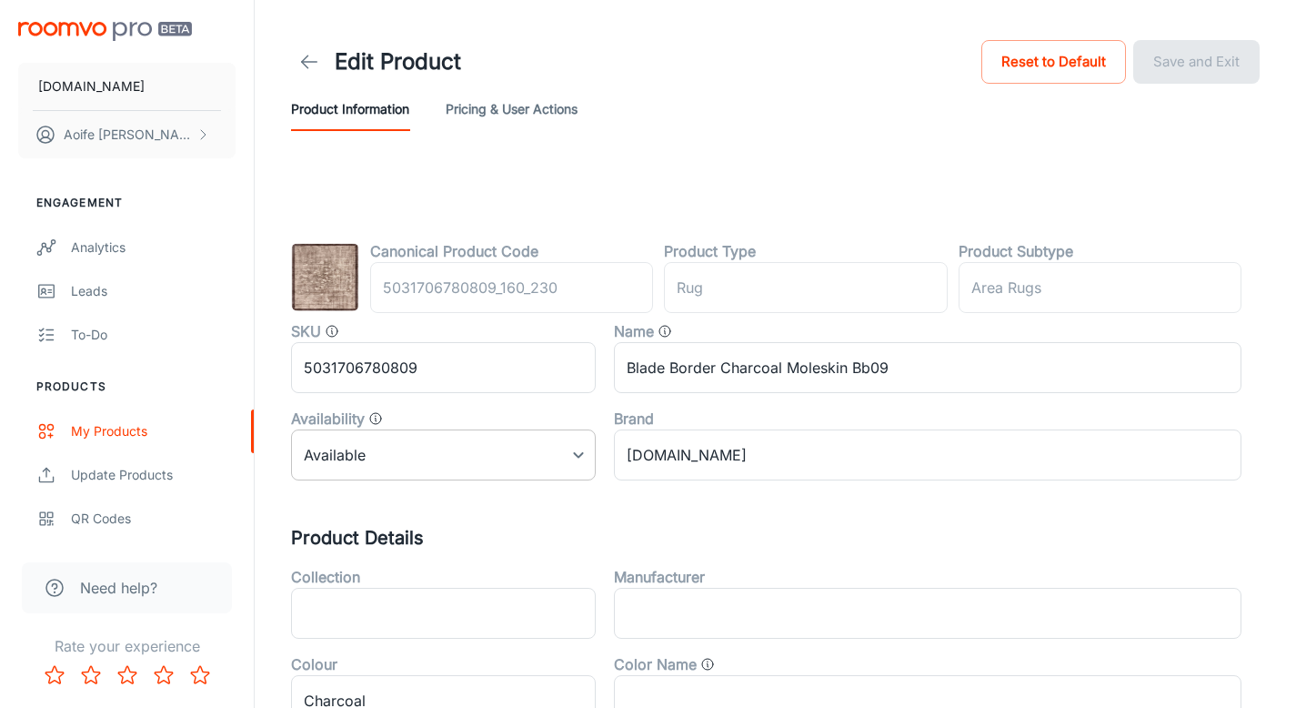
click at [450, 451] on body "RUGS.IE Aoife Ryan Engagement Analytics Leads To-do Products My Products Update…" at bounding box center [648, 354] width 1296 height 708
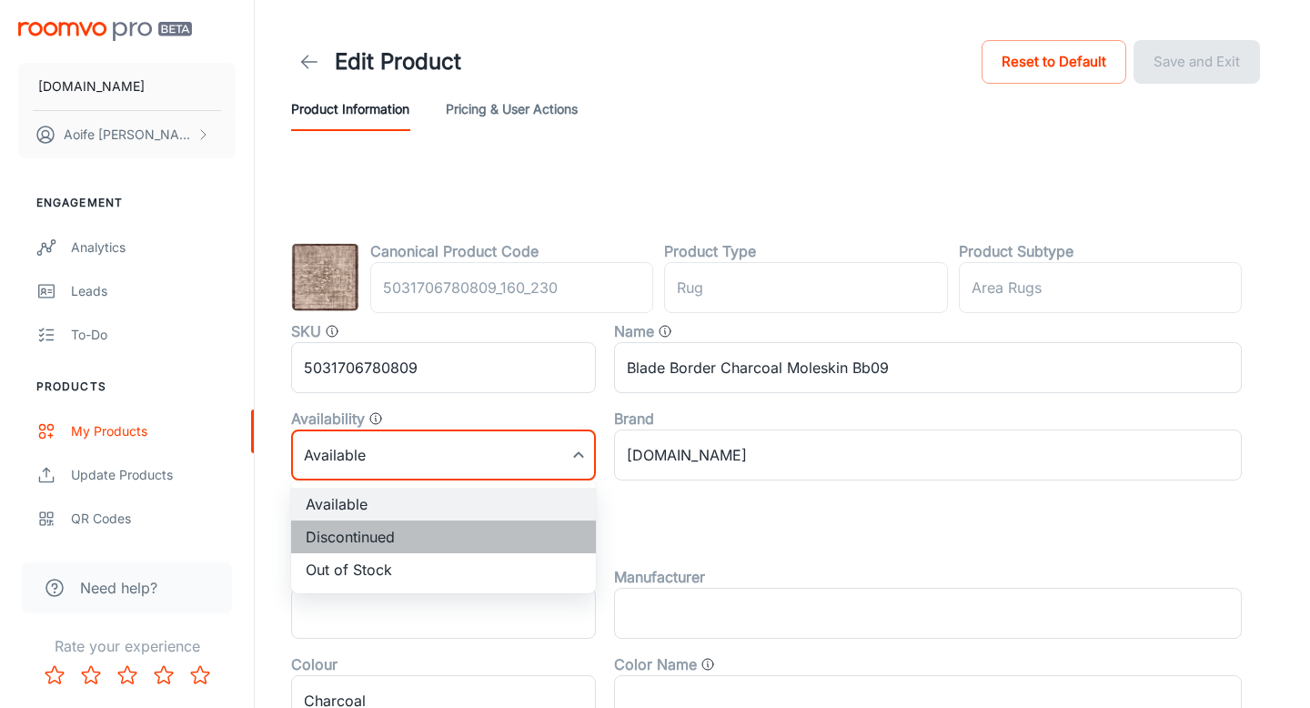
click at [349, 548] on li "Discontinued" at bounding box center [443, 536] width 305 height 33
type input "1"
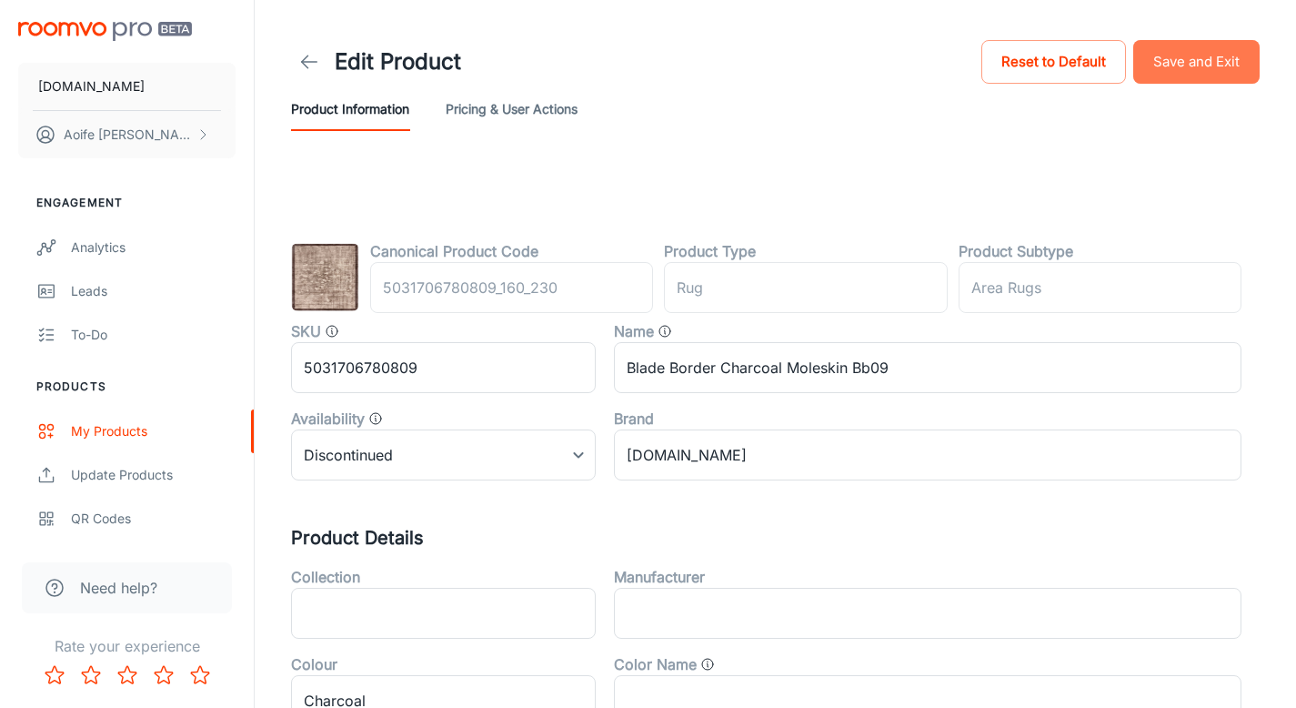
click at [1170, 69] on button "Save and Exit" at bounding box center [1196, 62] width 126 height 44
click at [341, 468] on body "[DOMAIN_NAME] [PERSON_NAME] Engagement Analytics Leads To-do Products My Produc…" at bounding box center [648, 354] width 1296 height 708
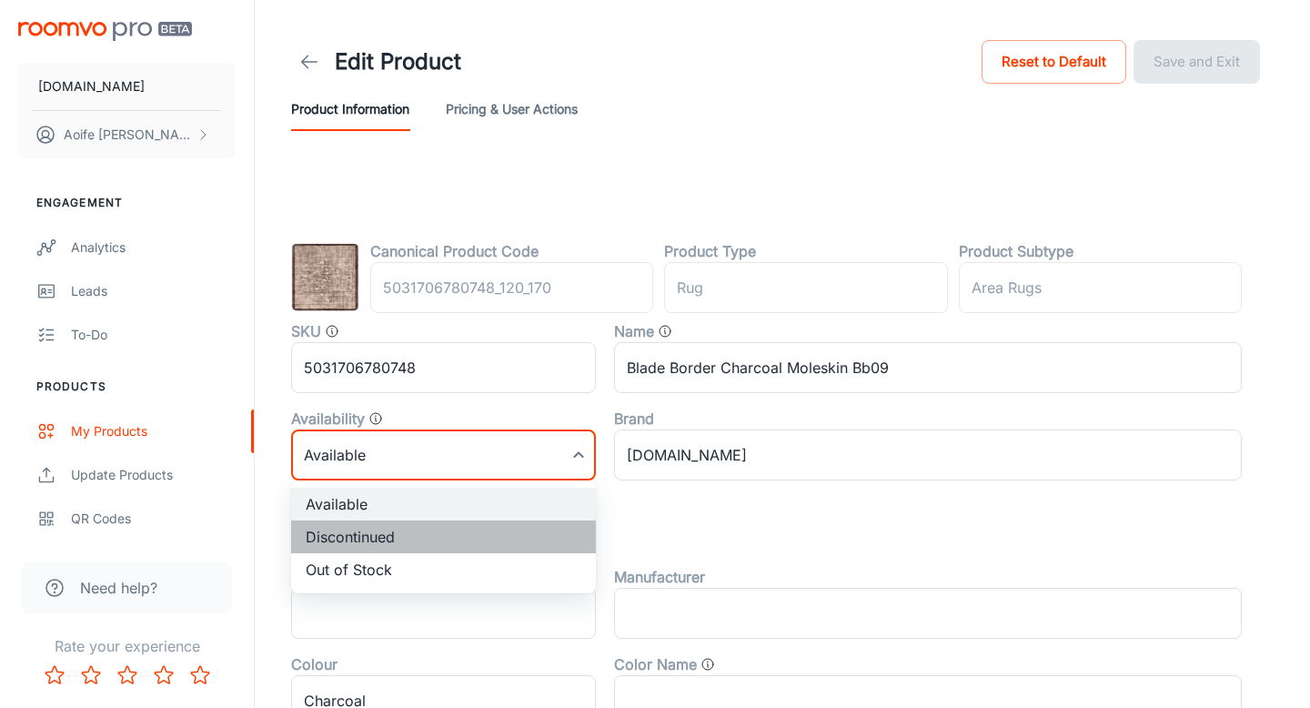
click at [364, 545] on li "Discontinued" at bounding box center [443, 536] width 305 height 33
type input "1"
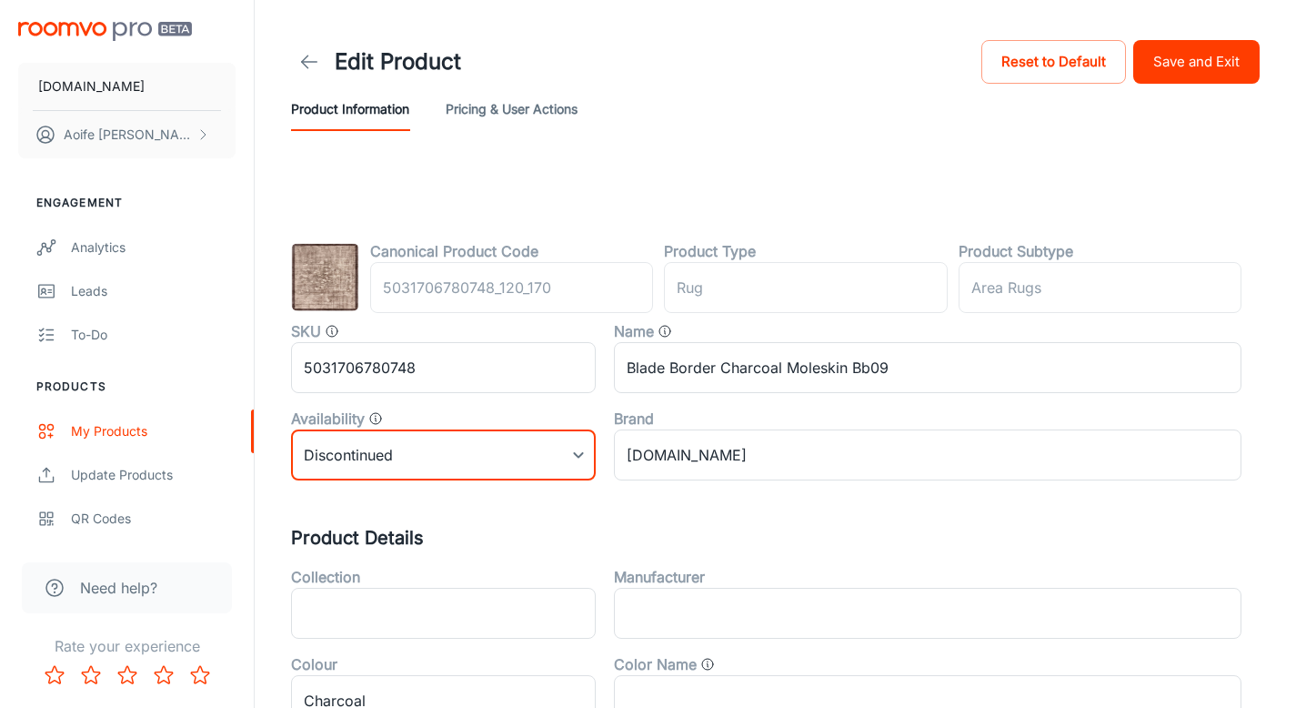
click at [1194, 66] on button "Save and Exit" at bounding box center [1196, 62] width 126 height 44
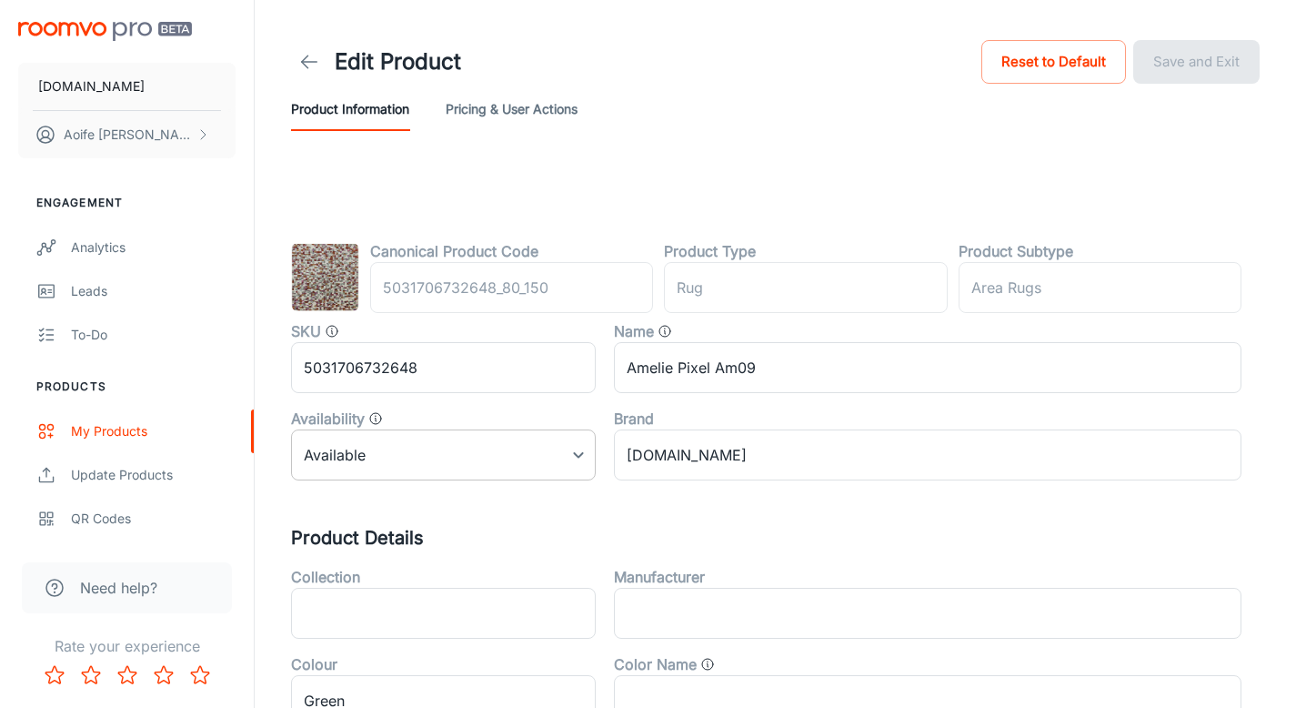
click at [518, 437] on body "[DOMAIN_NAME] [PERSON_NAME] Engagement Analytics Leads To-do Products My Produc…" at bounding box center [648, 354] width 1296 height 708
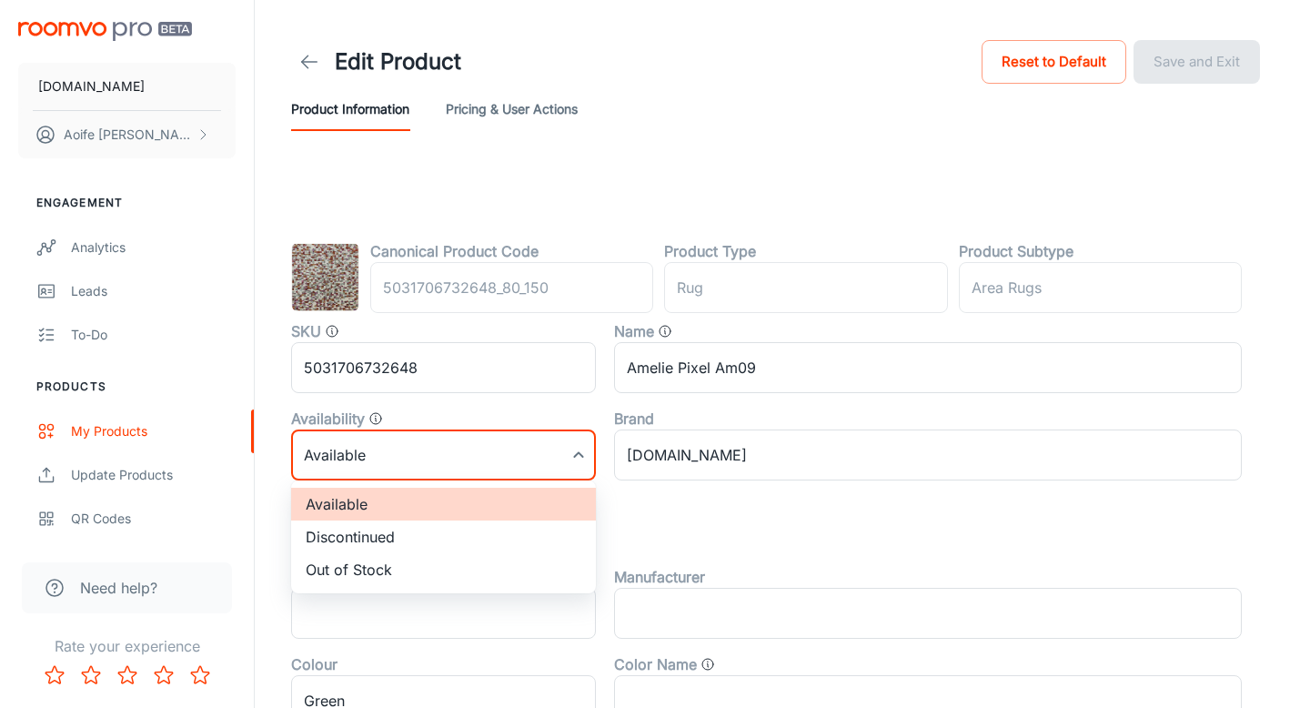
click at [402, 530] on li "Discontinued" at bounding box center [443, 536] width 305 height 33
type input "1"
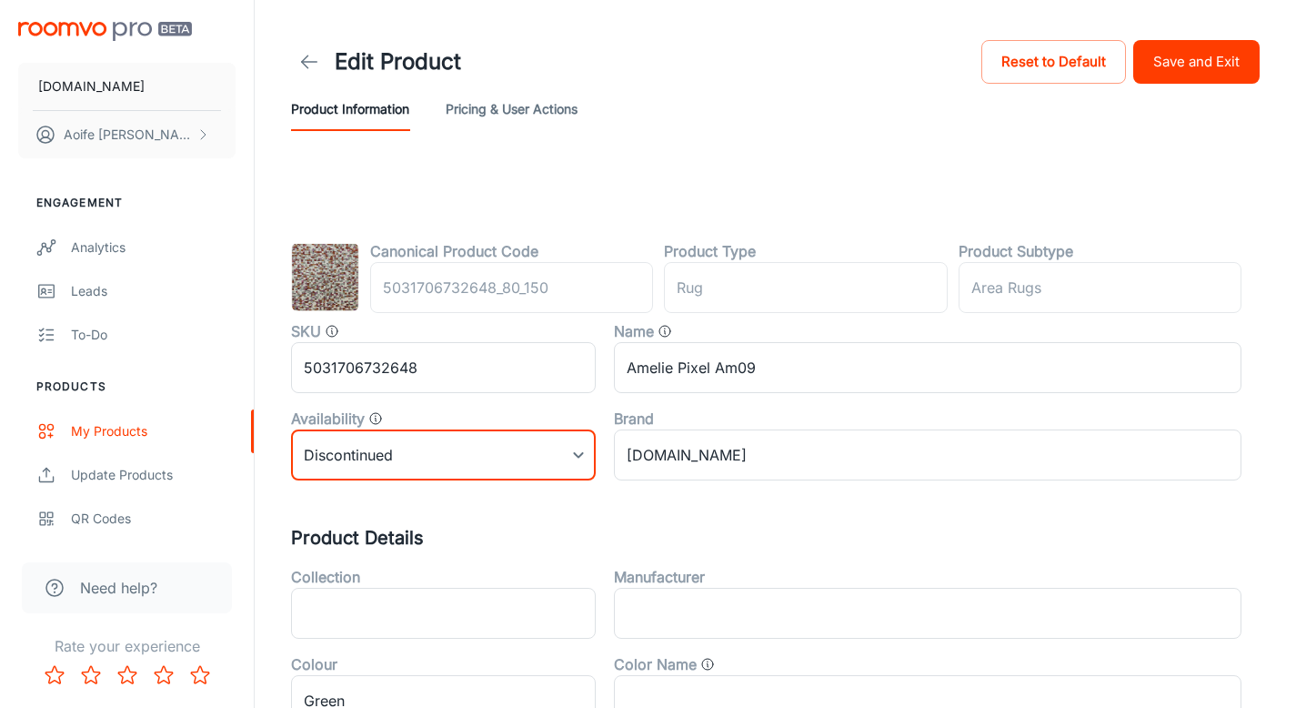
click at [1202, 85] on div "Edit Product Reset to Default Save and Exit" at bounding box center [775, 61] width 969 height 51
click at [1202, 55] on button "Save and Exit" at bounding box center [1196, 62] width 126 height 44
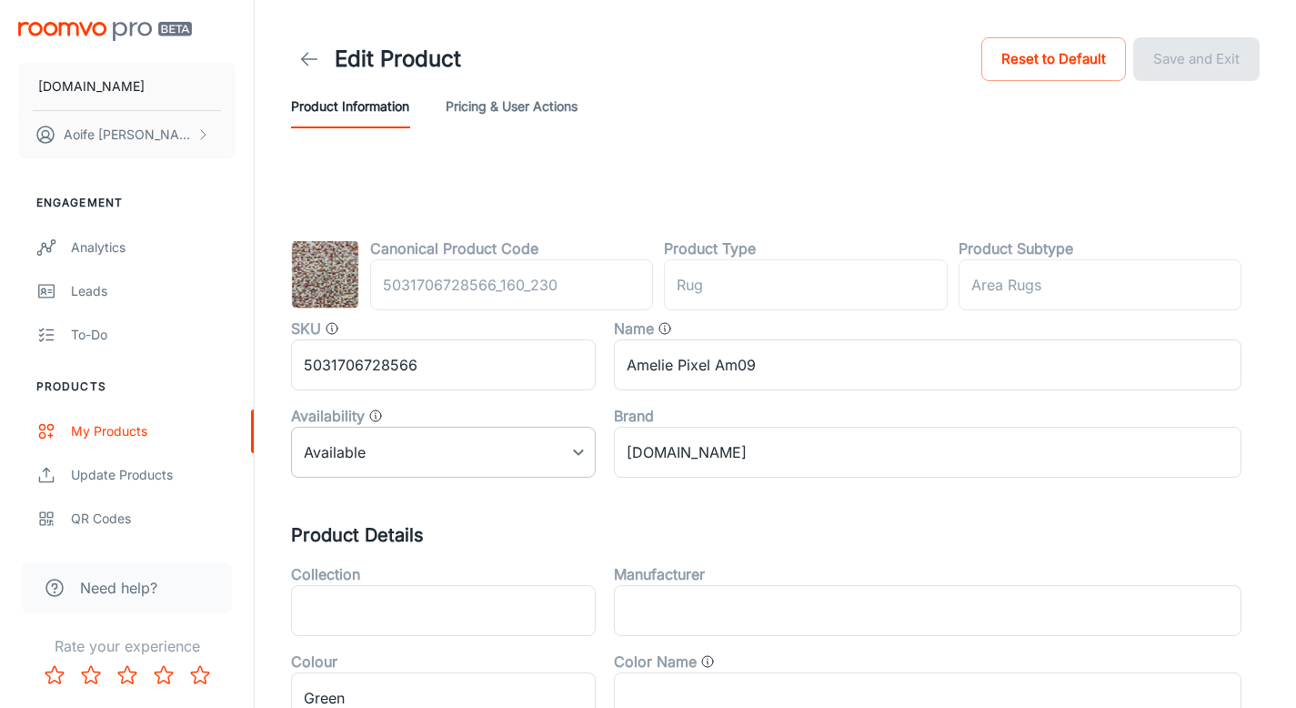
scroll to position [4, 0]
click at [398, 417] on div "Availability" at bounding box center [443, 415] width 305 height 22
click at [396, 469] on body "RUGS.IE Aoife Ryan Engagement Analytics Leads To-do Products My Products Update…" at bounding box center [648, 350] width 1296 height 708
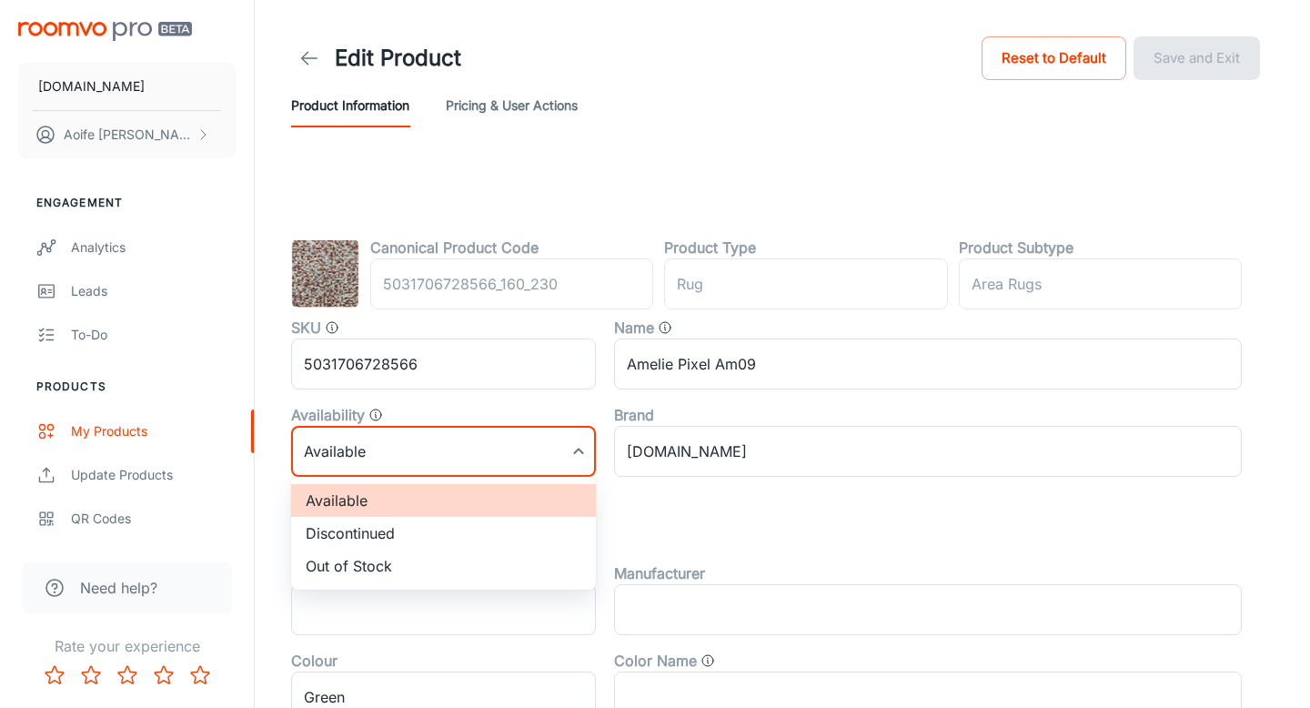
click at [382, 530] on li "Discontinued" at bounding box center [443, 533] width 305 height 33
type input "1"
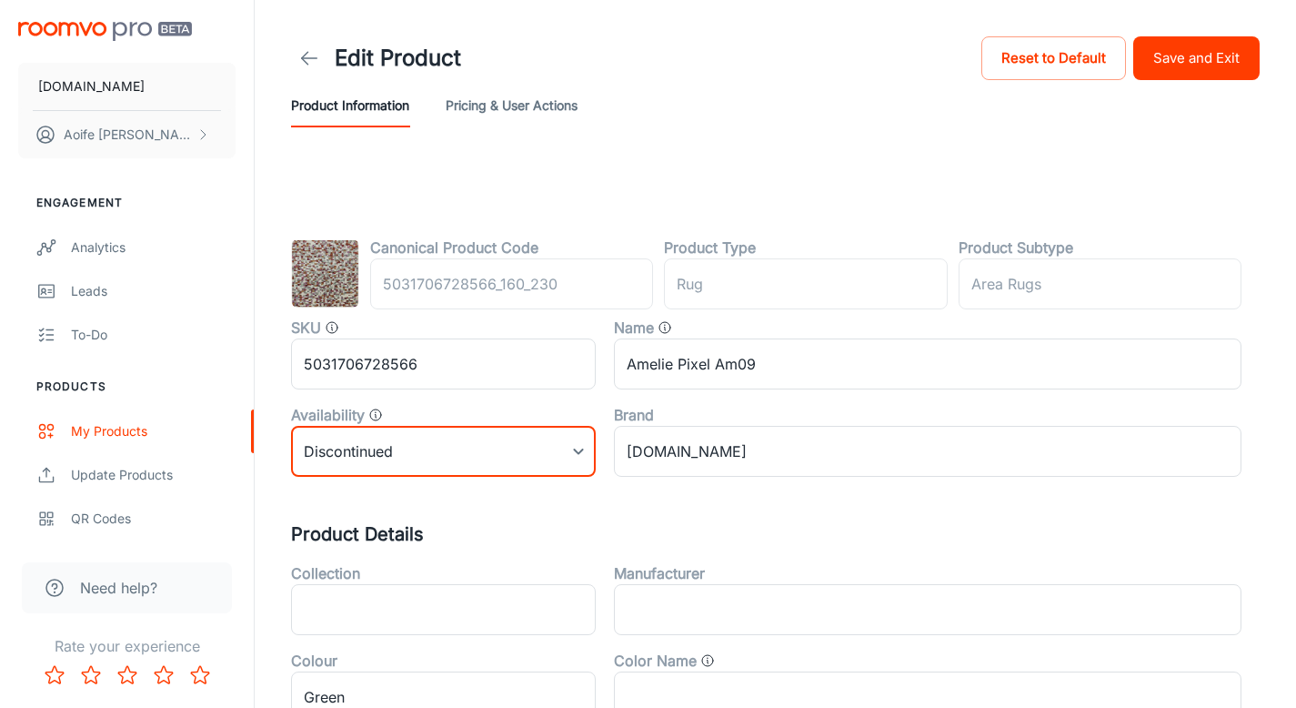
click at [1187, 59] on button "Save and Exit" at bounding box center [1196, 58] width 126 height 44
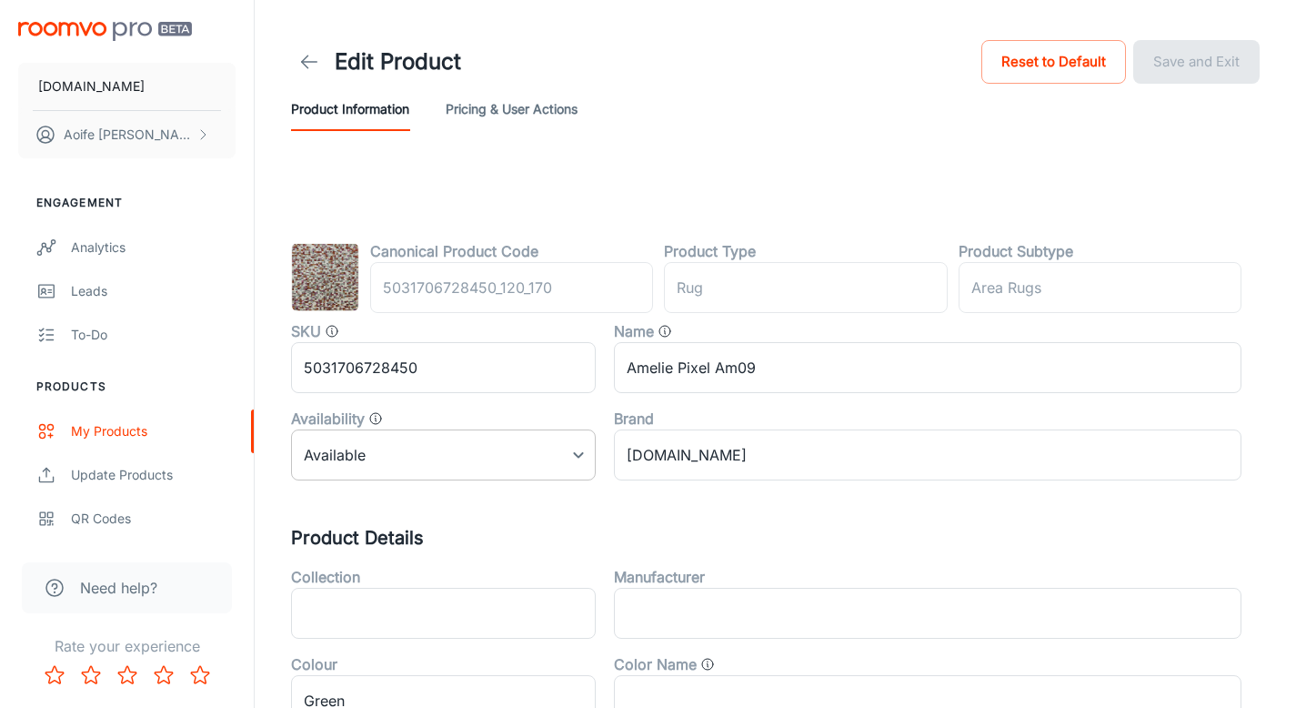
click at [341, 462] on body "[DOMAIN_NAME] [PERSON_NAME] Engagement Analytics Leads To-do Products My Produc…" at bounding box center [648, 354] width 1296 height 708
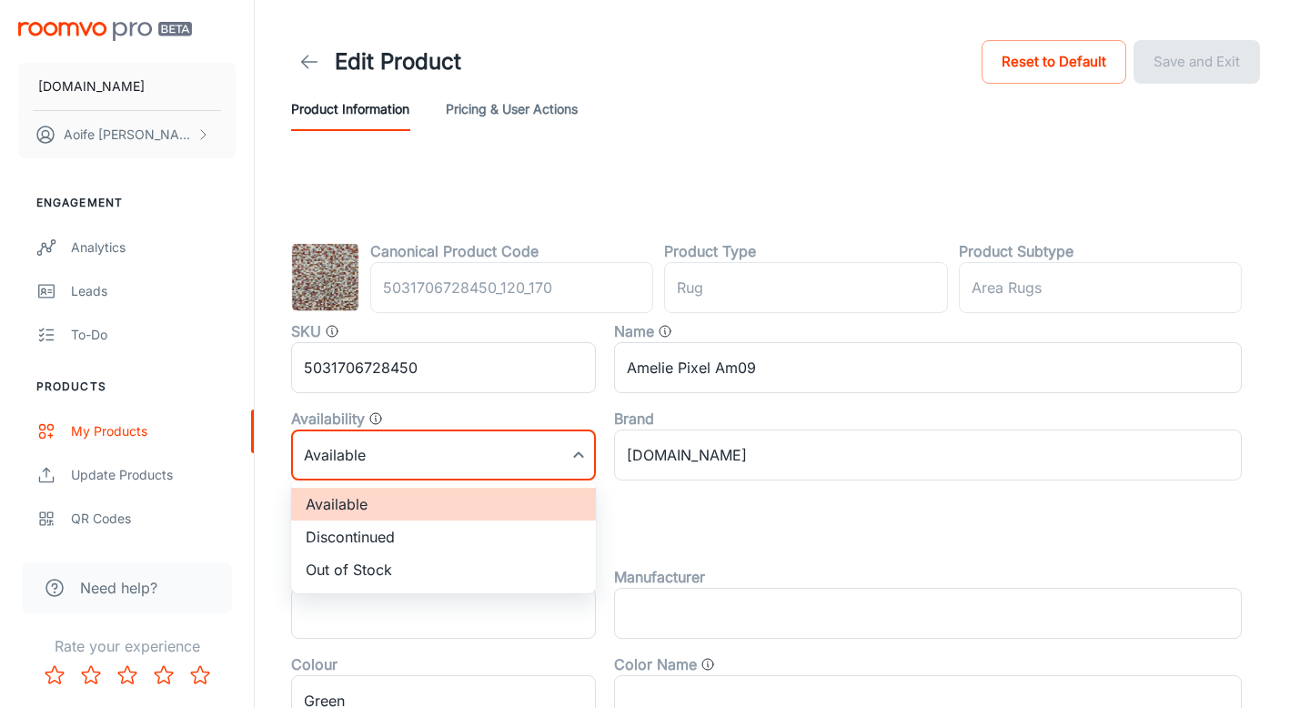
click at [388, 534] on li "Discontinued" at bounding box center [443, 536] width 305 height 33
type input "1"
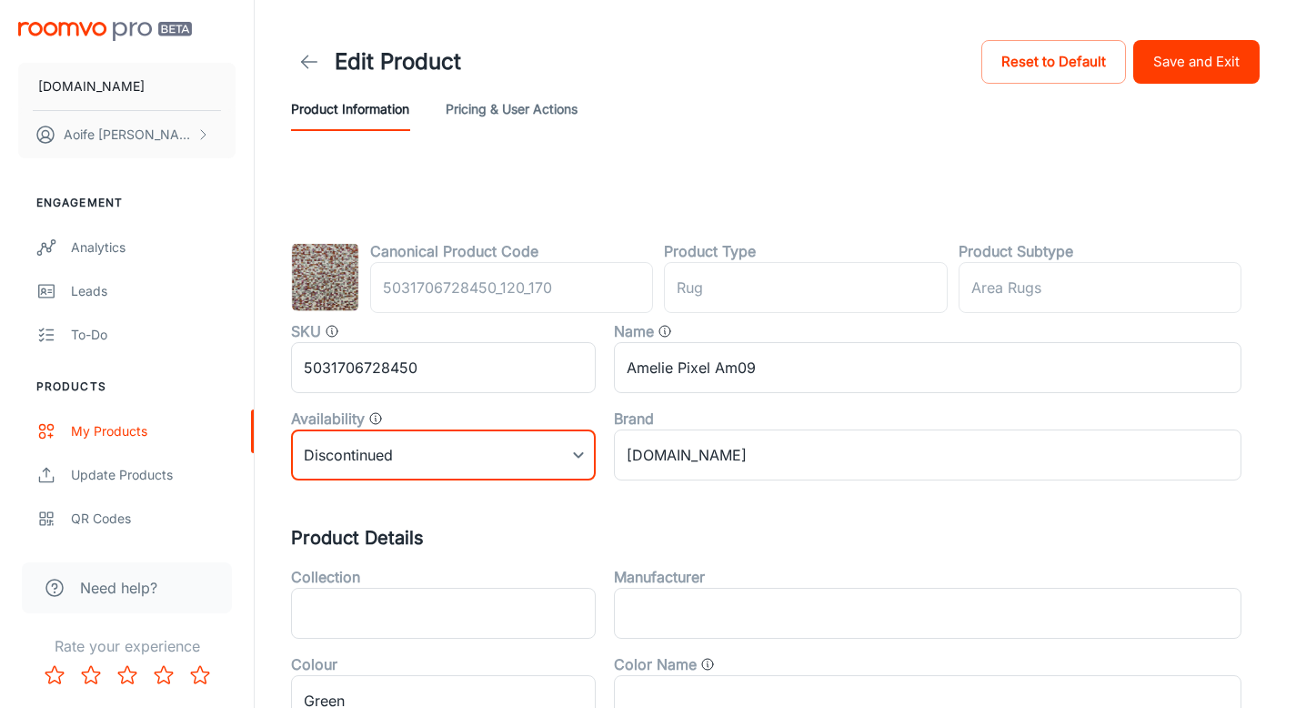
click at [1210, 79] on button "Save and Exit" at bounding box center [1196, 62] width 126 height 44
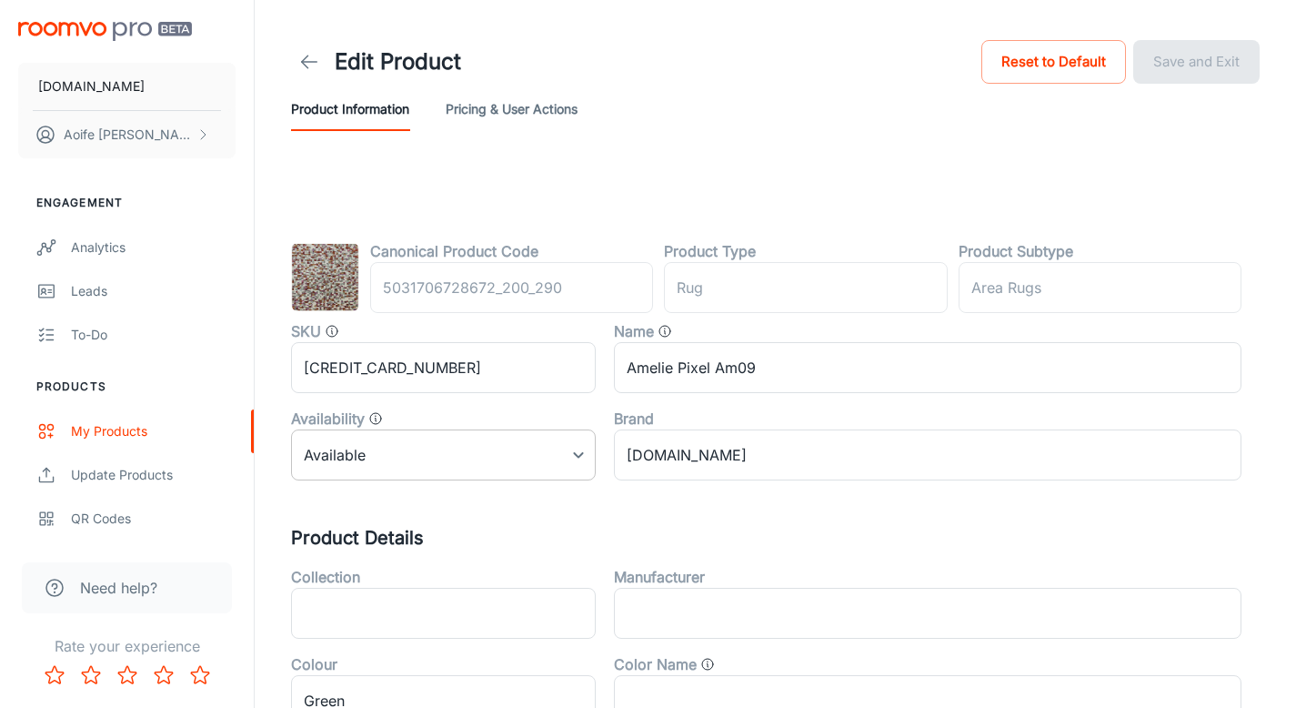
click at [417, 445] on body "[DOMAIN_NAME] [PERSON_NAME] Engagement Analytics Leads To-do Products My Produc…" at bounding box center [648, 354] width 1296 height 708
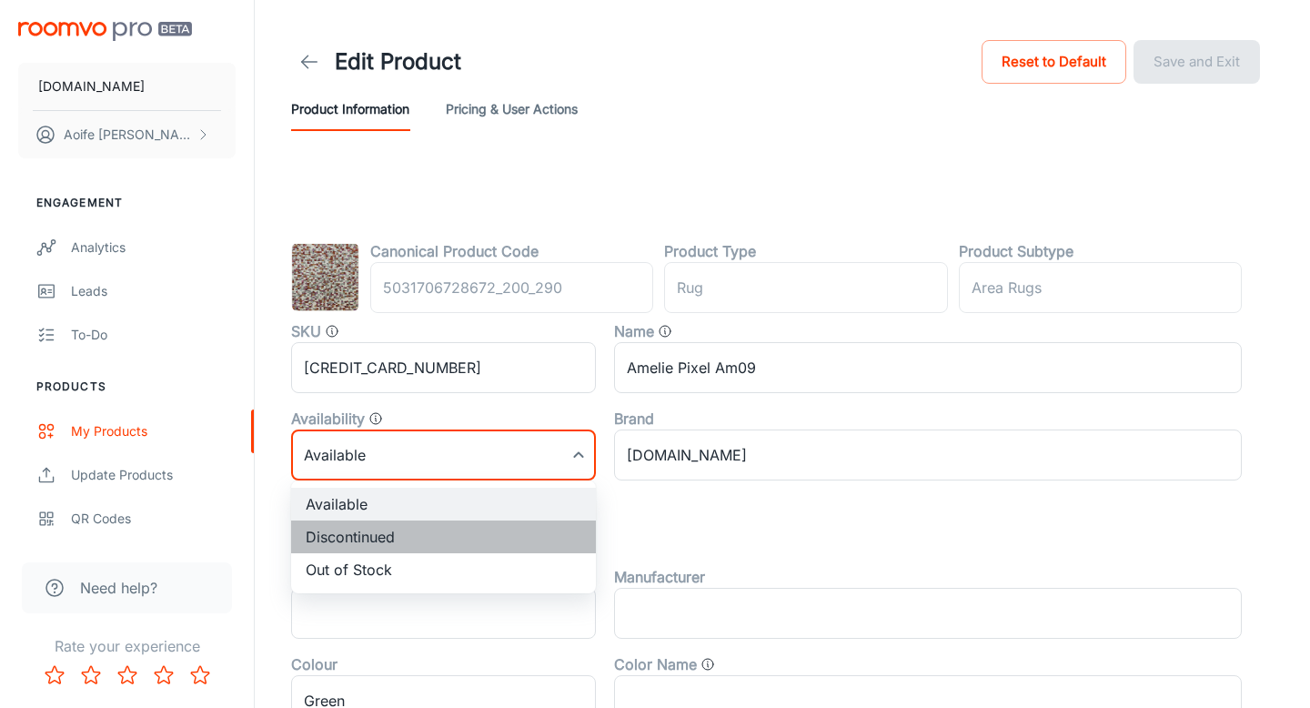
click at [444, 539] on li "Discontinued" at bounding box center [443, 536] width 305 height 33
type input "1"
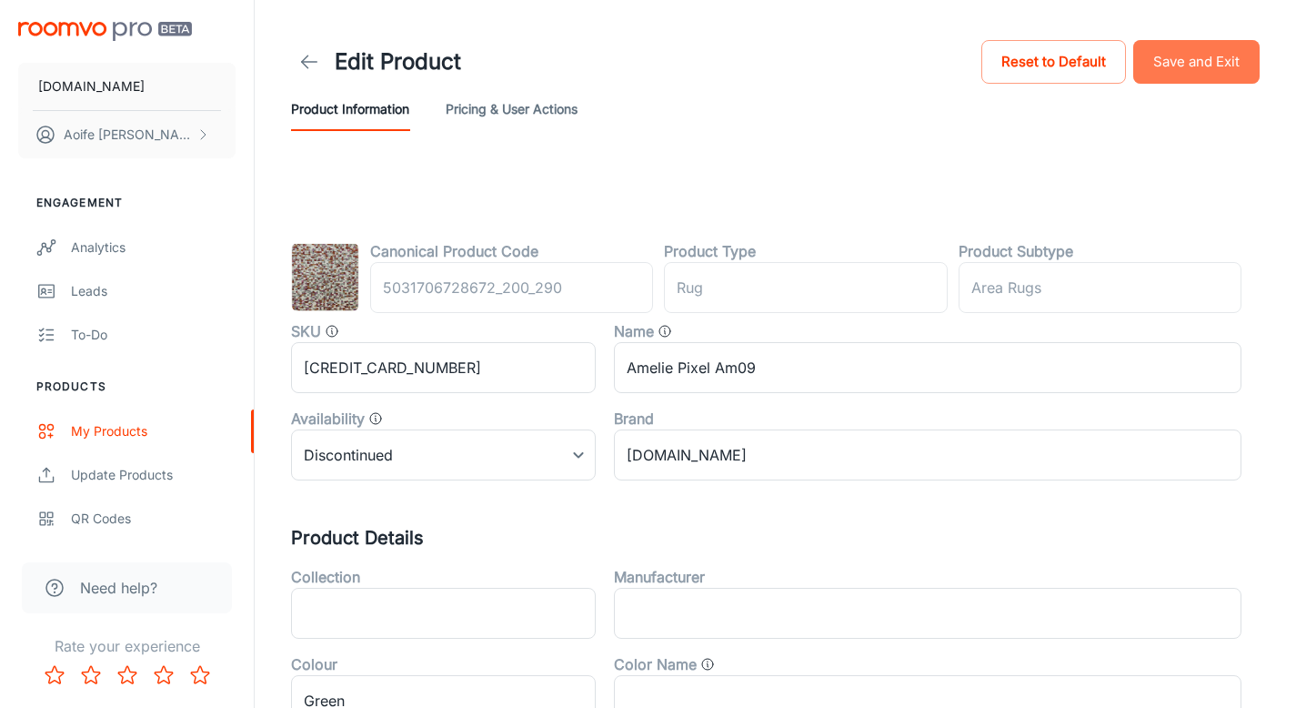
click at [1230, 65] on button "Save and Exit" at bounding box center [1196, 62] width 126 height 44
